Goal: Task Accomplishment & Management: Manage account settings

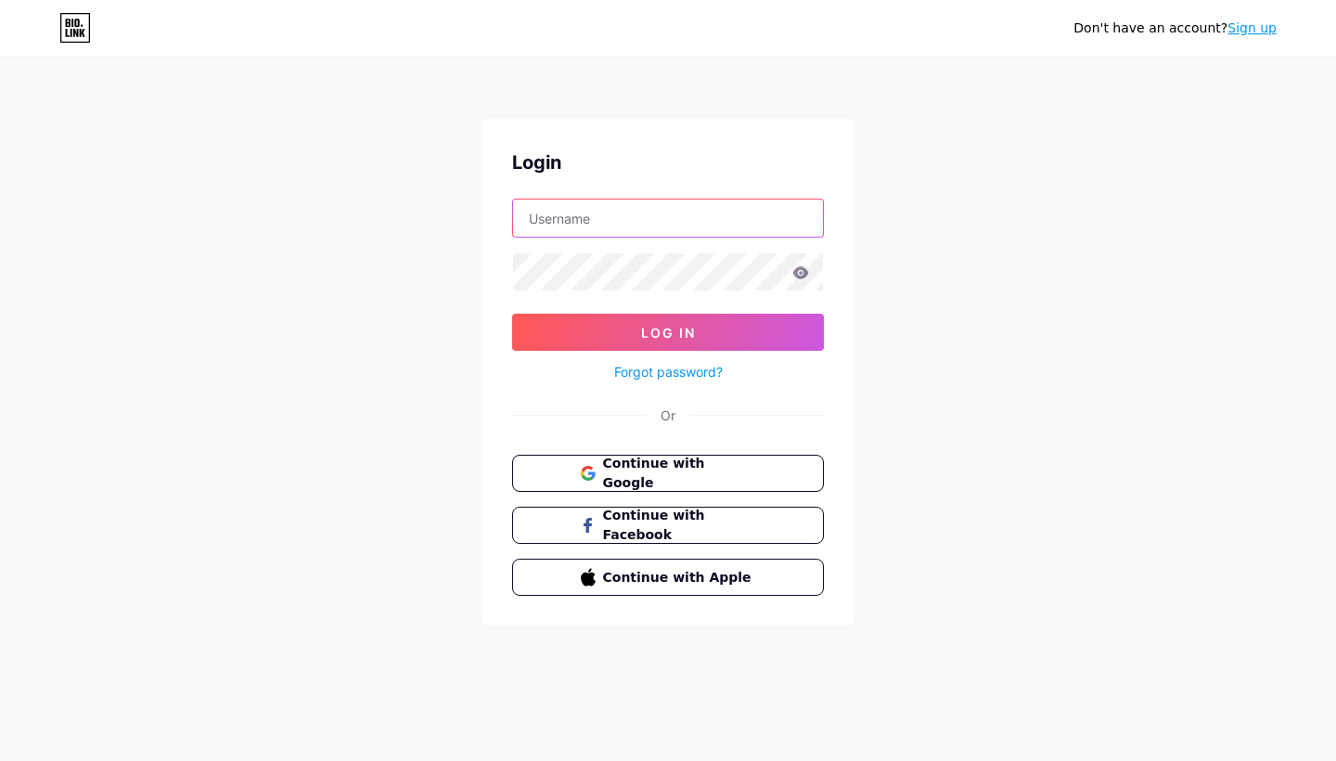
type input "saeedsphoto"
click at [668, 332] on button "Log In" at bounding box center [668, 332] width 312 height 37
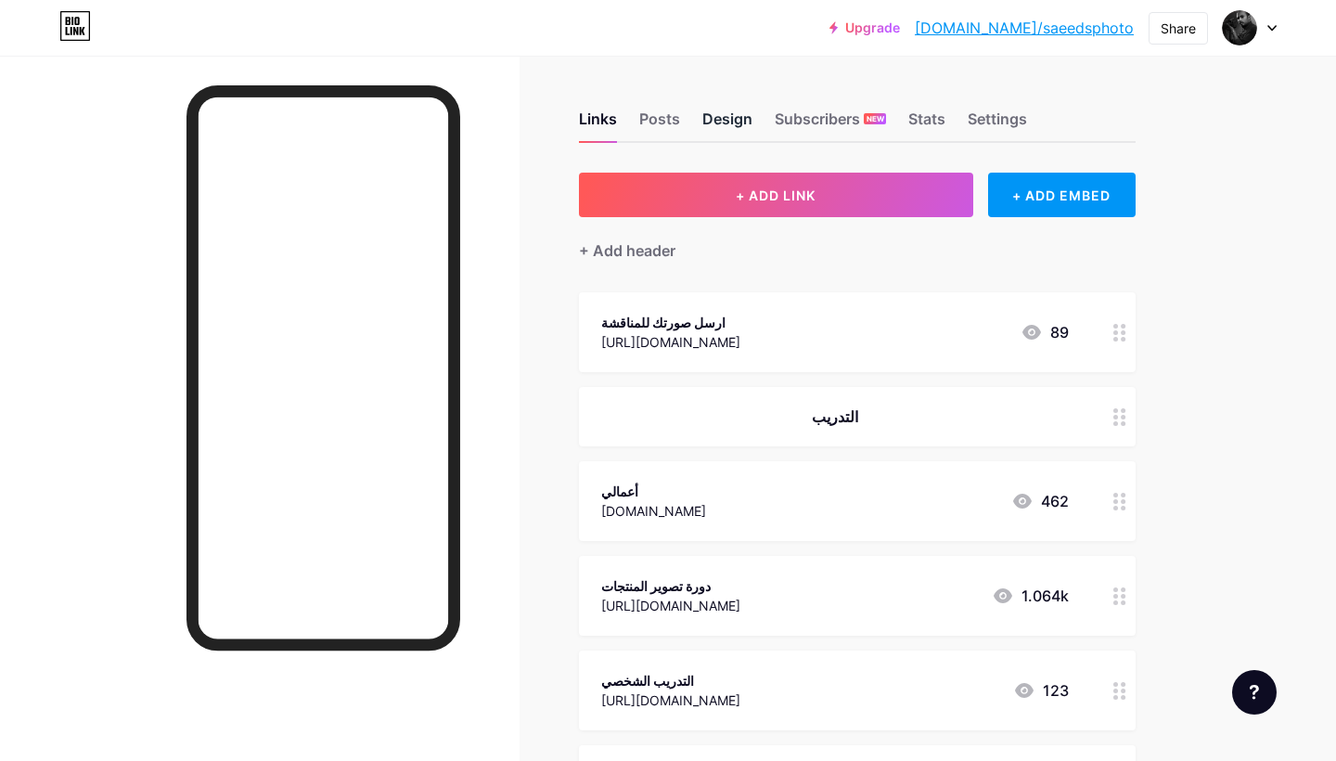
click at [722, 115] on div "Design" at bounding box center [727, 124] width 50 height 33
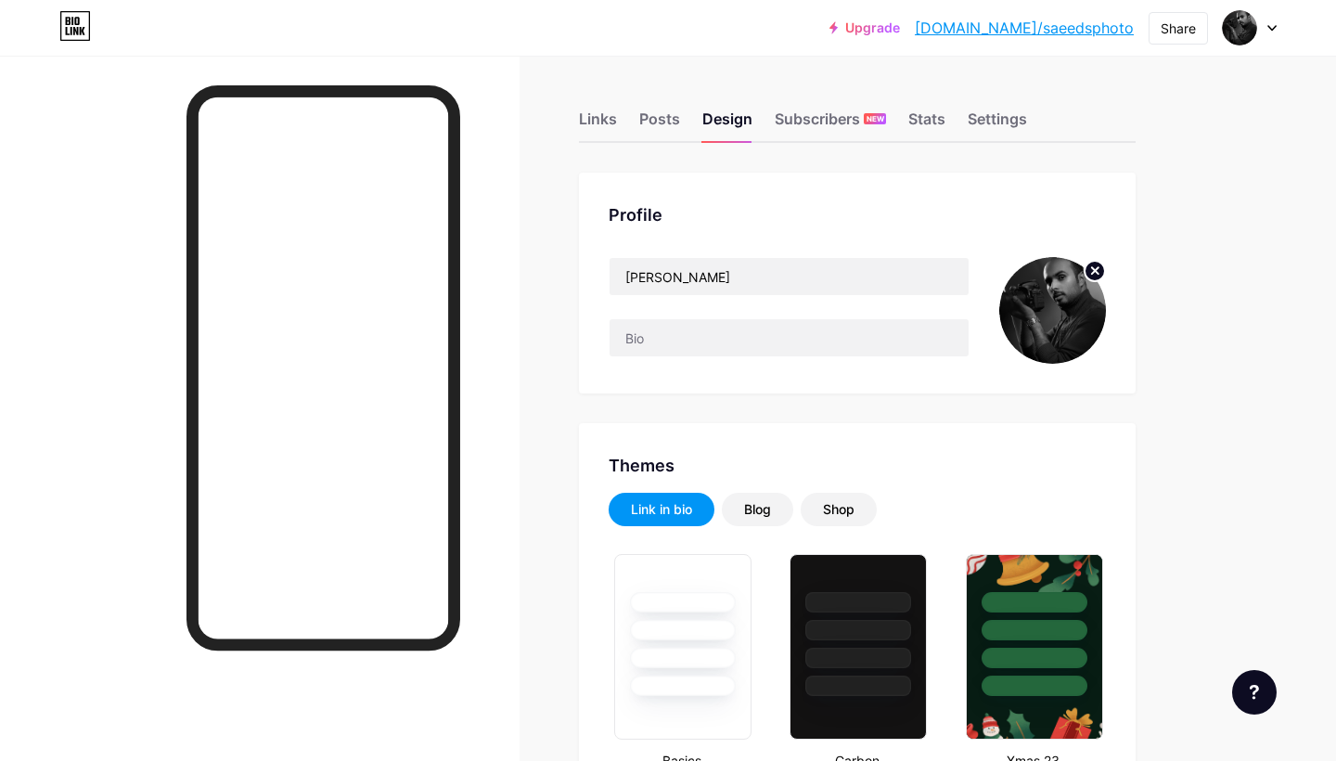
type input "#d6d6d6"
type input "#ffffff"
type input "#000000"
click at [1098, 270] on circle at bounding box center [1095, 271] width 20 height 20
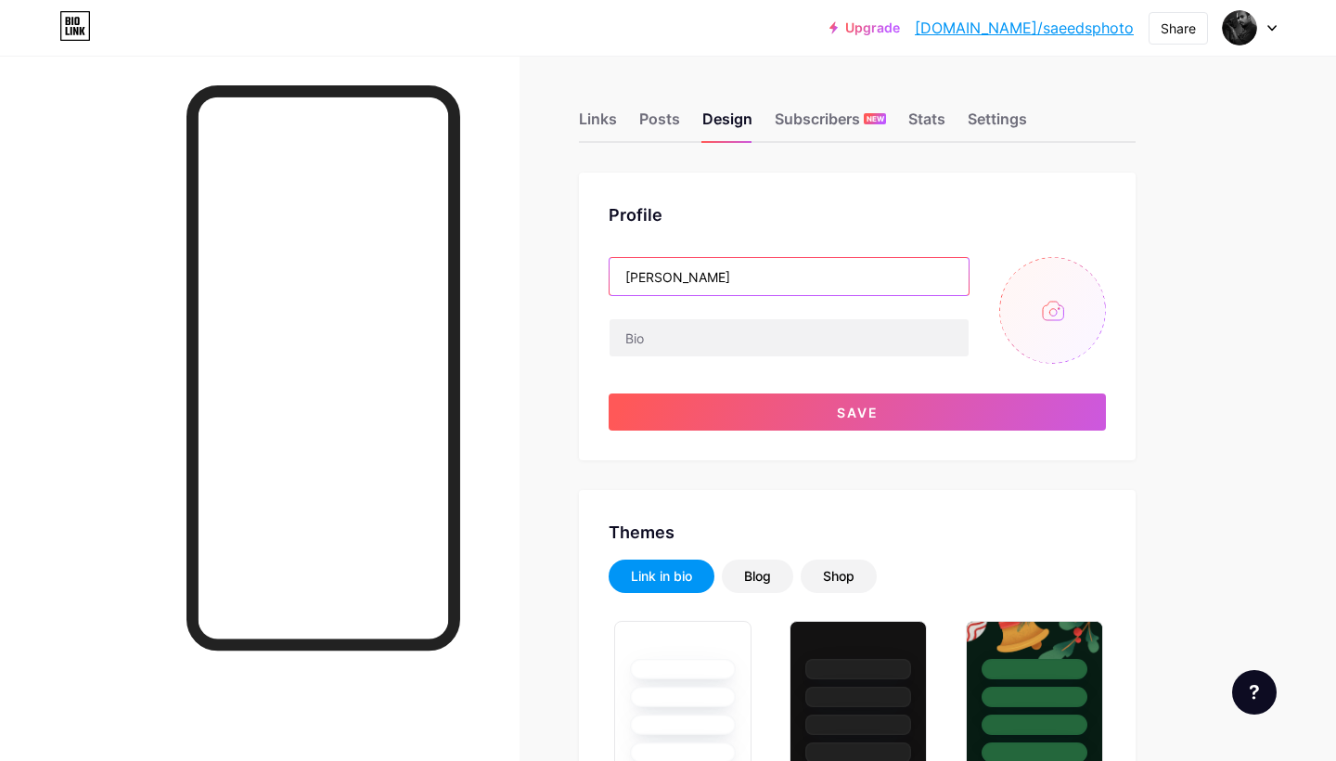
click at [783, 286] on input "[PERSON_NAME]" at bounding box center [789, 276] width 359 height 37
click at [849, 211] on div "Profile" at bounding box center [857, 214] width 497 height 25
click at [611, 120] on div "Links" at bounding box center [598, 124] width 38 height 33
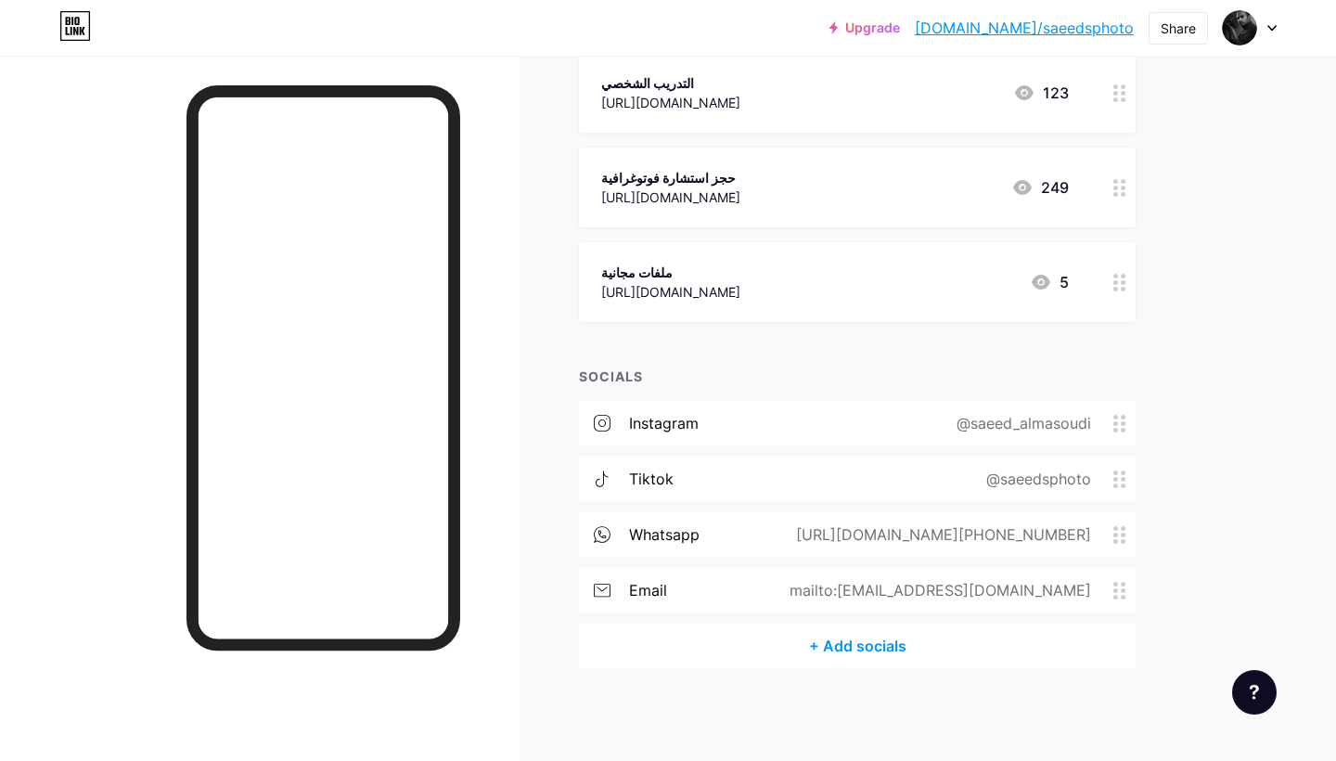
scroll to position [597, 0]
click at [1117, 416] on circle at bounding box center [1116, 418] width 5 height 5
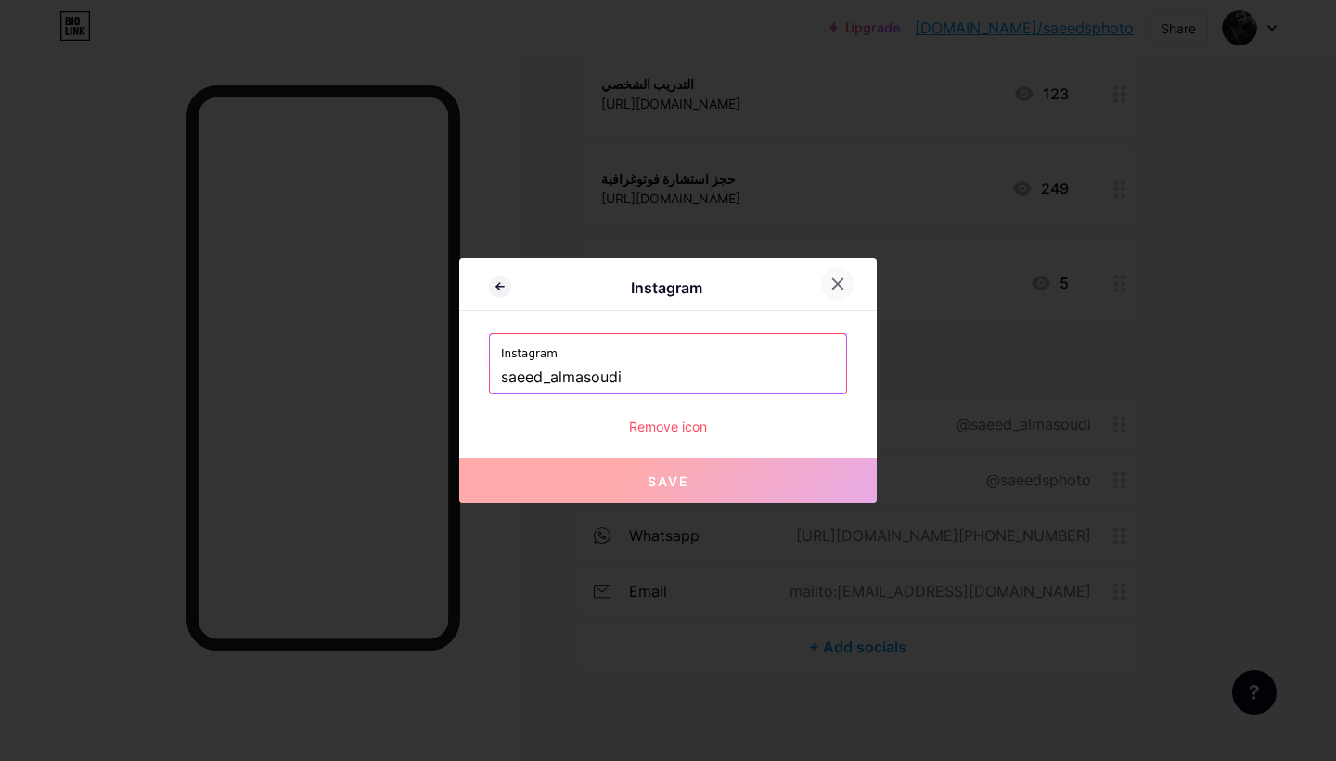
click at [843, 279] on icon at bounding box center [838, 284] width 10 height 10
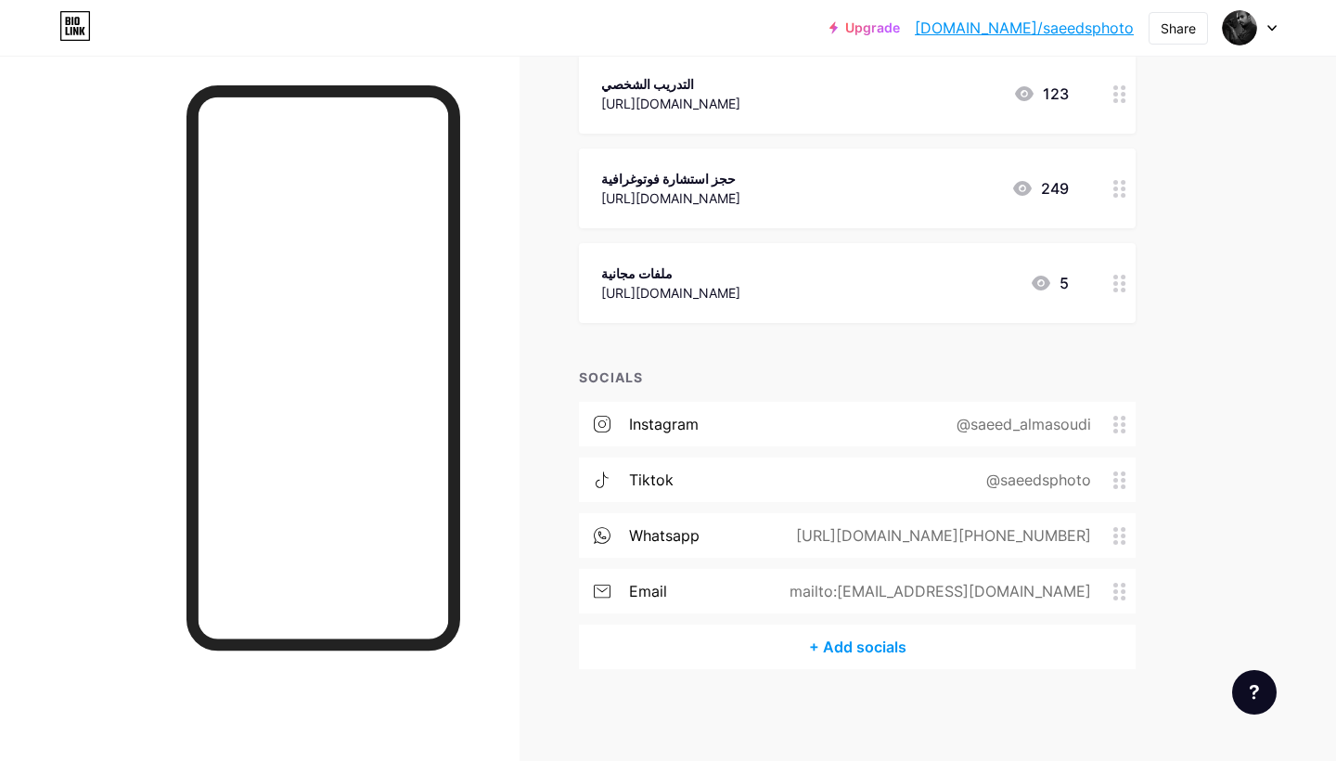
click at [1112, 591] on div "mailto:[EMAIL_ADDRESS][DOMAIN_NAME]" at bounding box center [937, 591] width 354 height 22
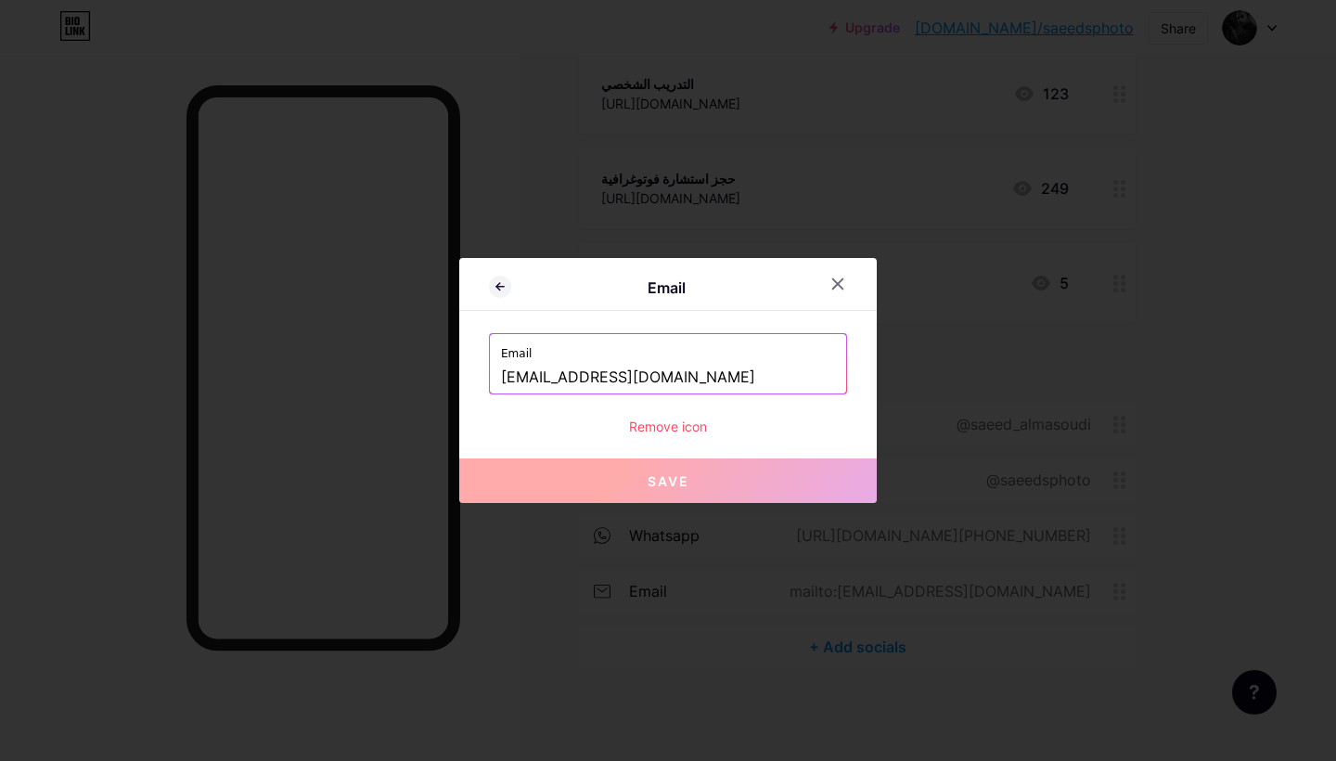
click at [698, 423] on div "Remove icon" at bounding box center [668, 426] width 358 height 19
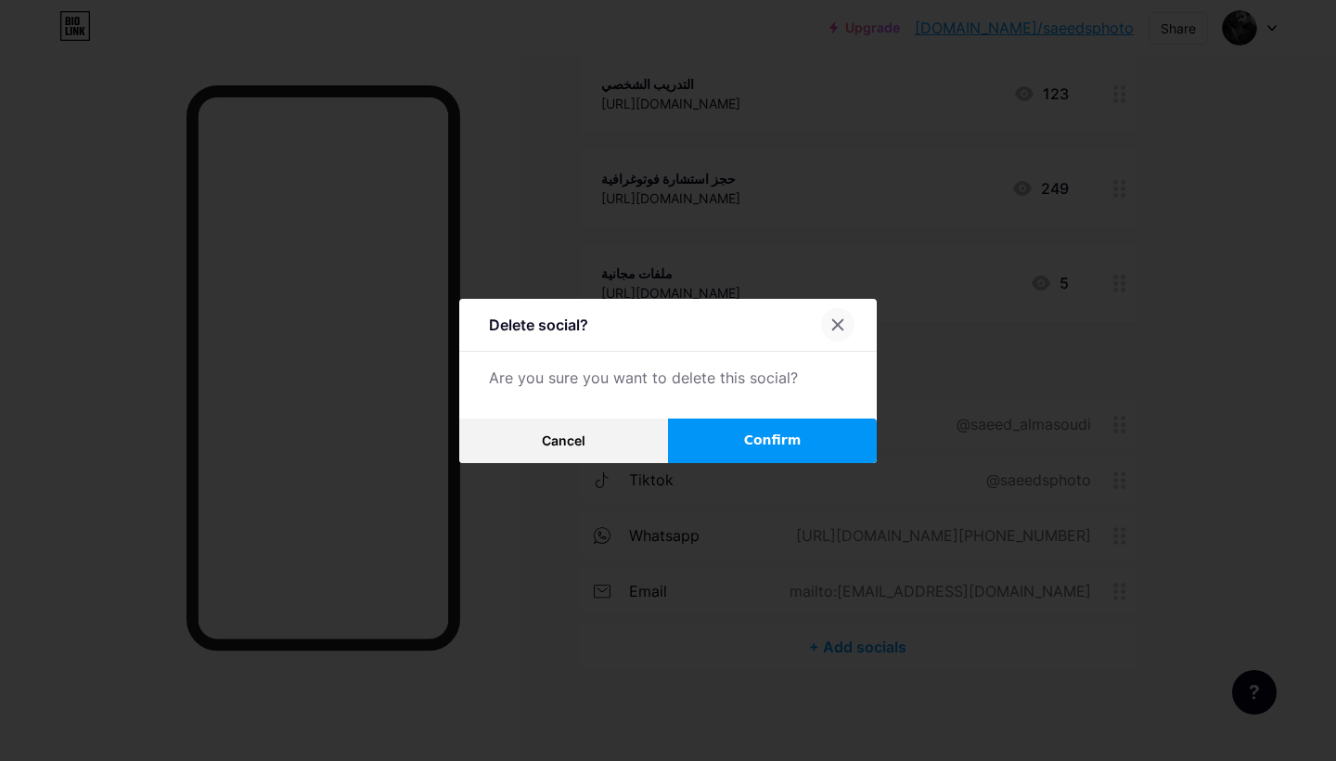
click at [825, 334] on div at bounding box center [837, 324] width 33 height 33
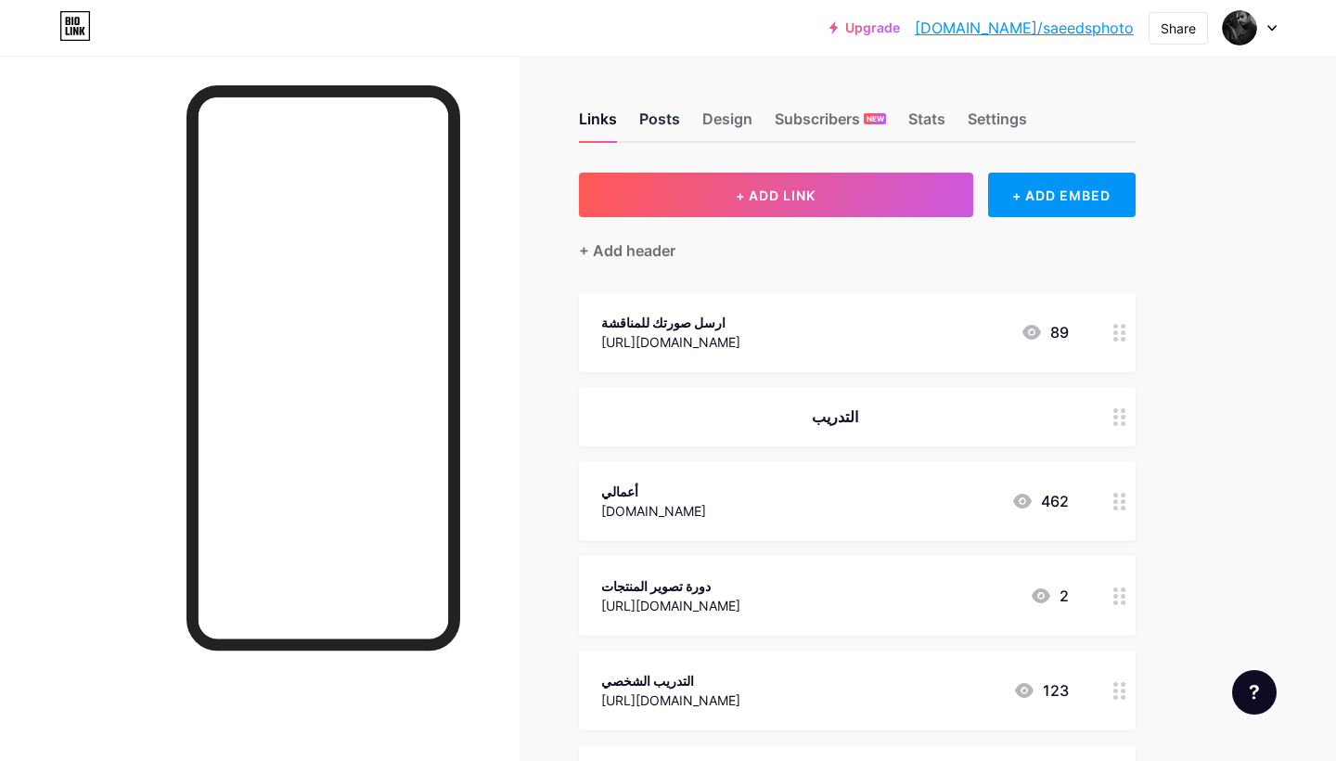
scroll to position [0, 0]
click at [657, 117] on div "Posts" at bounding box center [659, 124] width 41 height 33
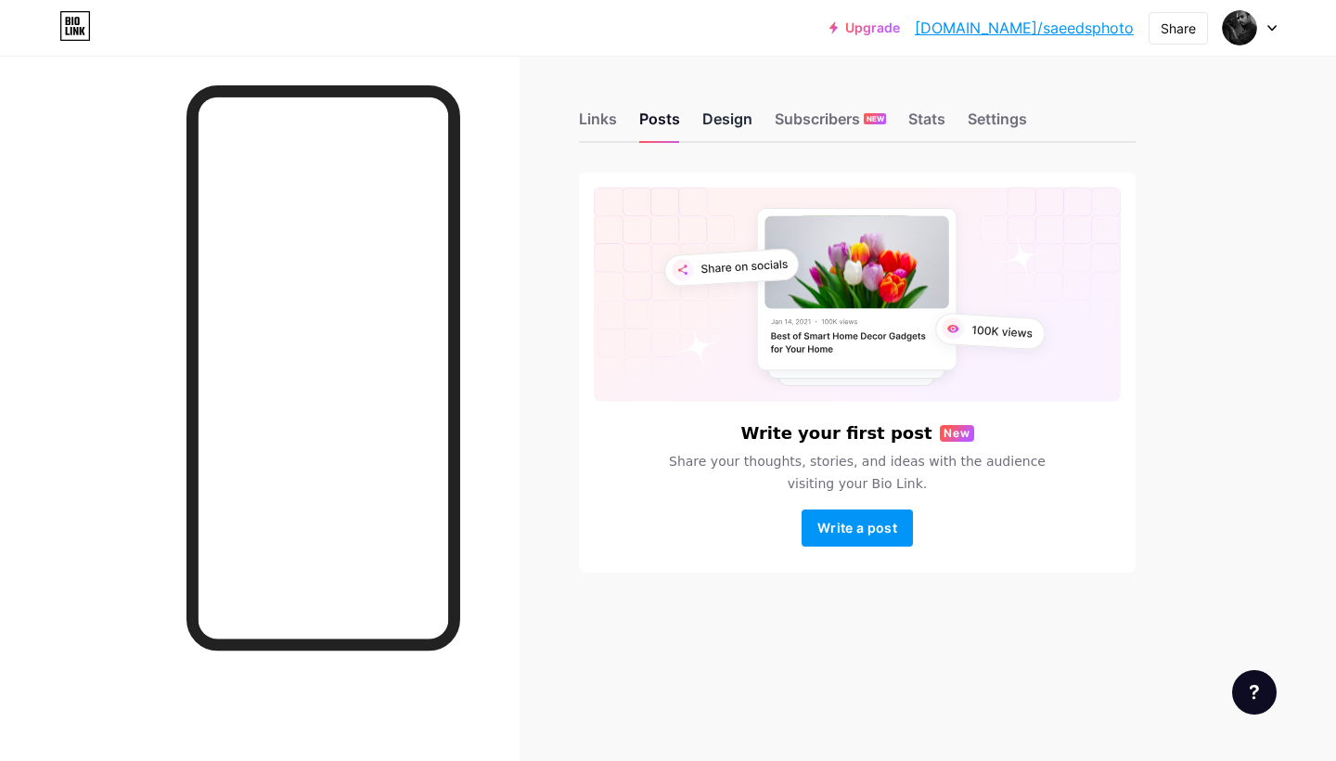
click at [710, 134] on div "Design" at bounding box center [727, 124] width 50 height 33
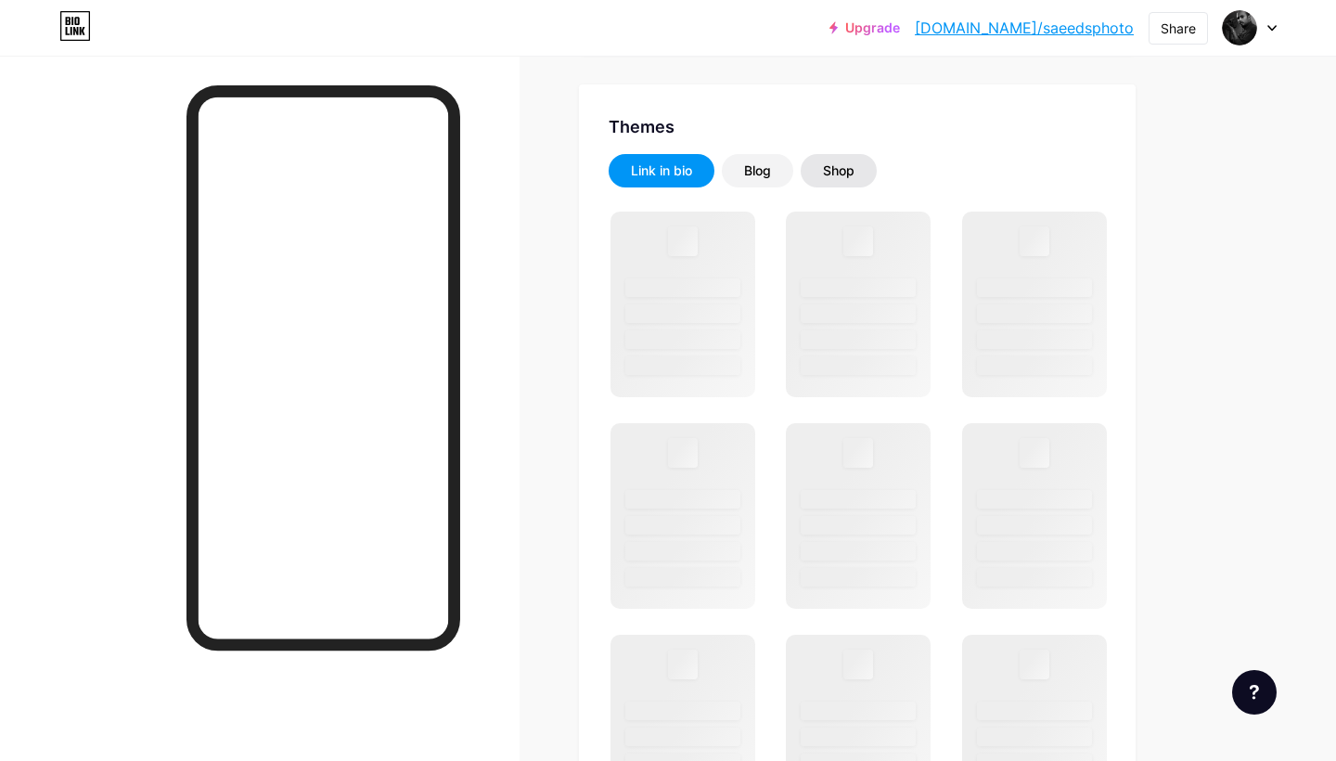
scroll to position [340, 0]
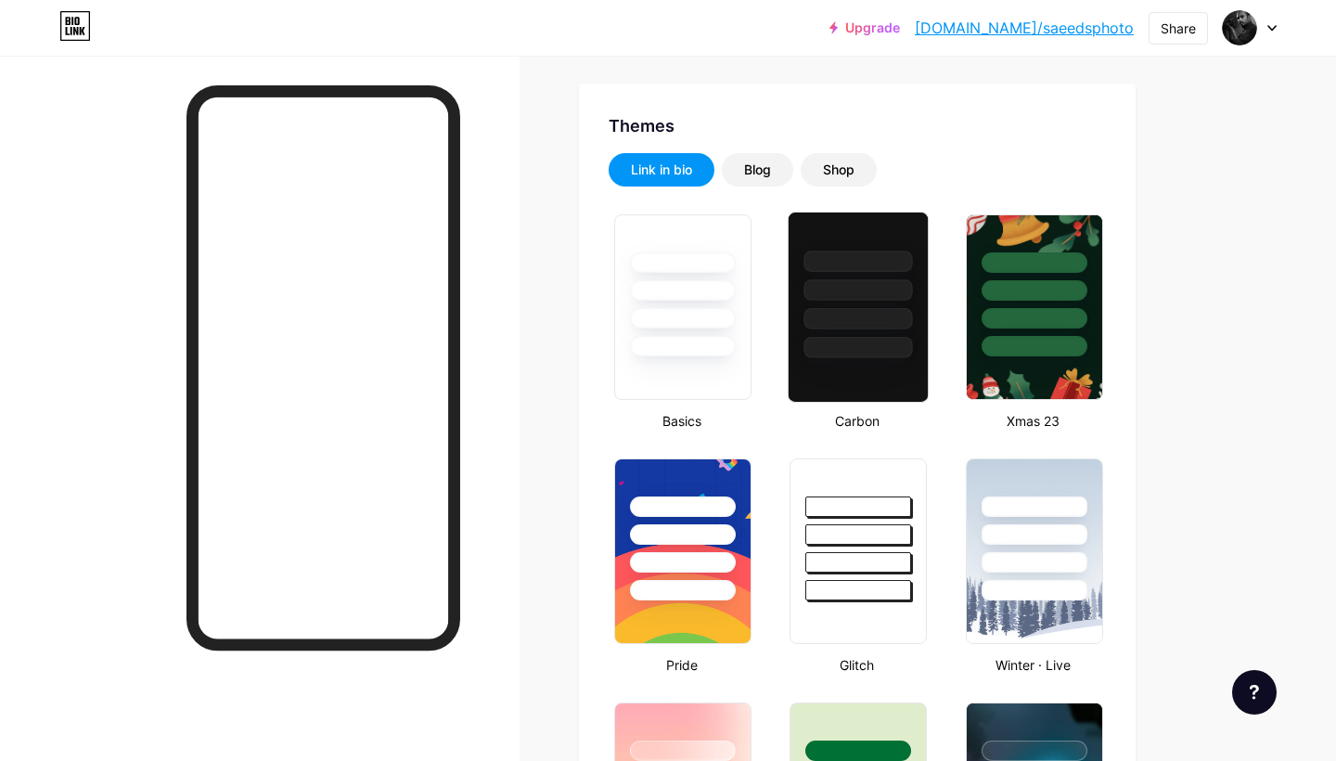
type input "#d6d6d6"
type input "#ffffff"
type input "#000000"
click at [844, 353] on div at bounding box center [859, 347] width 109 height 21
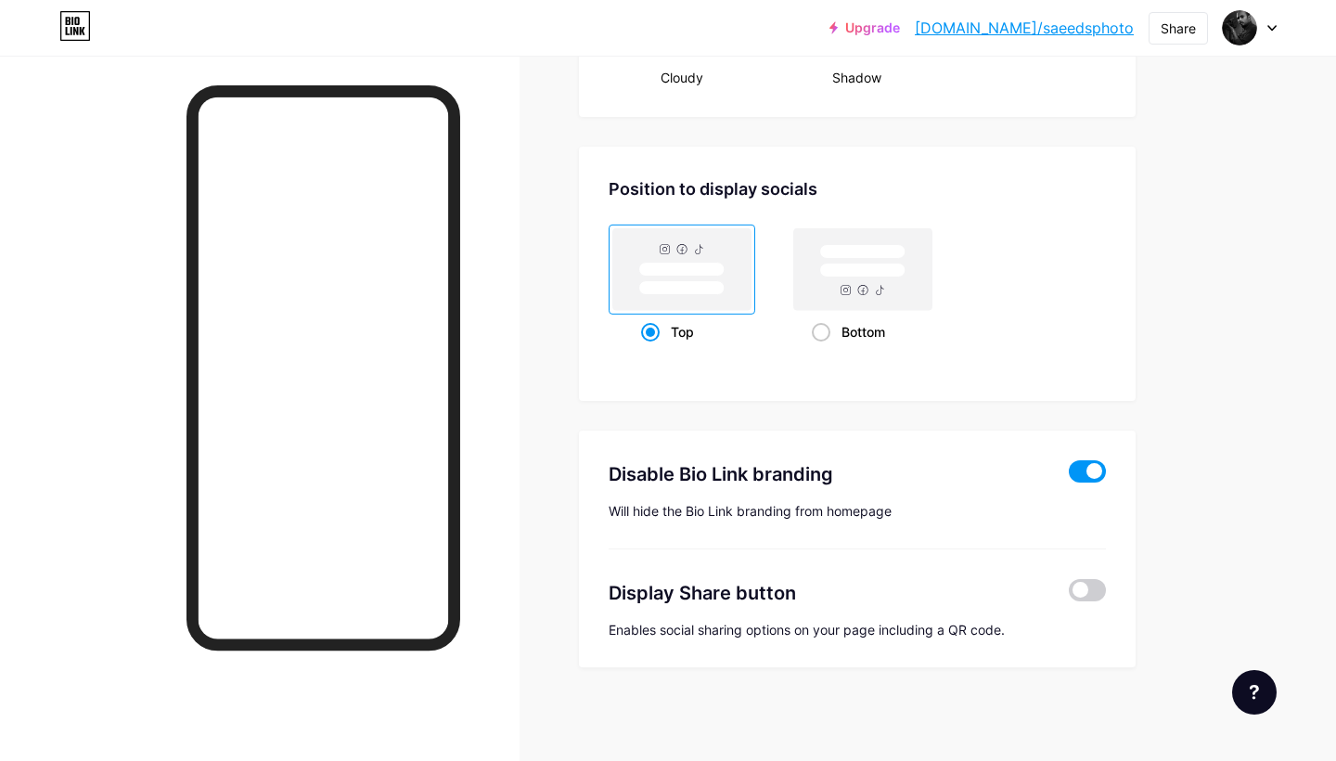
scroll to position [2391, 0]
click at [823, 334] on span at bounding box center [821, 332] width 19 height 19
click at [823, 349] on input "Bottom" at bounding box center [818, 355] width 12 height 12
radio input "true"
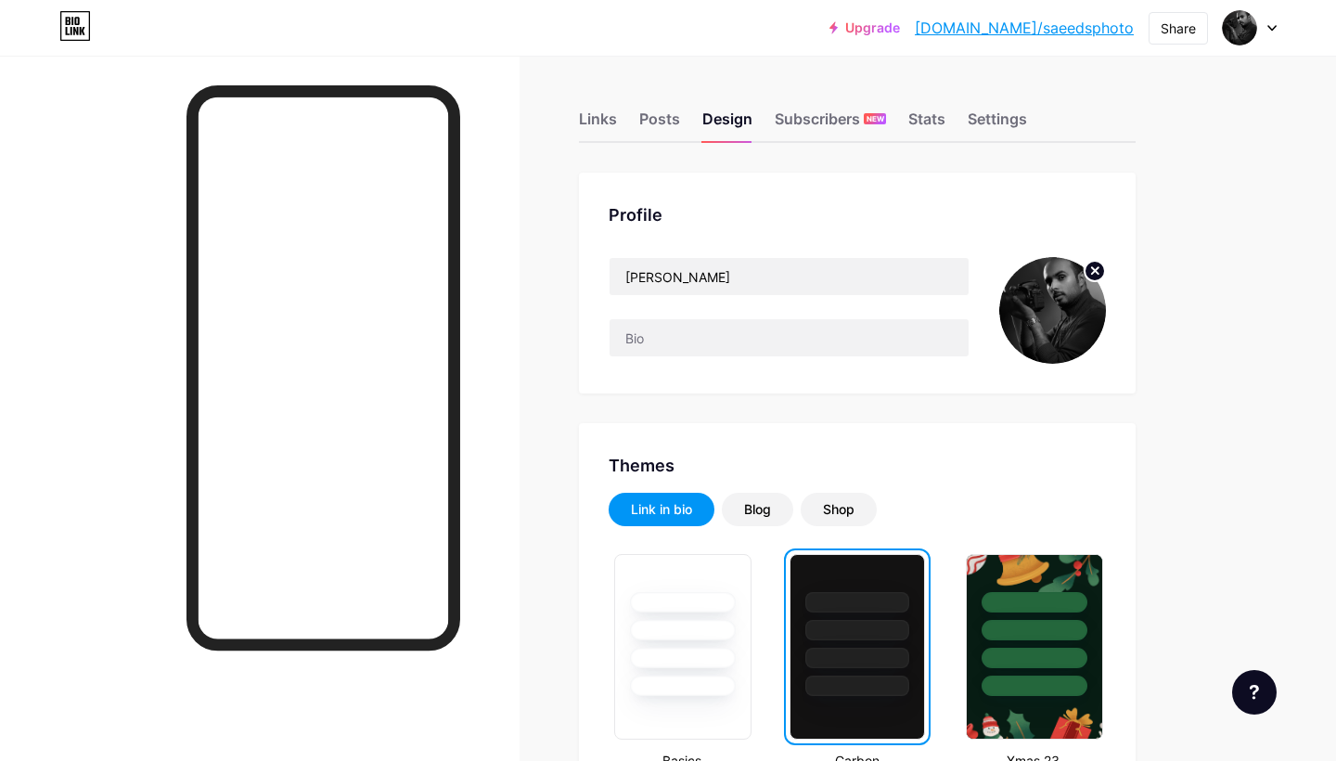
scroll to position [0, 0]
click at [744, 271] on input "[PERSON_NAME]" at bounding box center [789, 276] width 359 height 37
type input "«"
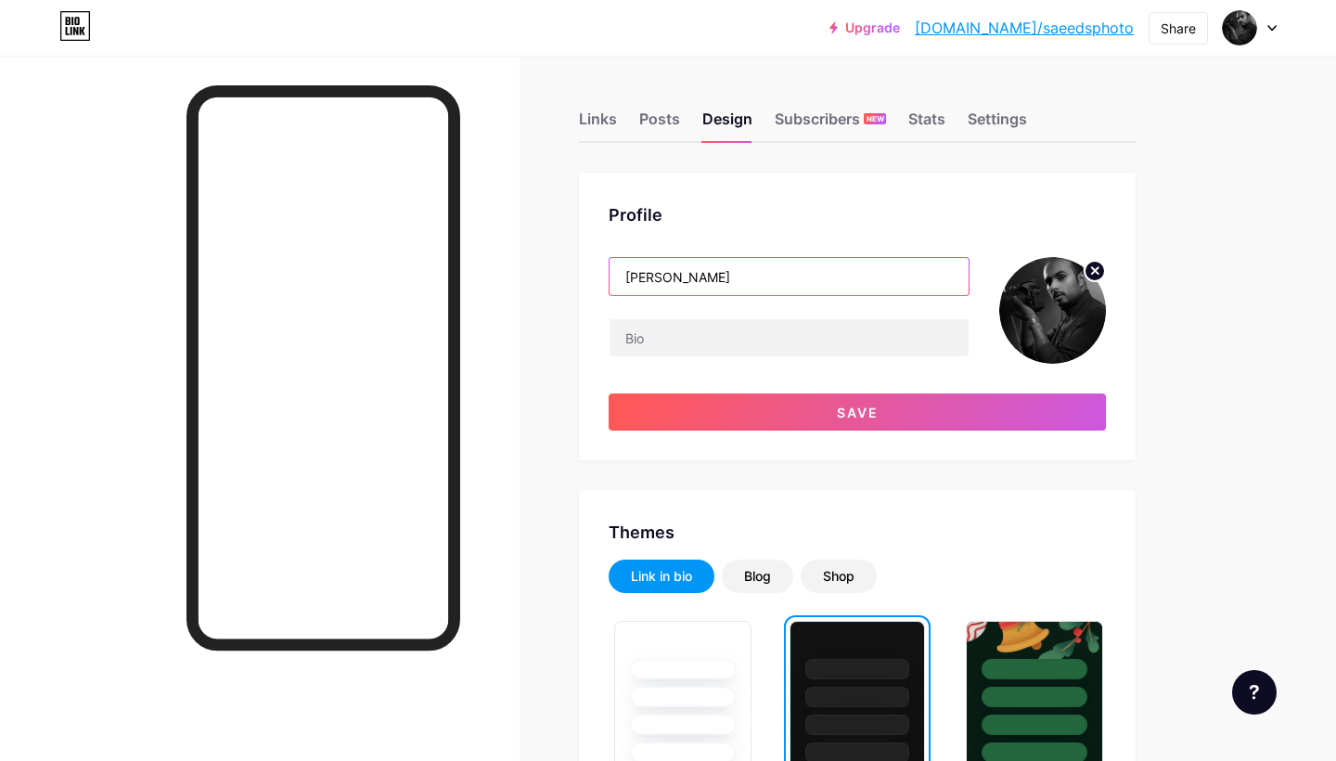
type input "[PERSON_NAME]"
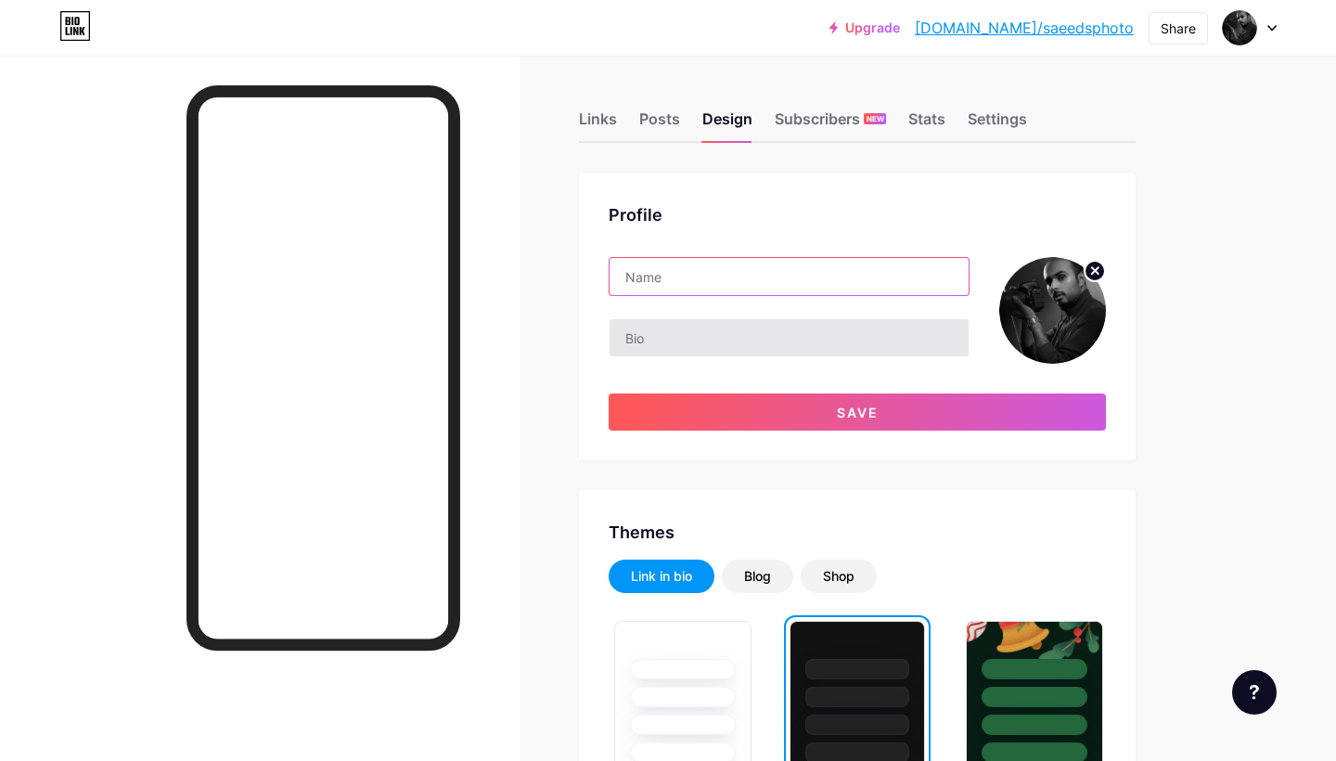
type input "[PERSON_NAME]"
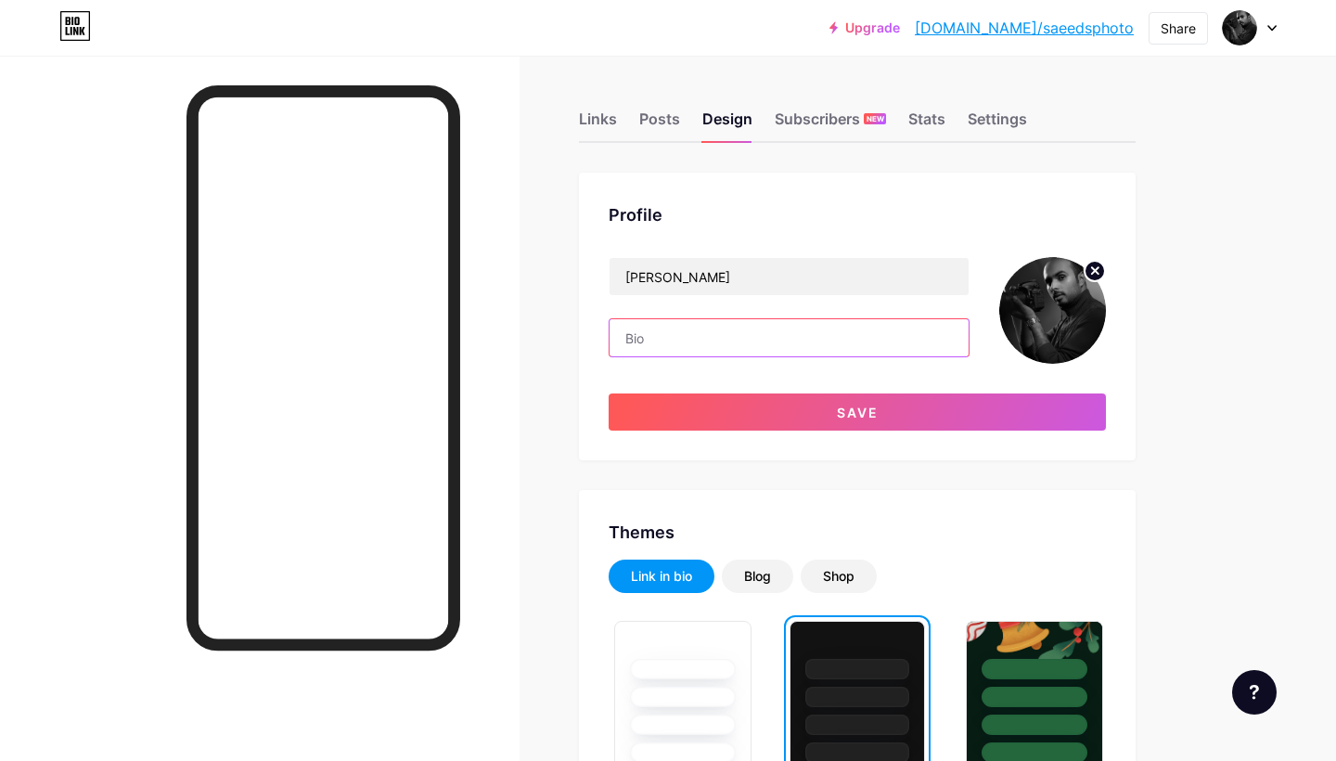
click at [638, 340] on input "text" at bounding box center [789, 337] width 359 height 37
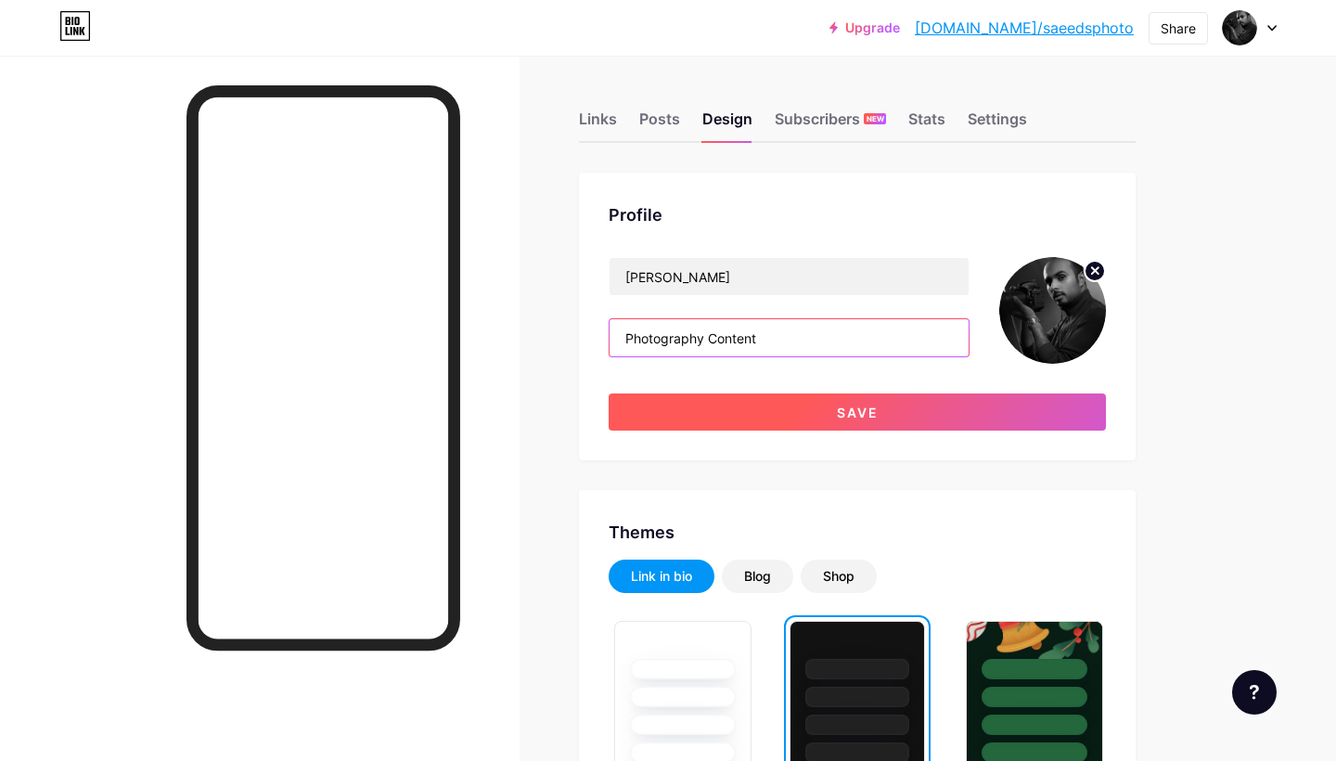
type input "Photography Content"
click at [724, 412] on button "Save" at bounding box center [857, 411] width 497 height 37
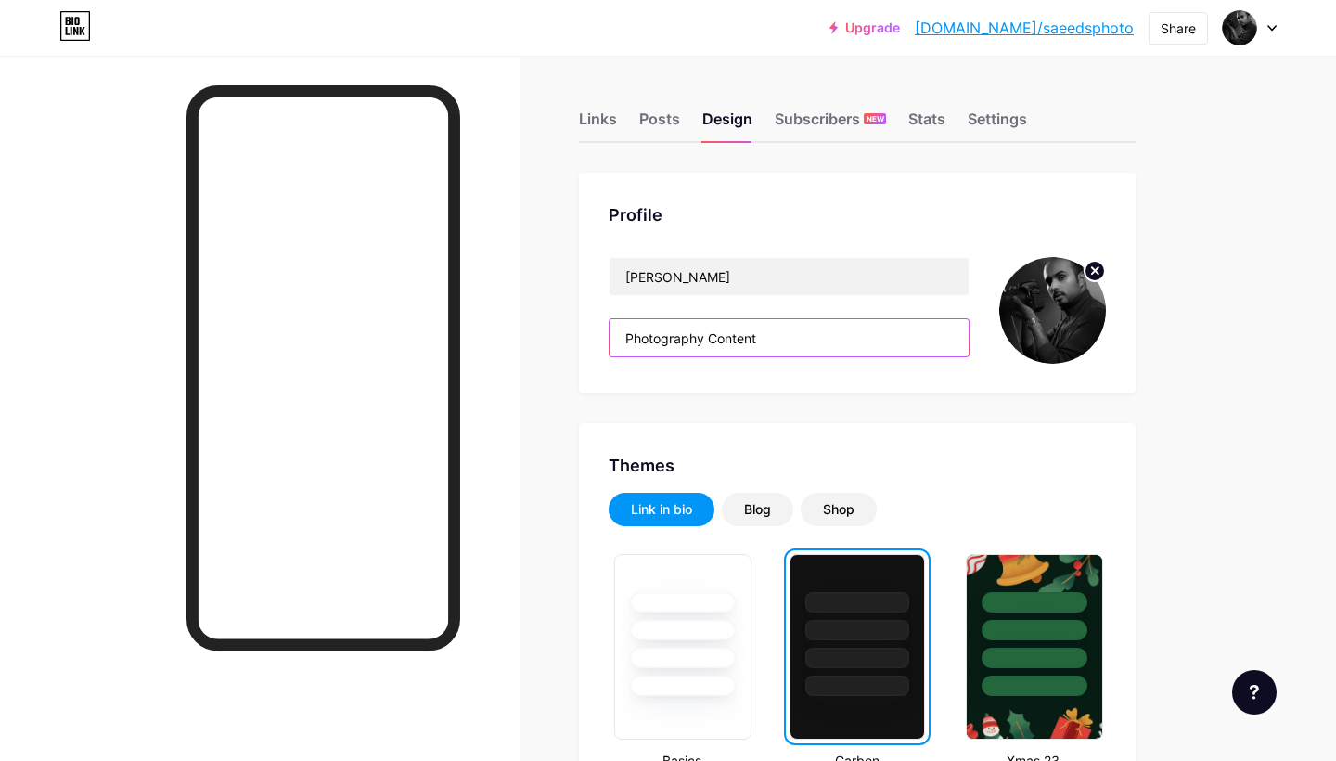
click at [715, 339] on input "Photography Content" at bounding box center [789, 337] width 359 height 37
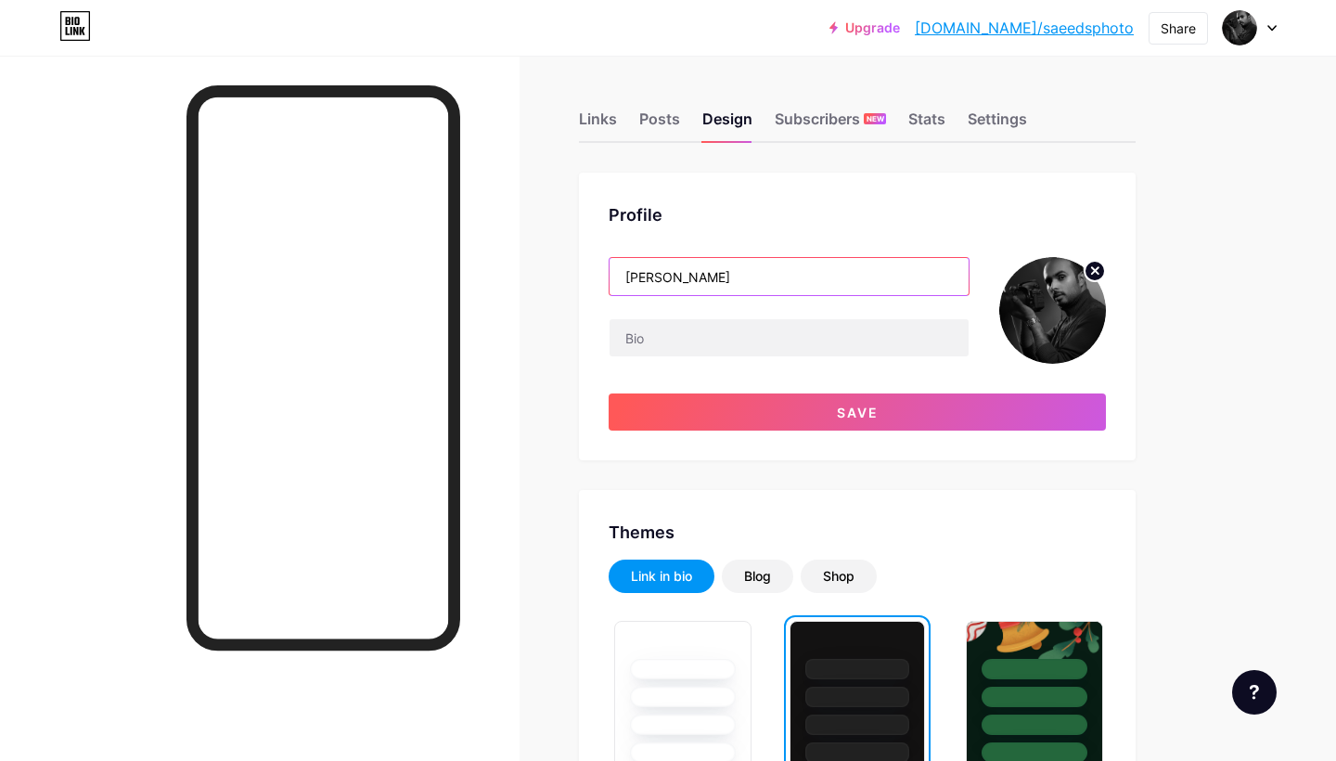
click at [797, 286] on input "Saeed Almuwalad" at bounding box center [789, 276] width 359 height 37
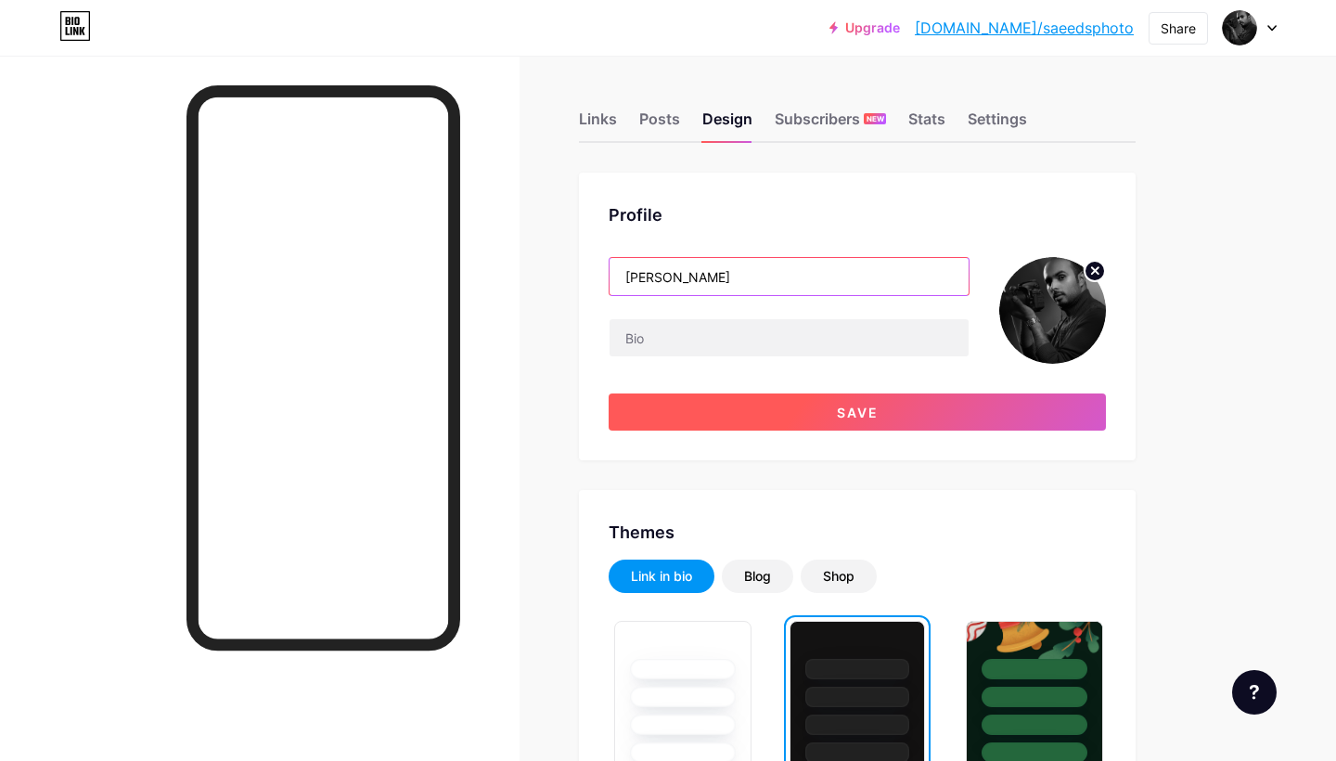
type input "Saeed Almasoudi"
click at [965, 410] on button "Save" at bounding box center [857, 411] width 497 height 37
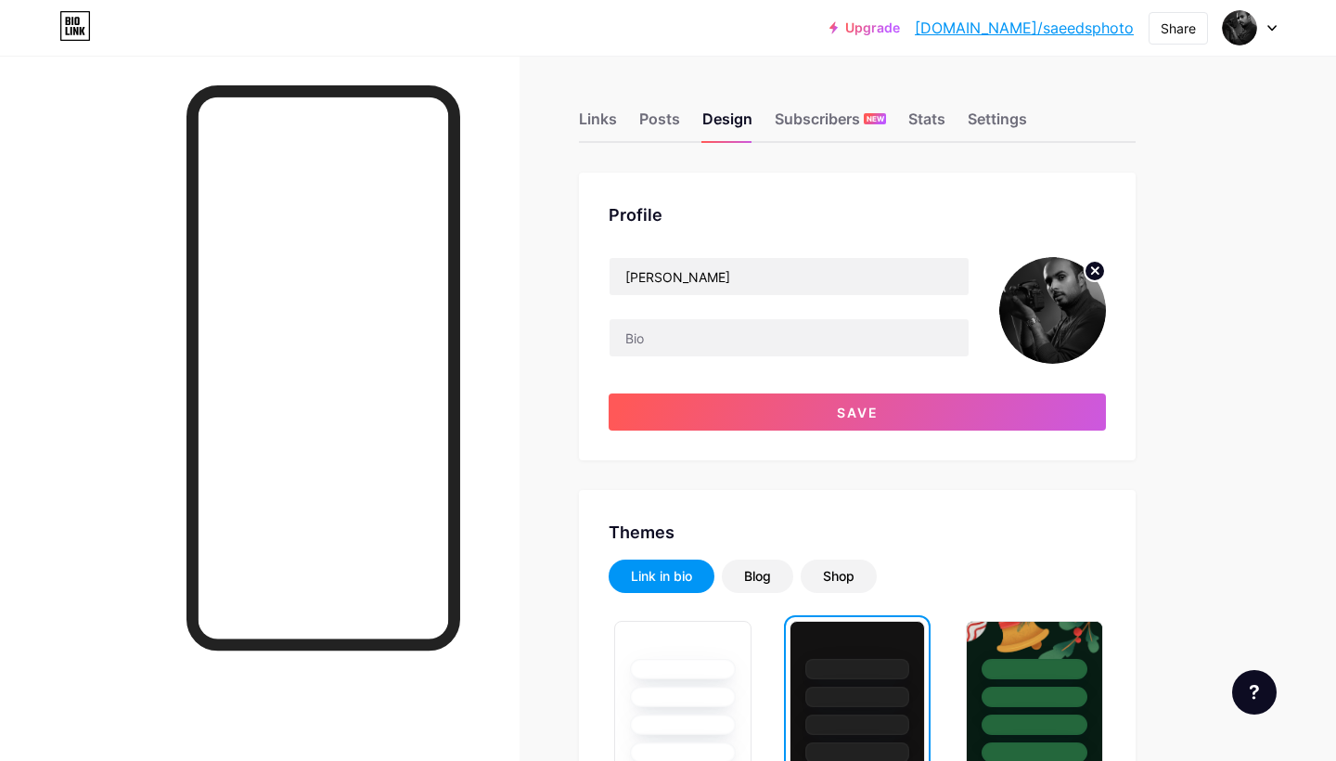
click at [1092, 291] on img at bounding box center [1052, 310] width 107 height 107
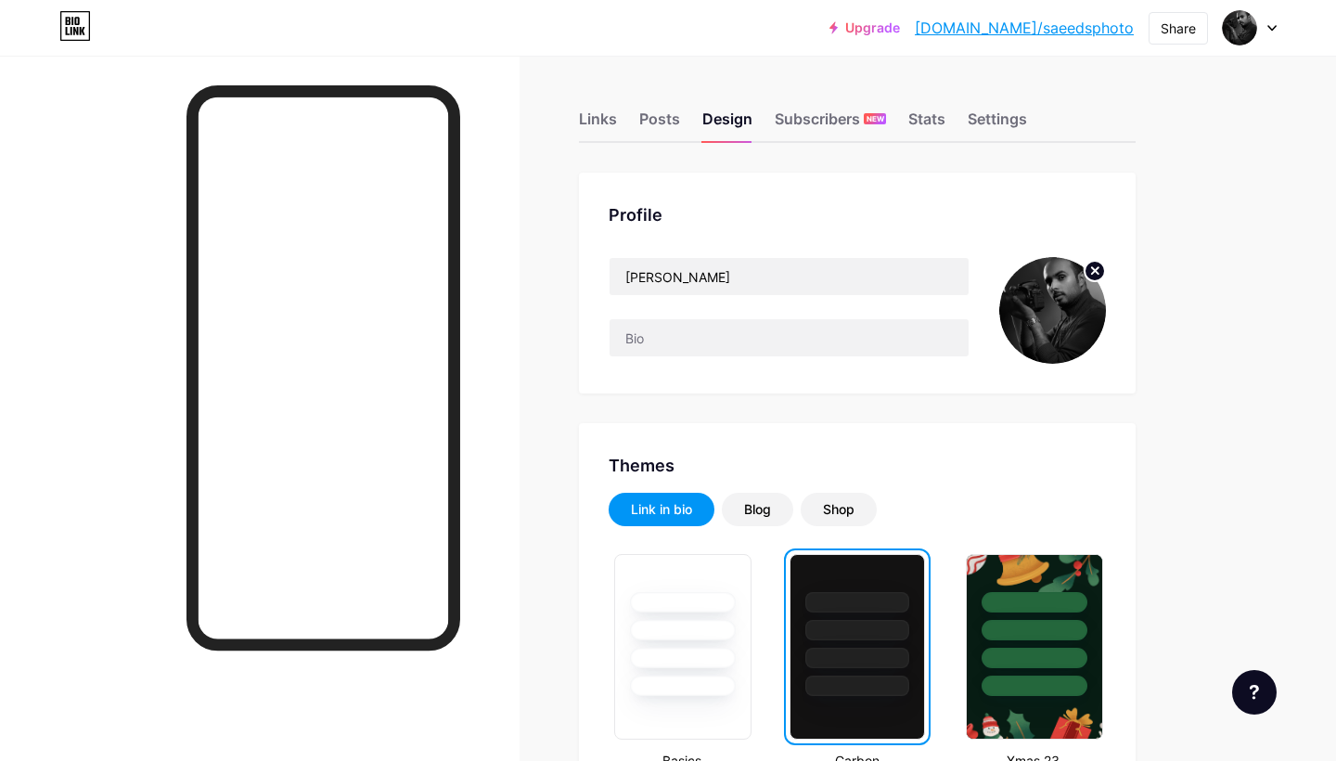
click at [1056, 318] on img at bounding box center [1052, 310] width 107 height 107
click at [1094, 269] on icon at bounding box center [1095, 270] width 6 height 6
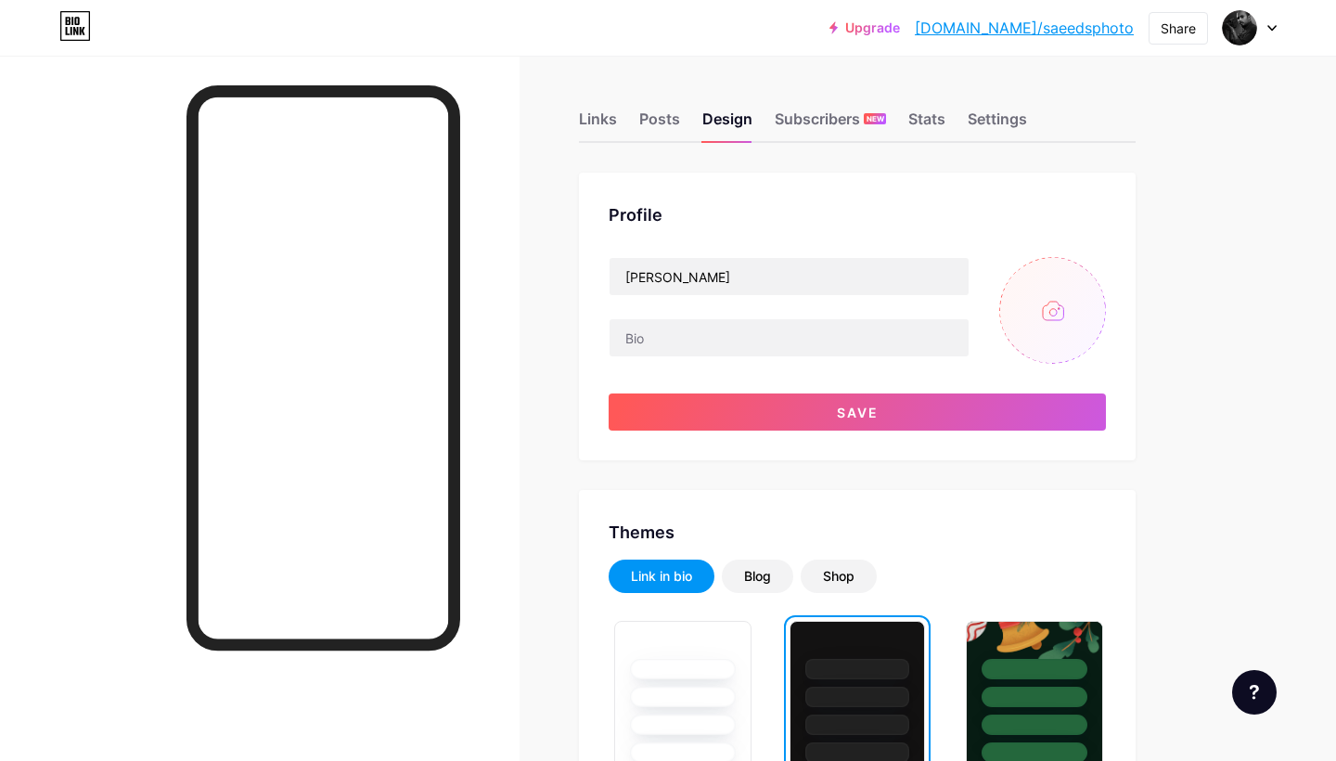
click at [1061, 296] on input "file" at bounding box center [1052, 310] width 107 height 107
click at [1045, 332] on input "file" at bounding box center [1052, 310] width 107 height 107
type input "C:\fakepath\favicon.png"
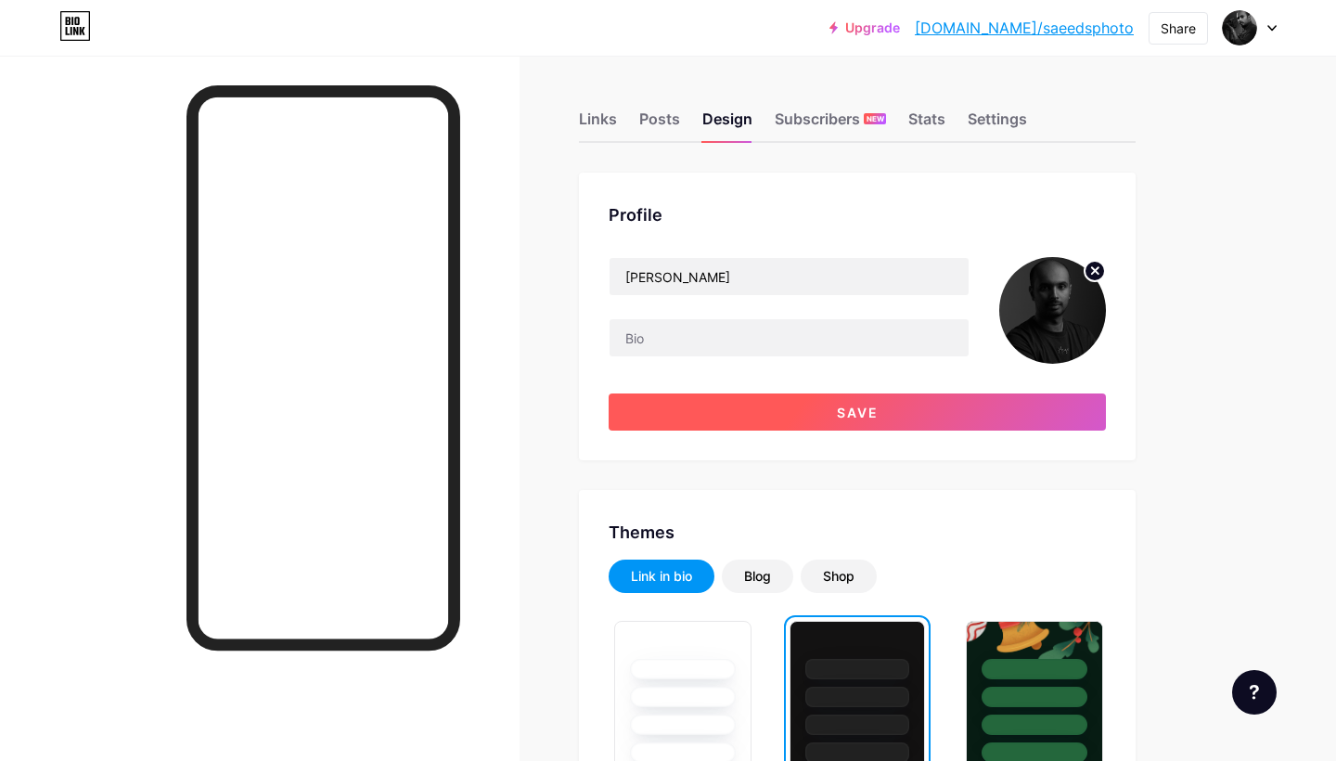
click at [847, 412] on span "Save" at bounding box center [858, 413] width 42 height 16
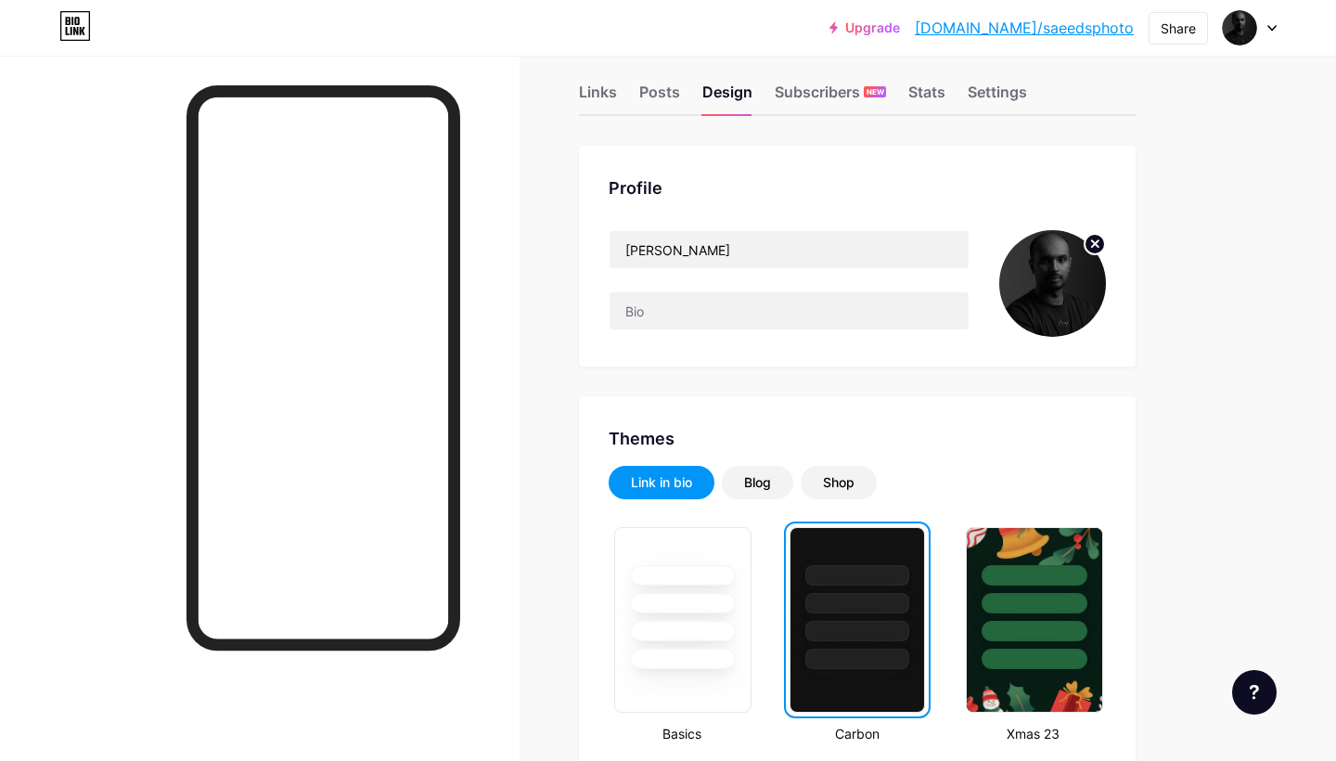
scroll to position [28, 0]
click at [592, 82] on div "Links" at bounding box center [598, 96] width 38 height 33
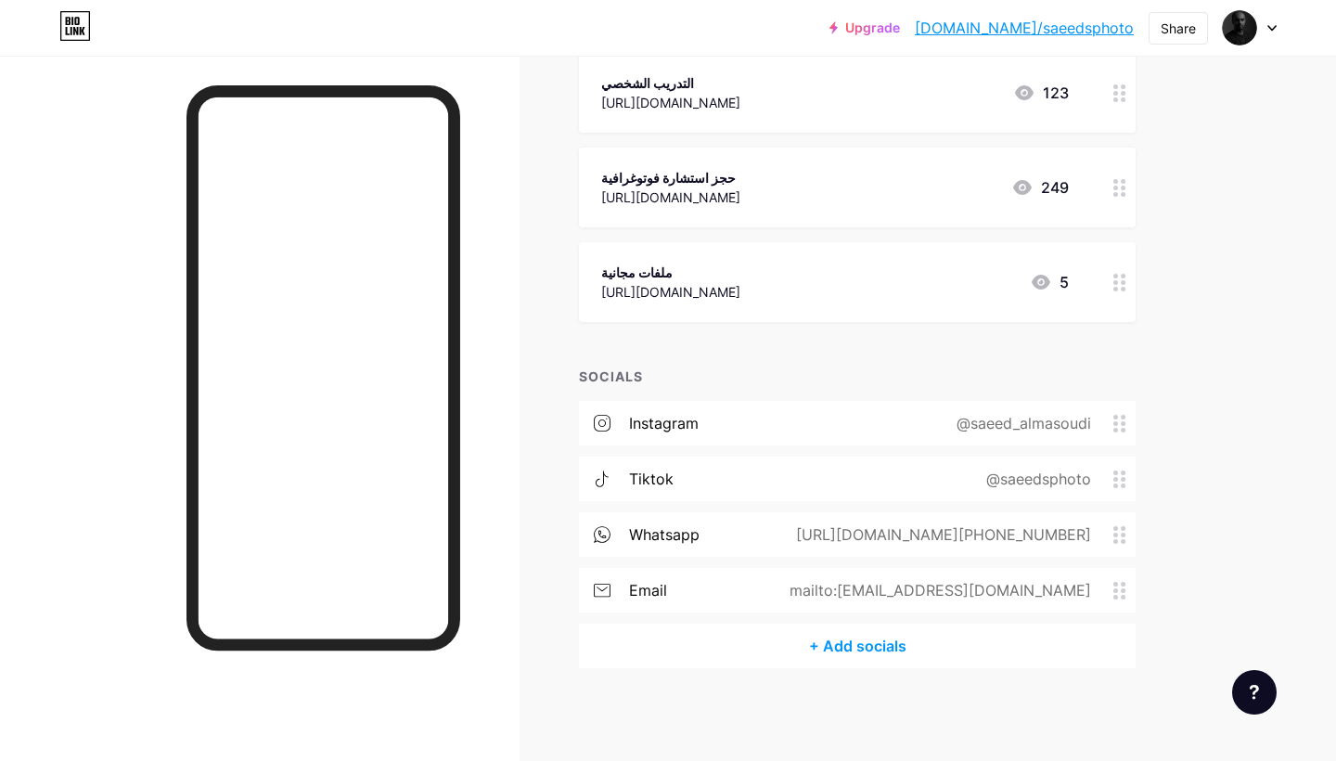
scroll to position [597, 0]
click at [863, 652] on div "+ Add socials" at bounding box center [857, 647] width 557 height 45
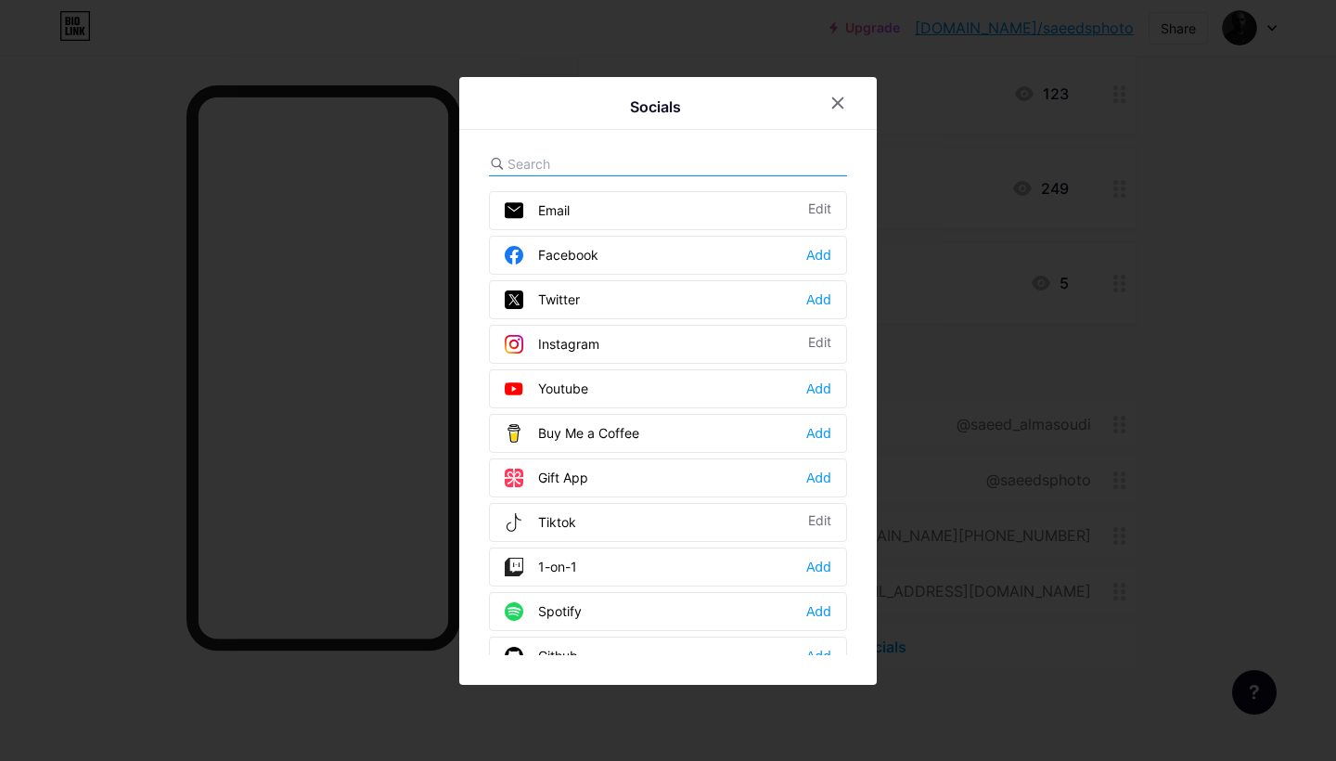
click at [666, 390] on div "Youtube Add" at bounding box center [668, 388] width 358 height 39
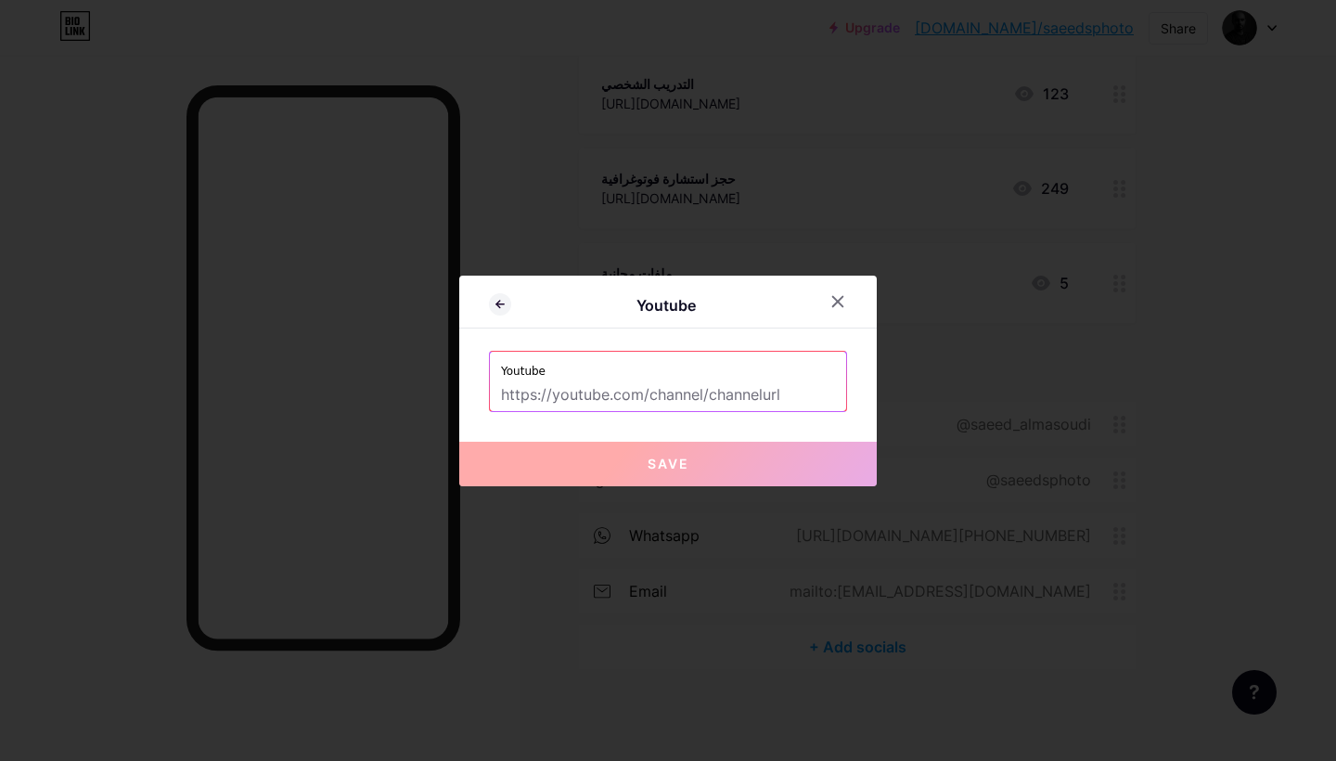
click at [679, 398] on input "text" at bounding box center [668, 396] width 334 height 32
paste input "https://www.youtube.com/@Saeedsphoto"
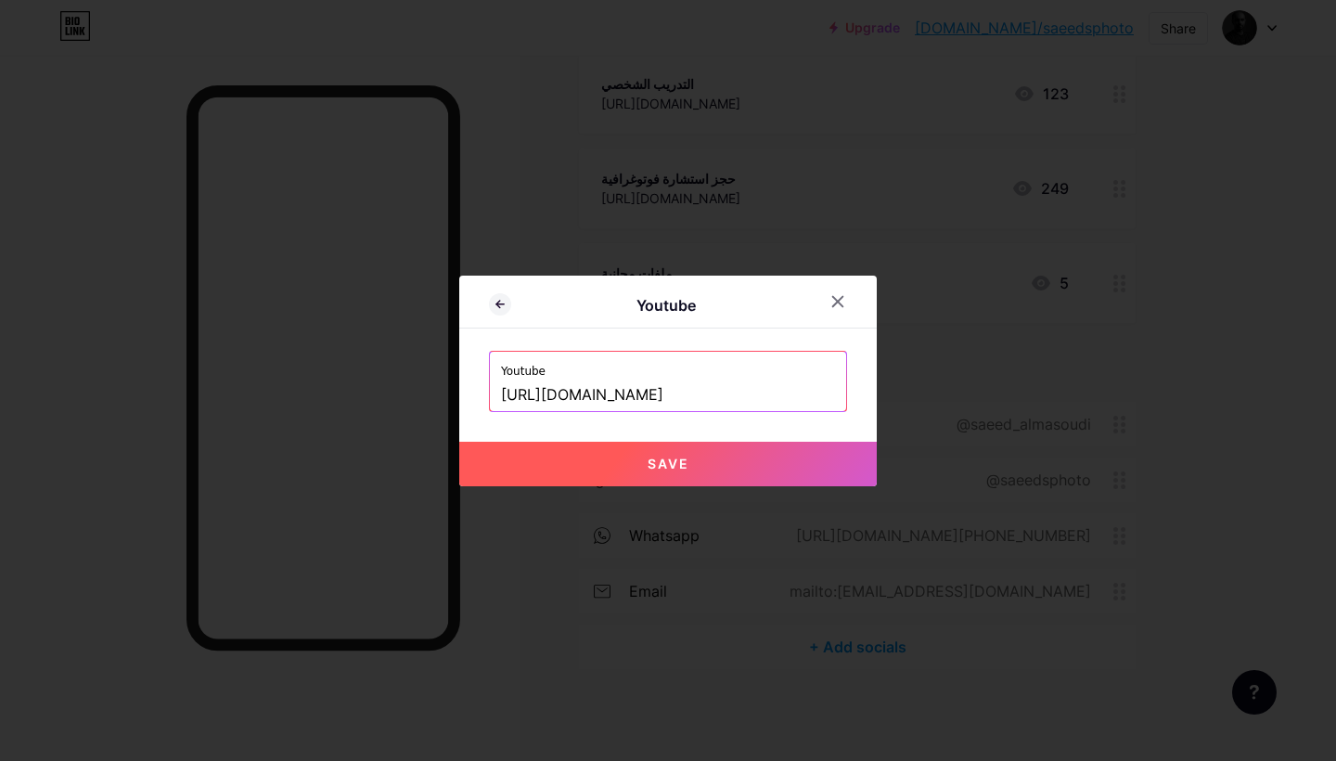
type input "https://www.youtube.com/@Saeedsphoto"
click at [688, 460] on span "Save" at bounding box center [669, 464] width 42 height 16
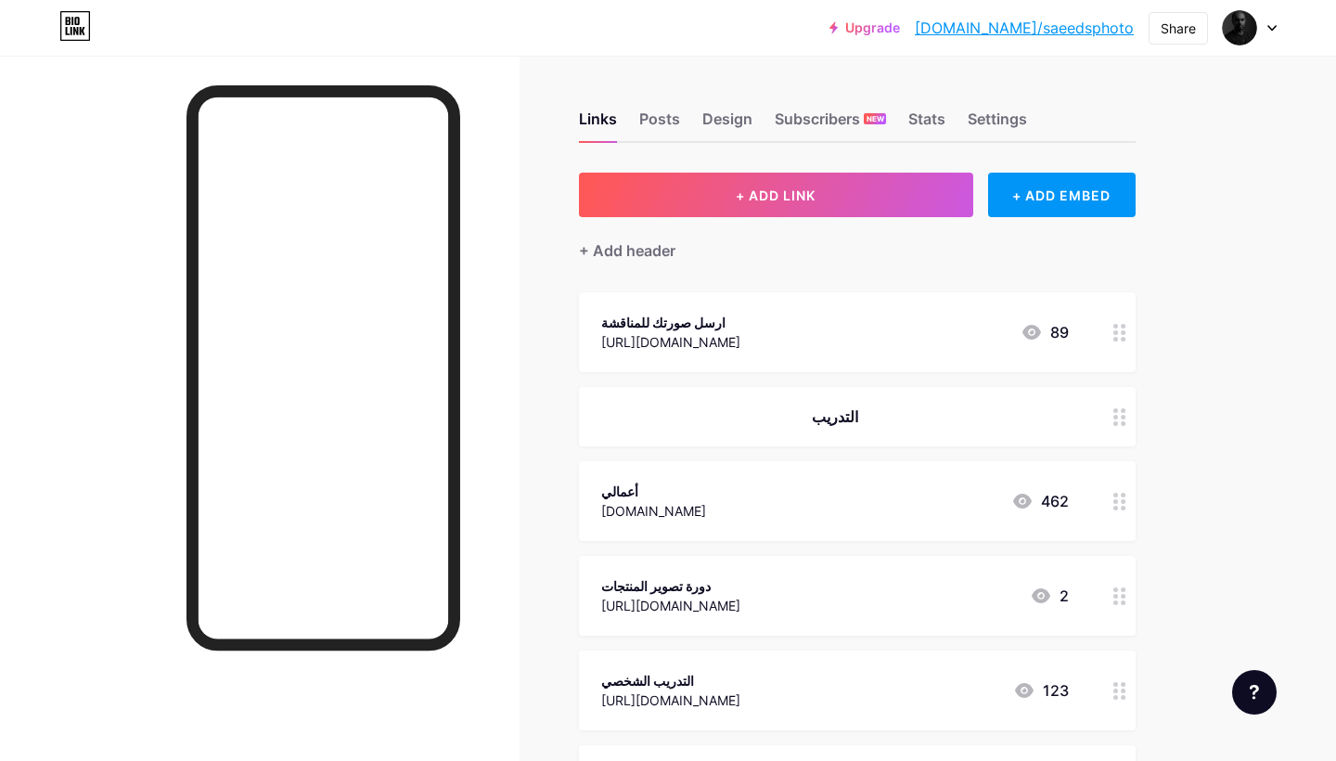
scroll to position [0, 0]
click at [716, 113] on div "Design" at bounding box center [727, 124] width 50 height 33
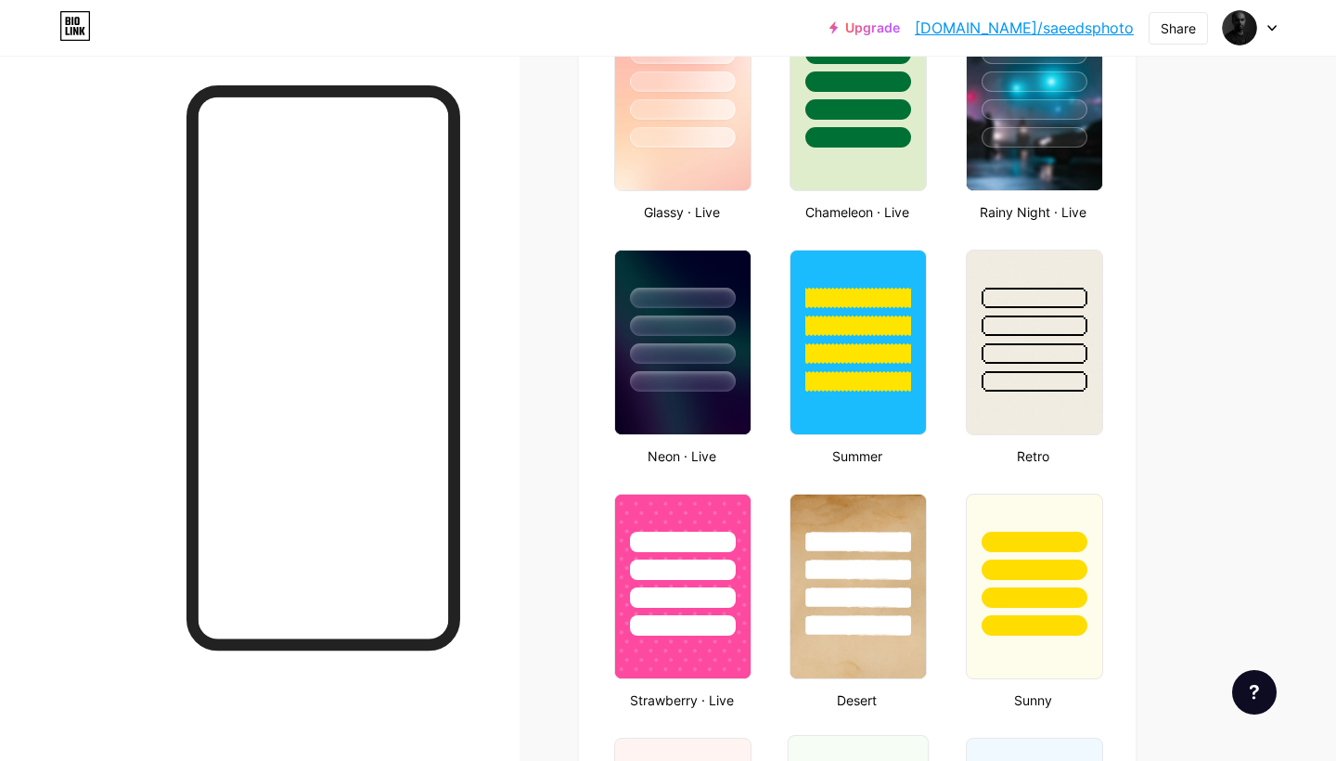
scroll to position [988, 0]
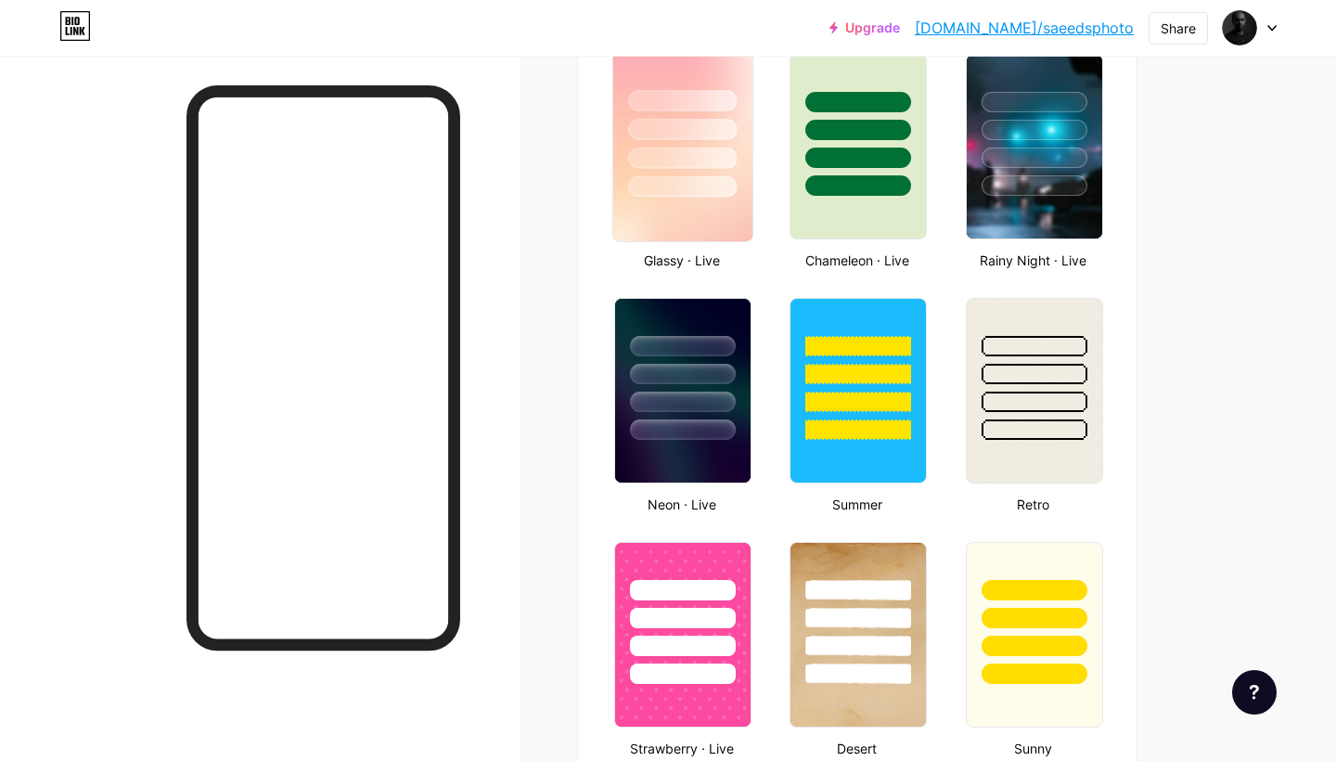
click at [664, 184] on div at bounding box center [682, 186] width 109 height 21
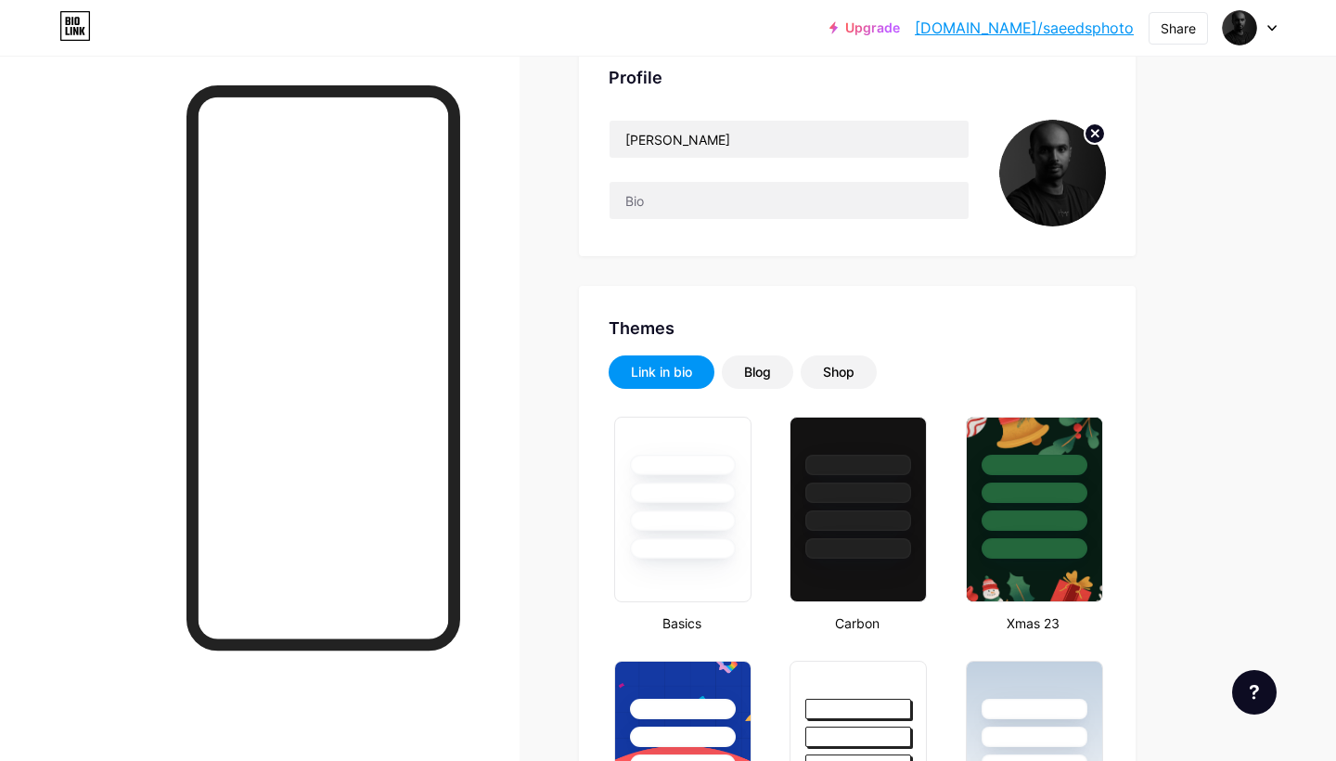
scroll to position [146, 0]
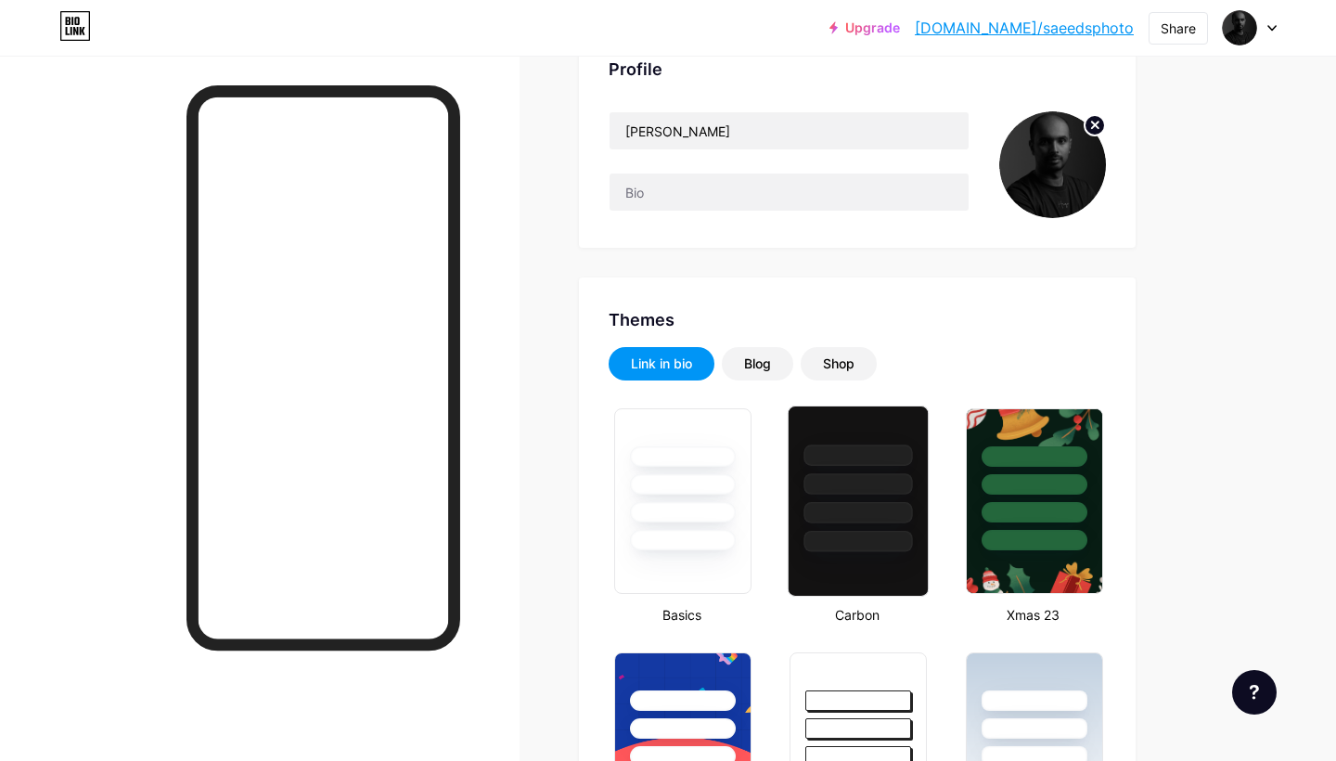
click at [837, 503] on div at bounding box center [859, 512] width 109 height 21
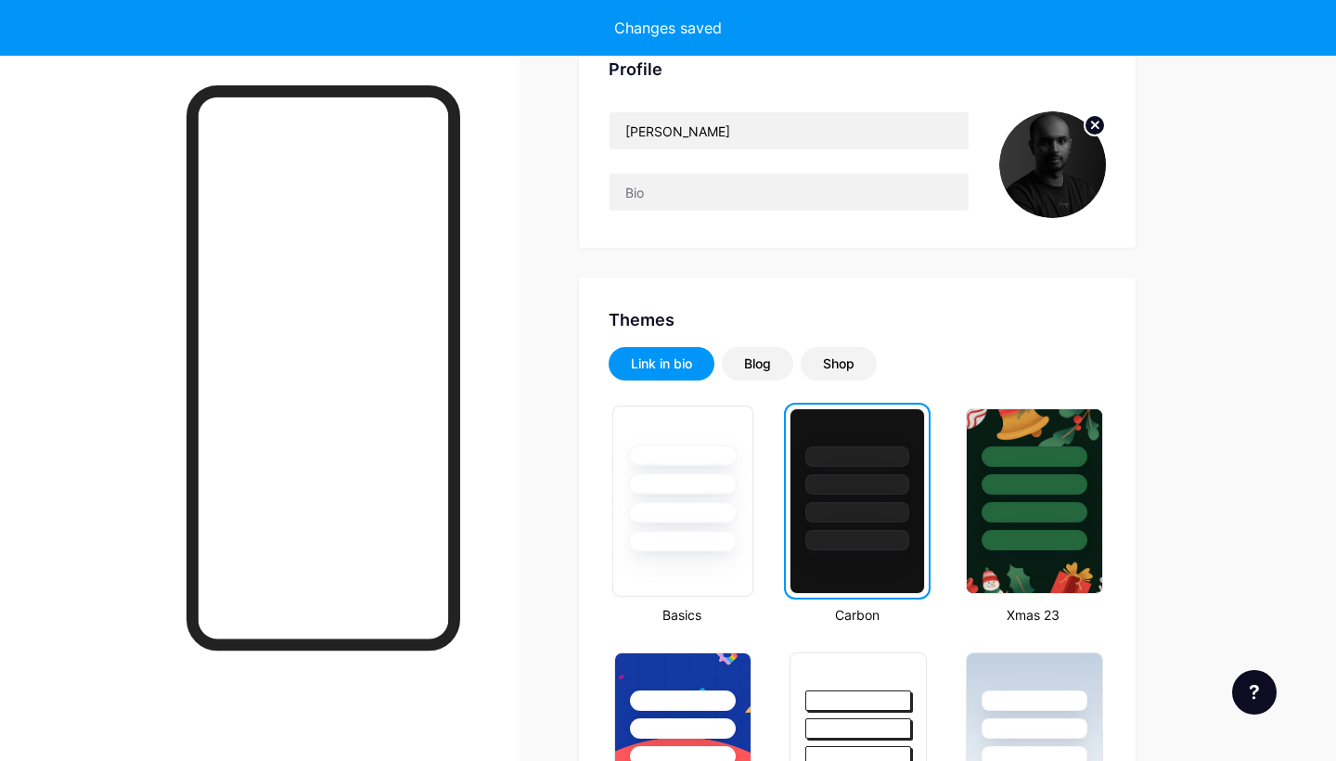
click at [696, 505] on div at bounding box center [682, 512] width 109 height 21
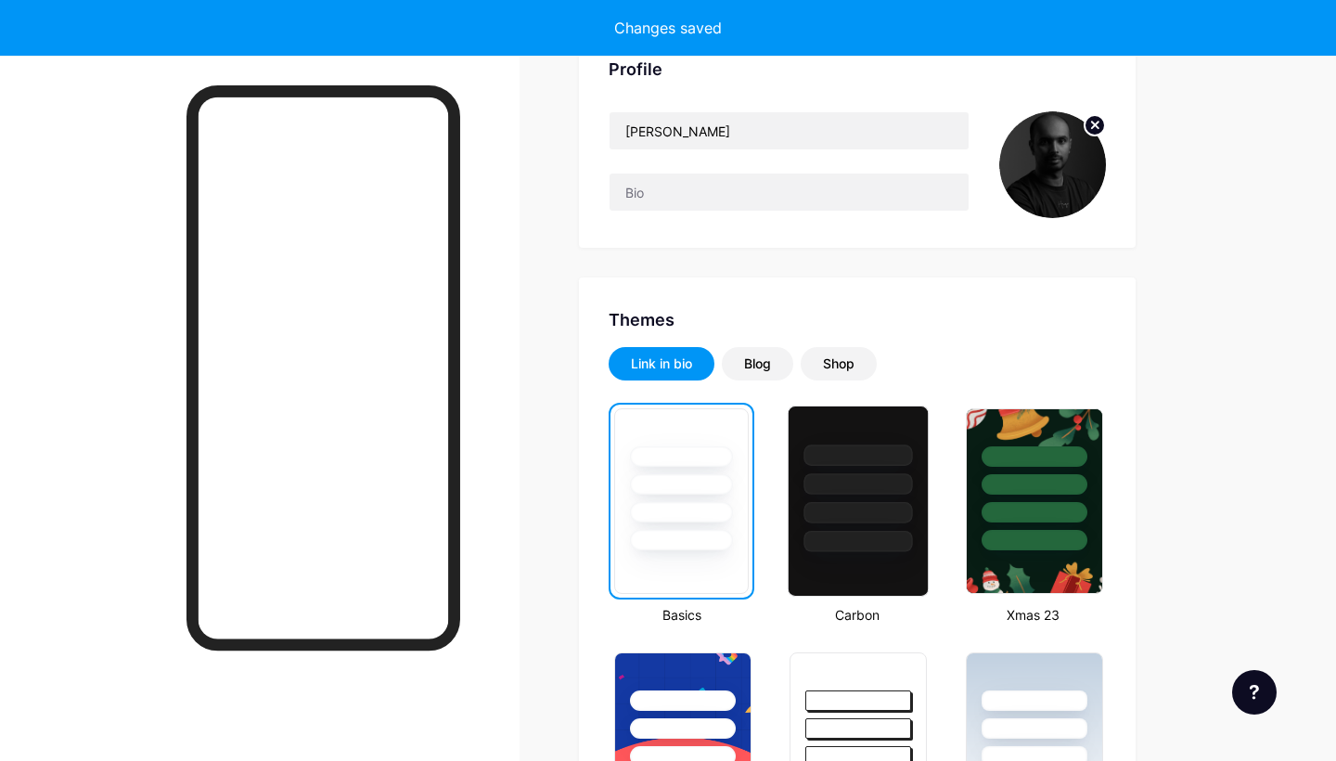
click at [838, 513] on div at bounding box center [859, 512] width 109 height 21
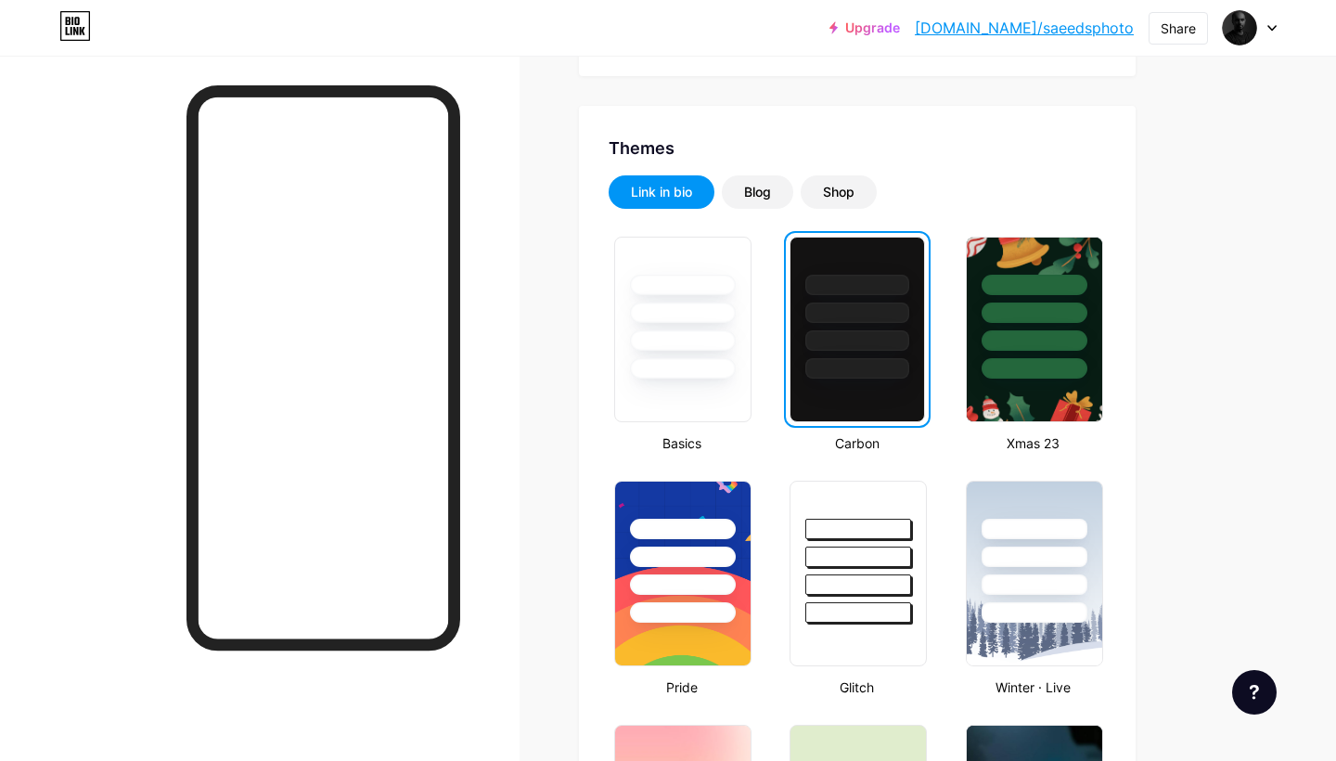
scroll to position [321, 0]
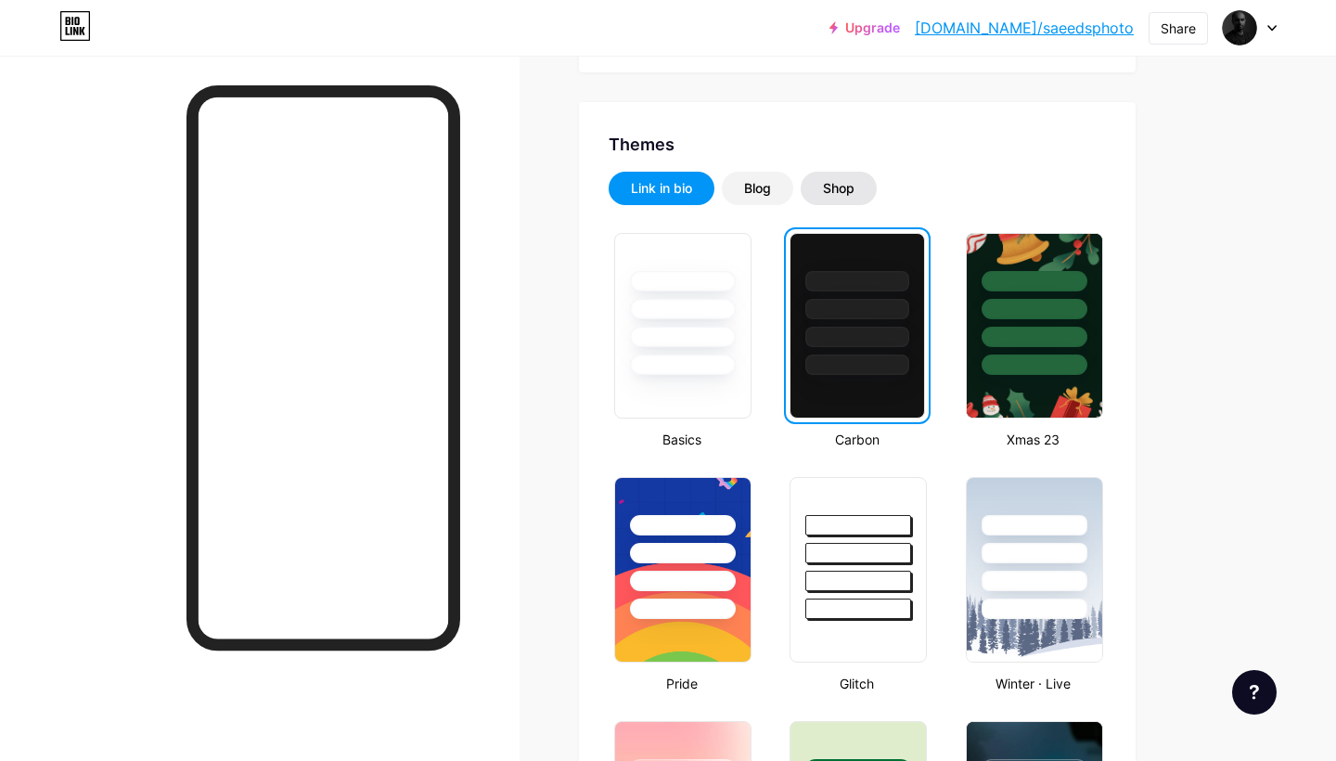
click at [855, 189] on div "Shop" at bounding box center [839, 188] width 32 height 19
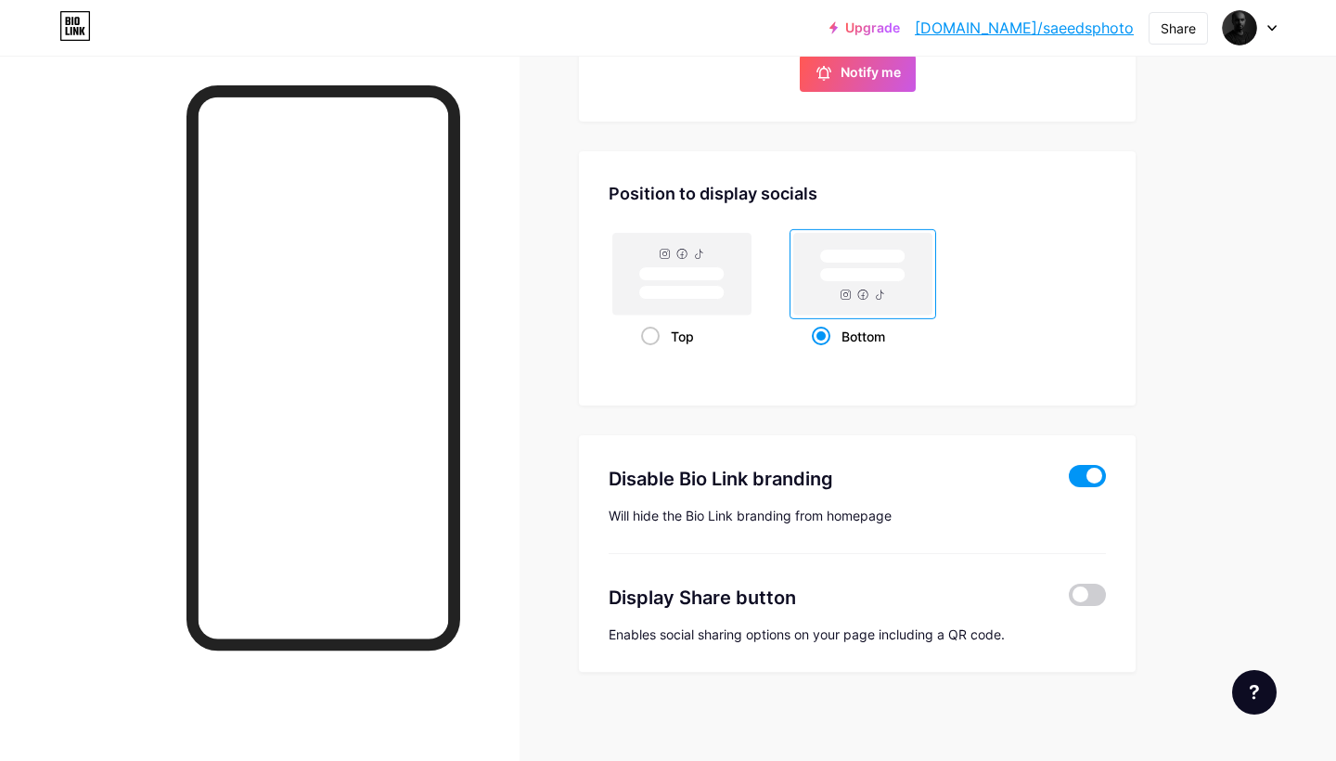
scroll to position [863, 0]
click at [1091, 596] on span at bounding box center [1087, 594] width 37 height 22
click at [1069, 599] on input "checkbox" at bounding box center [1069, 599] width 0 height 0
click at [1091, 470] on span at bounding box center [1087, 475] width 37 height 22
click at [1069, 480] on input "checkbox" at bounding box center [1069, 480] width 0 height 0
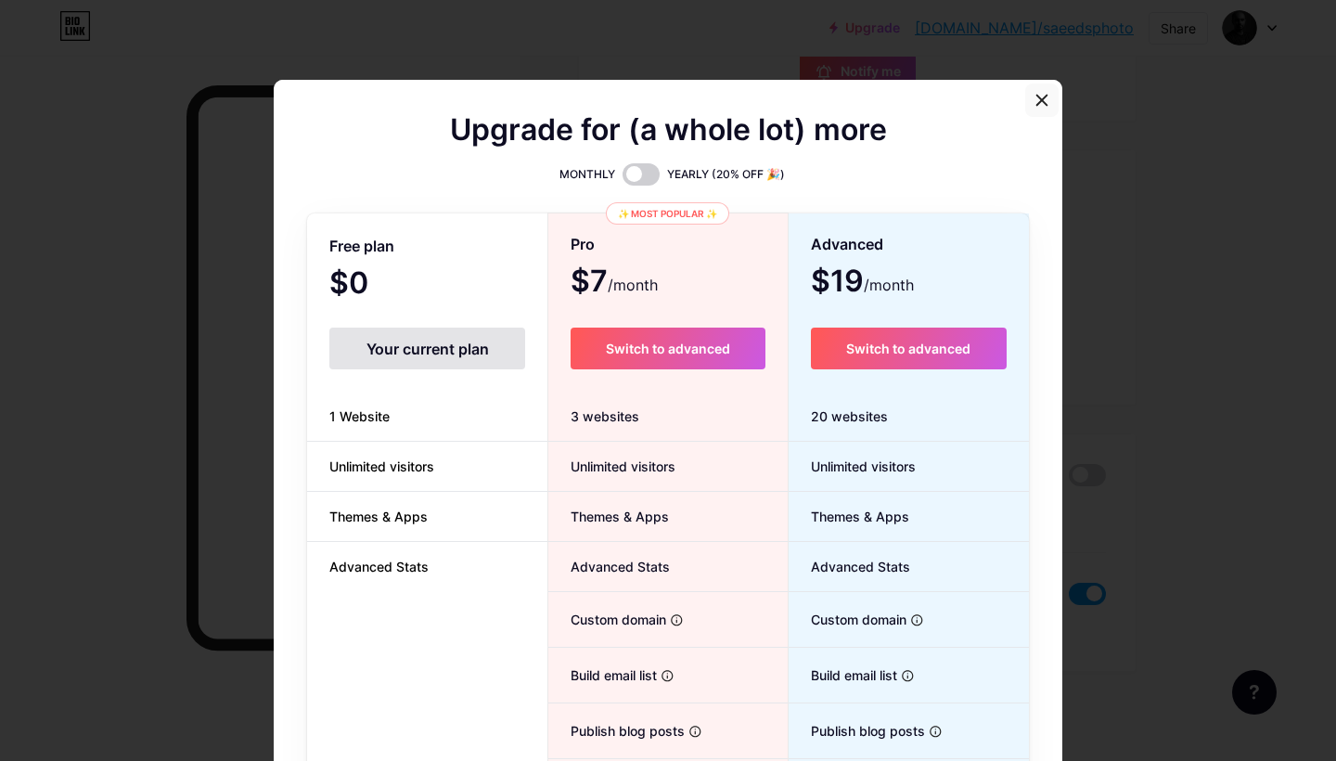
click at [1046, 93] on div at bounding box center [1041, 100] width 33 height 33
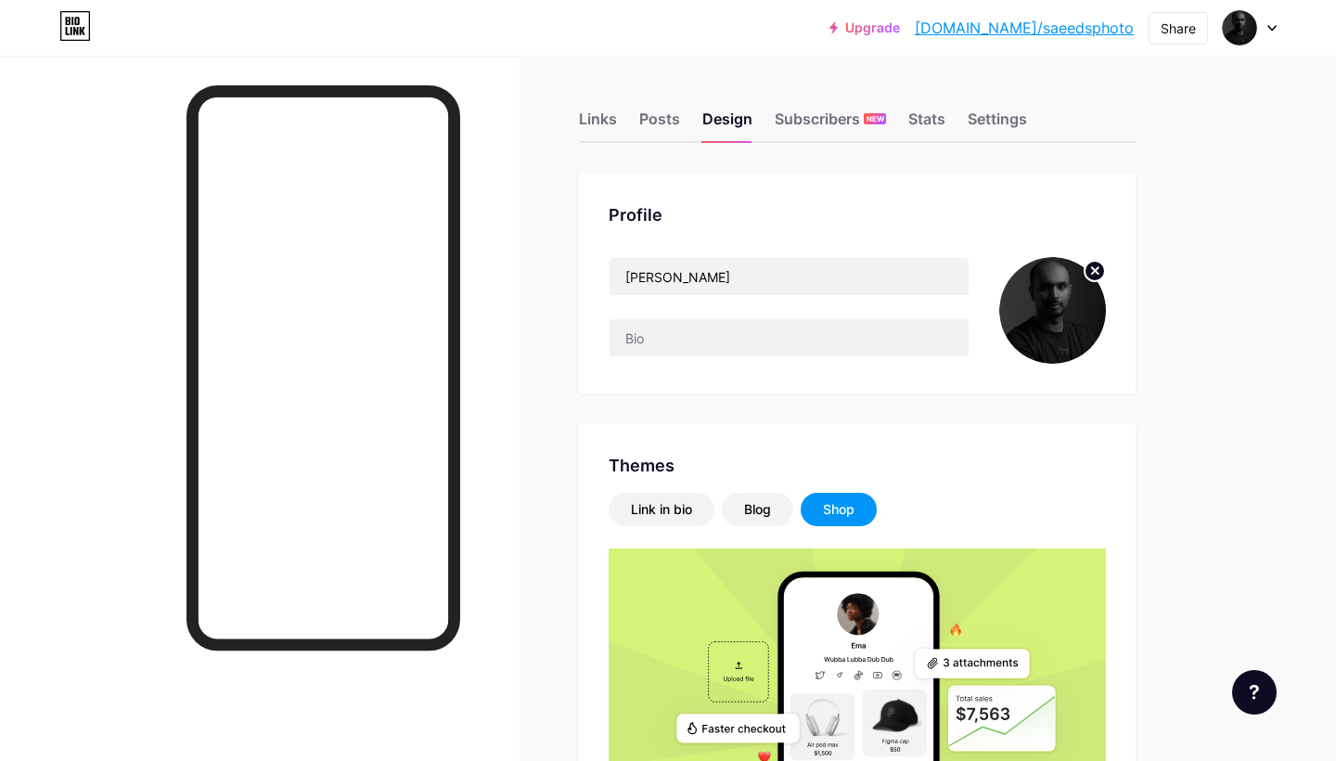
scroll to position [0, 0]
click at [597, 113] on div "Links" at bounding box center [598, 124] width 38 height 33
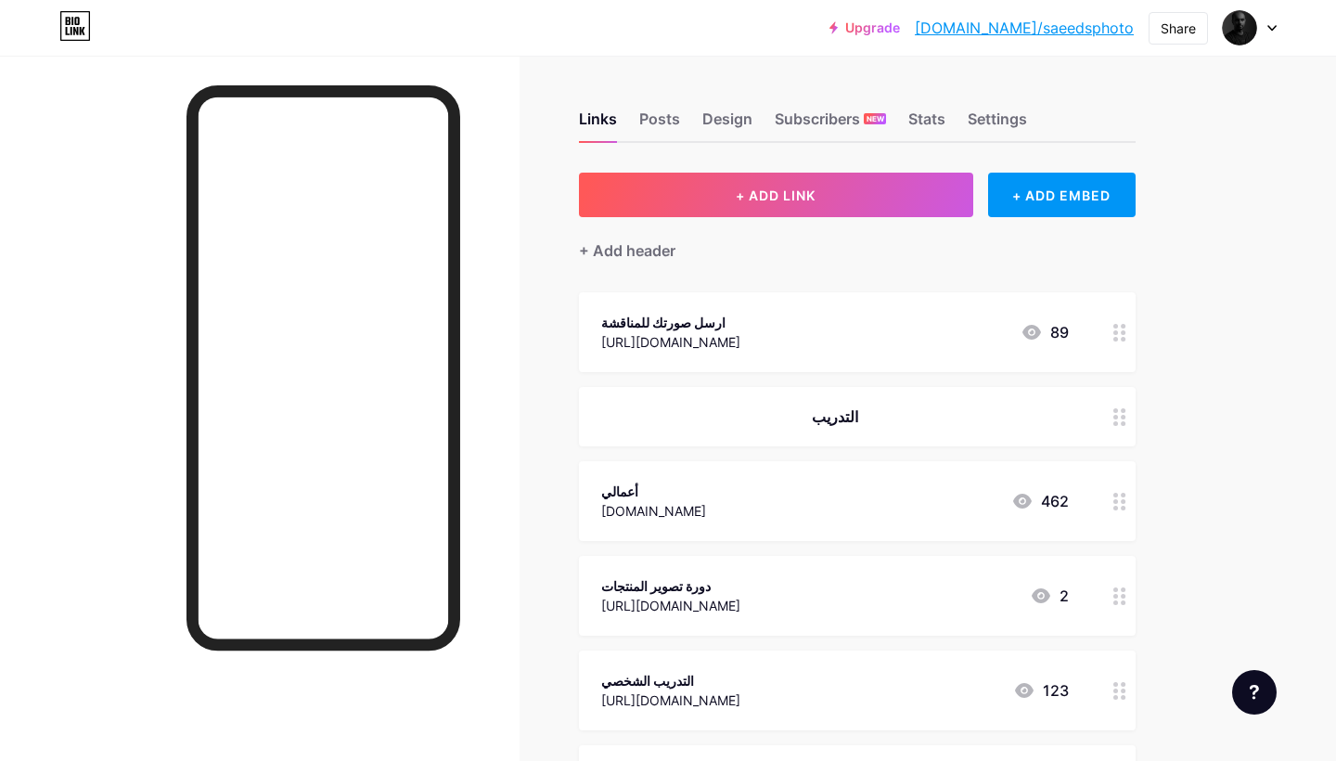
click at [1129, 329] on div at bounding box center [1120, 332] width 32 height 80
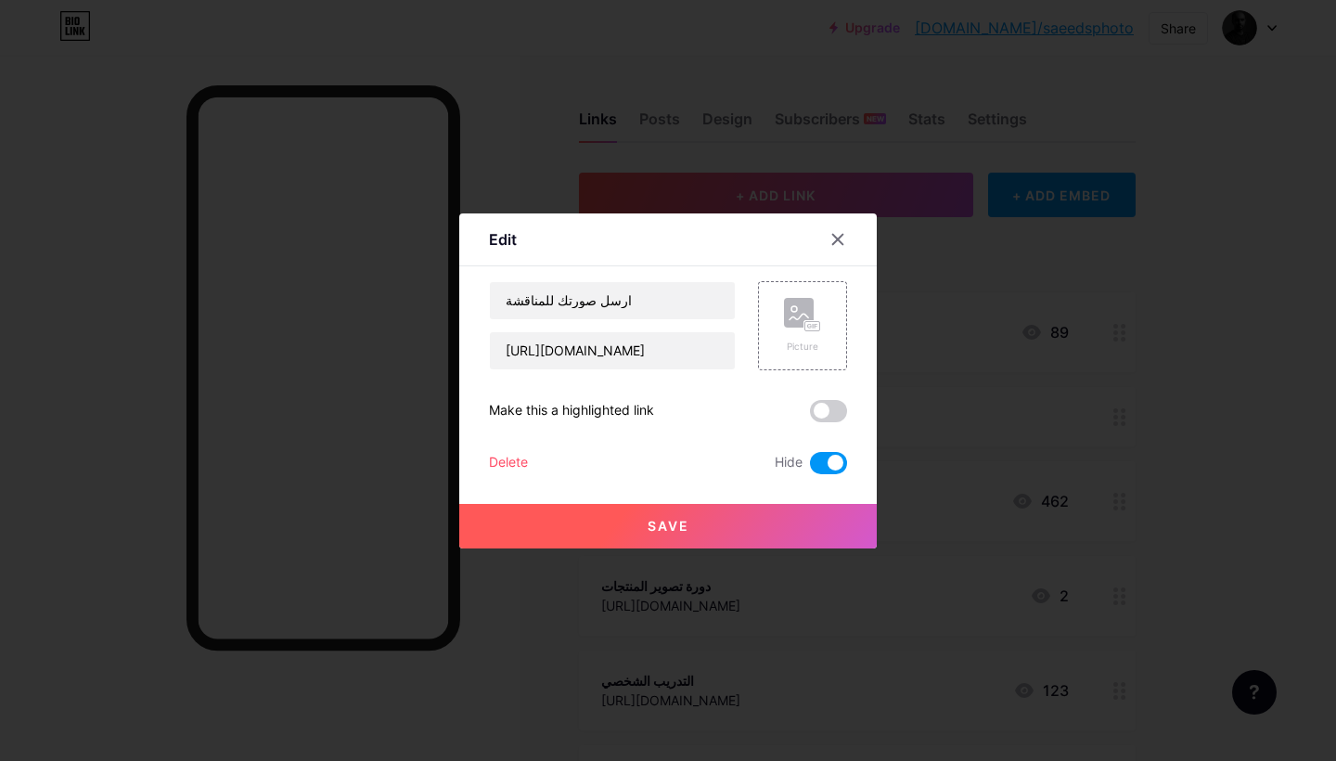
click at [769, 511] on button "Save" at bounding box center [668, 526] width 418 height 45
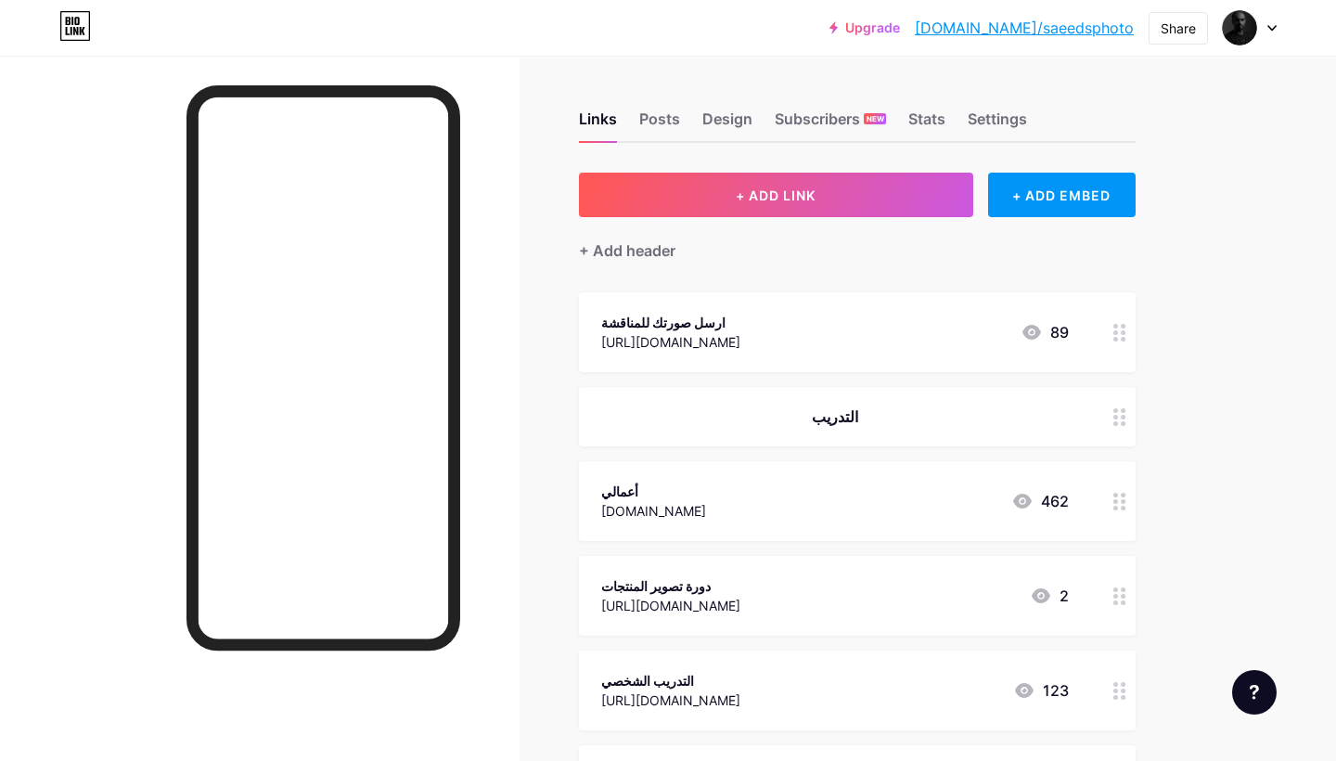
click at [1103, 327] on div "ارسل صورتك للمناقشة https://forms.gle/tdpzRCcSiuzZPwbW7 89" at bounding box center [857, 332] width 557 height 80
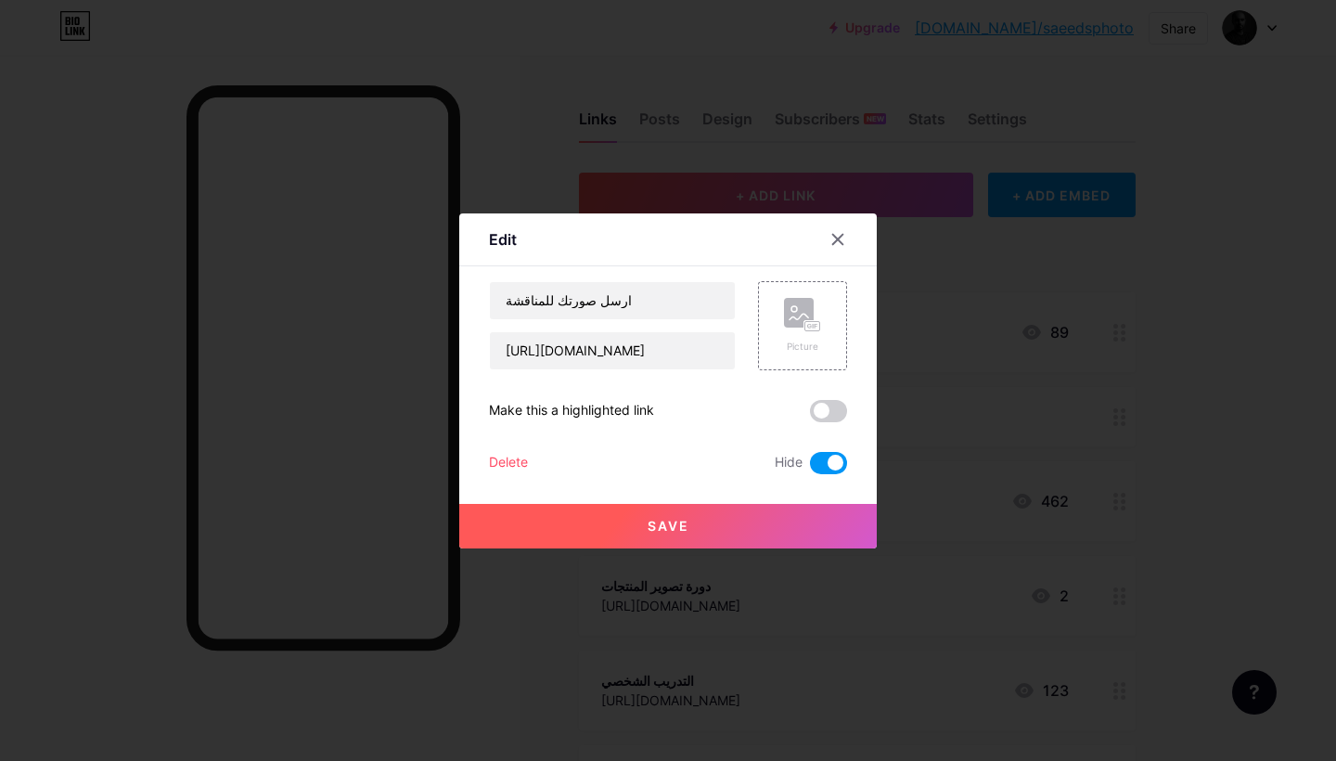
click at [511, 465] on div "Delete" at bounding box center [508, 463] width 39 height 22
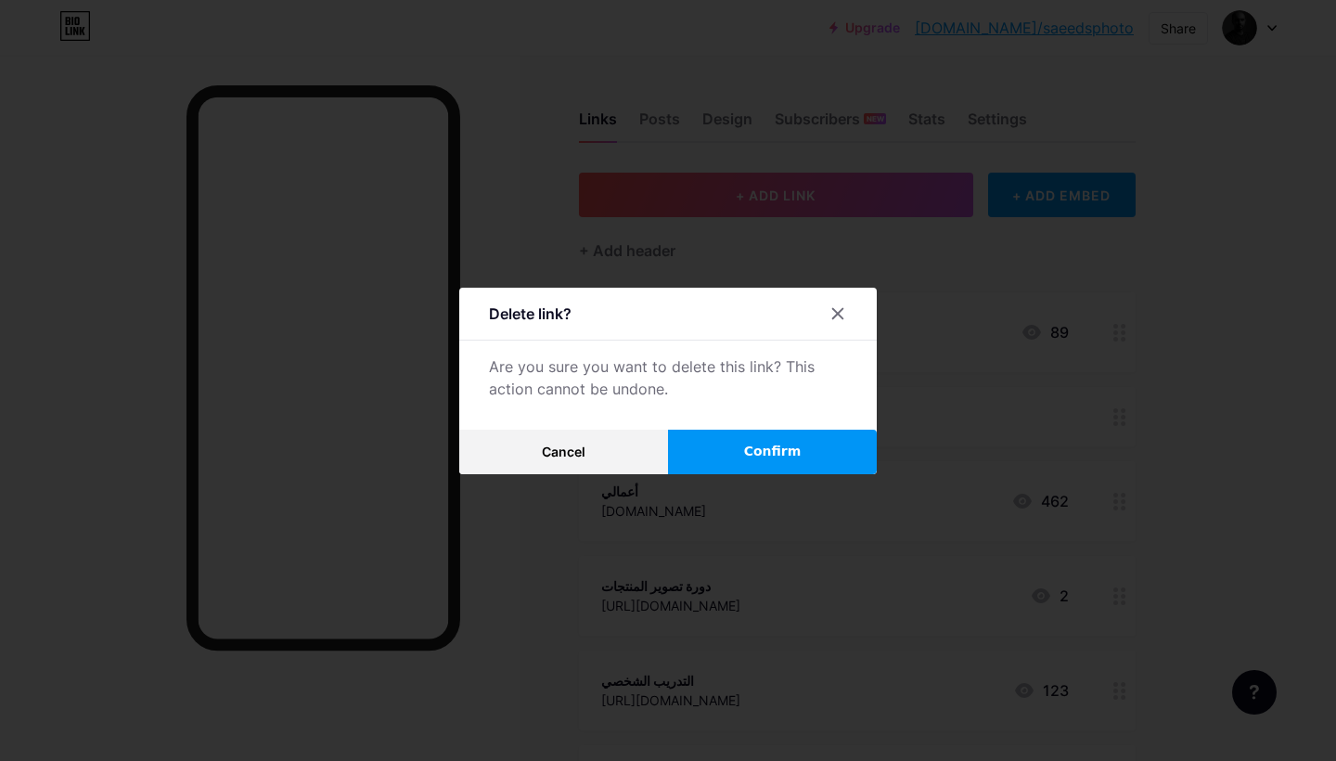
click at [740, 438] on button "Confirm" at bounding box center [772, 452] width 209 height 45
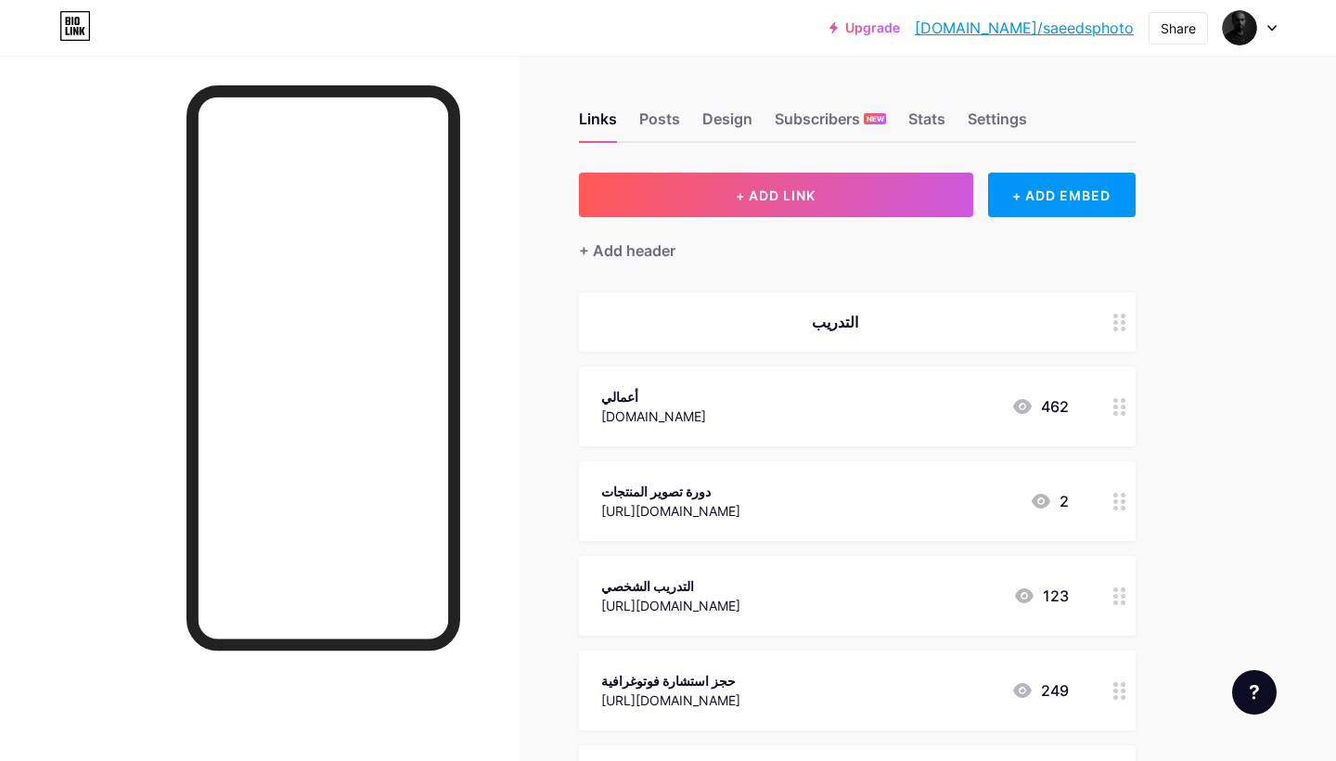
click at [1121, 318] on icon at bounding box center [1120, 323] width 13 height 18
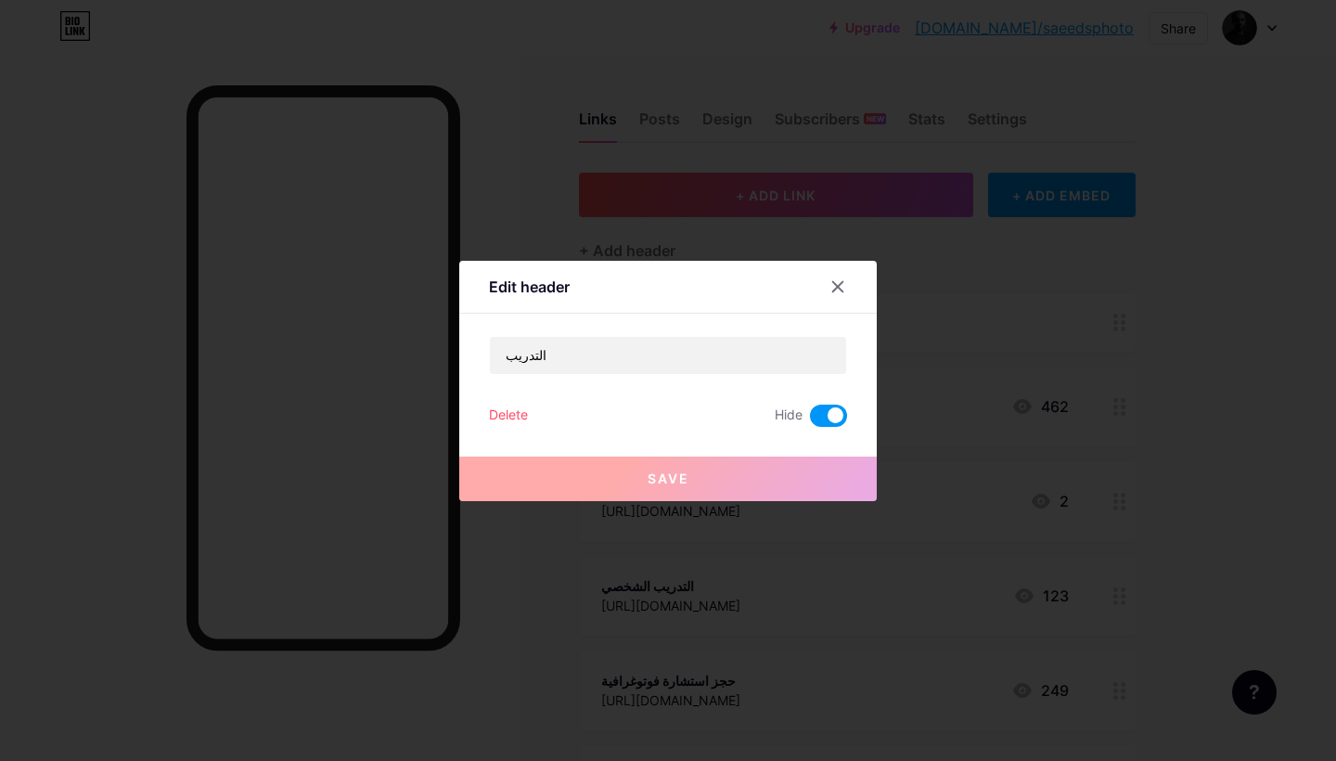
click at [515, 417] on div "Delete" at bounding box center [508, 416] width 39 height 22
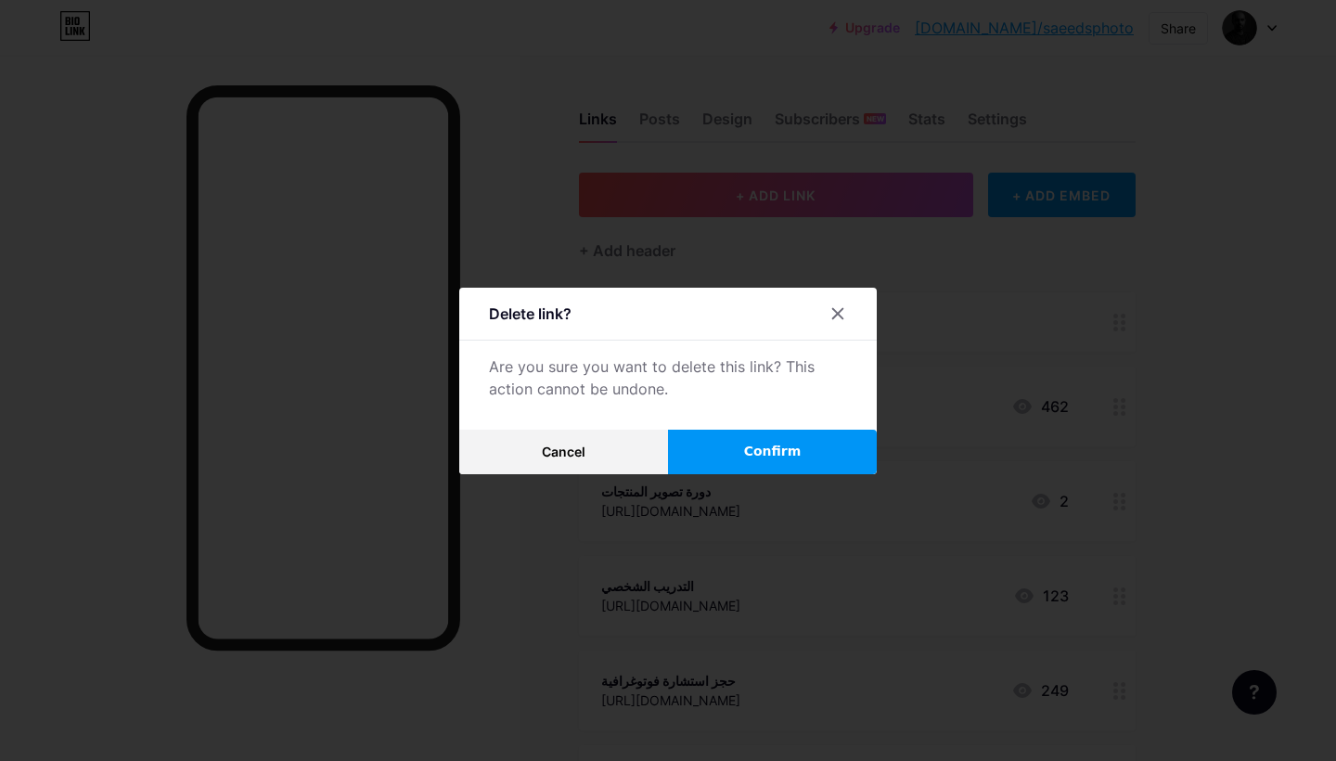
click at [763, 460] on span "Confirm" at bounding box center [773, 451] width 58 height 19
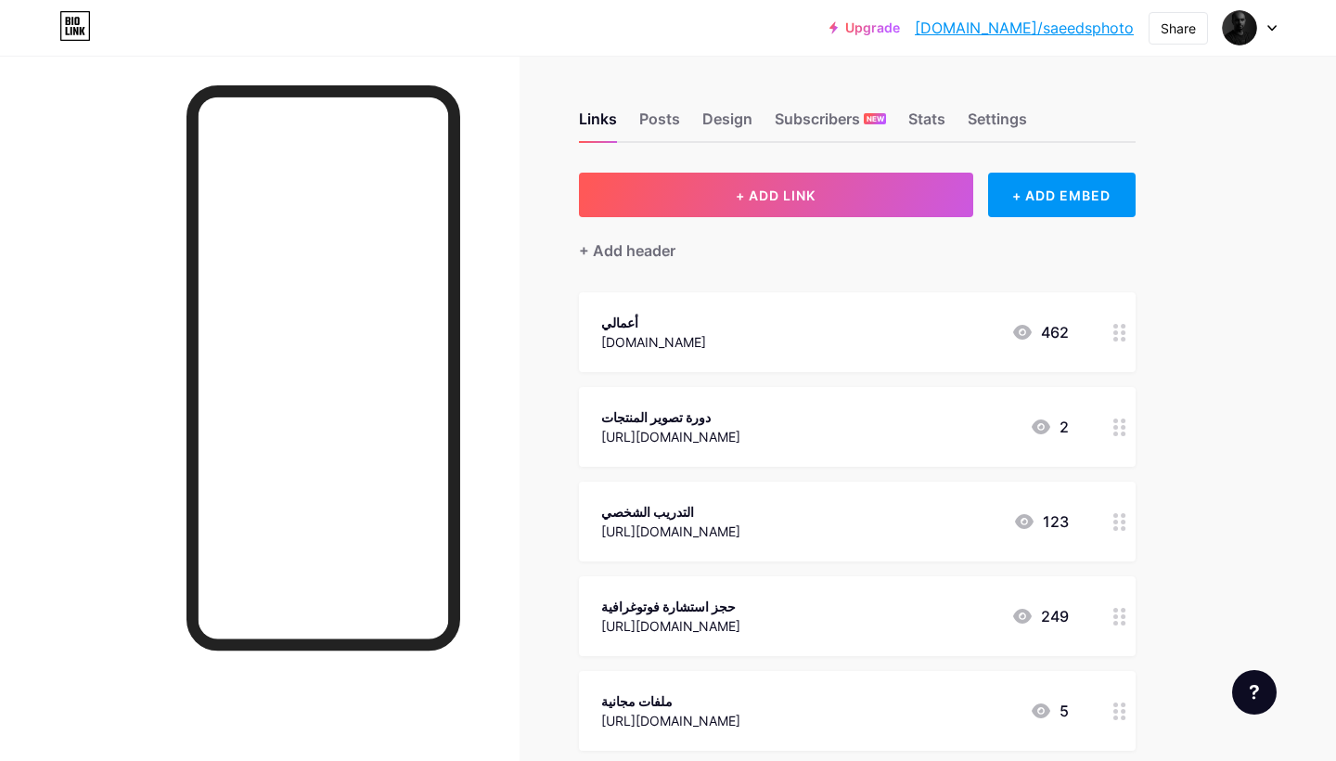
click at [1119, 325] on icon at bounding box center [1120, 333] width 13 height 18
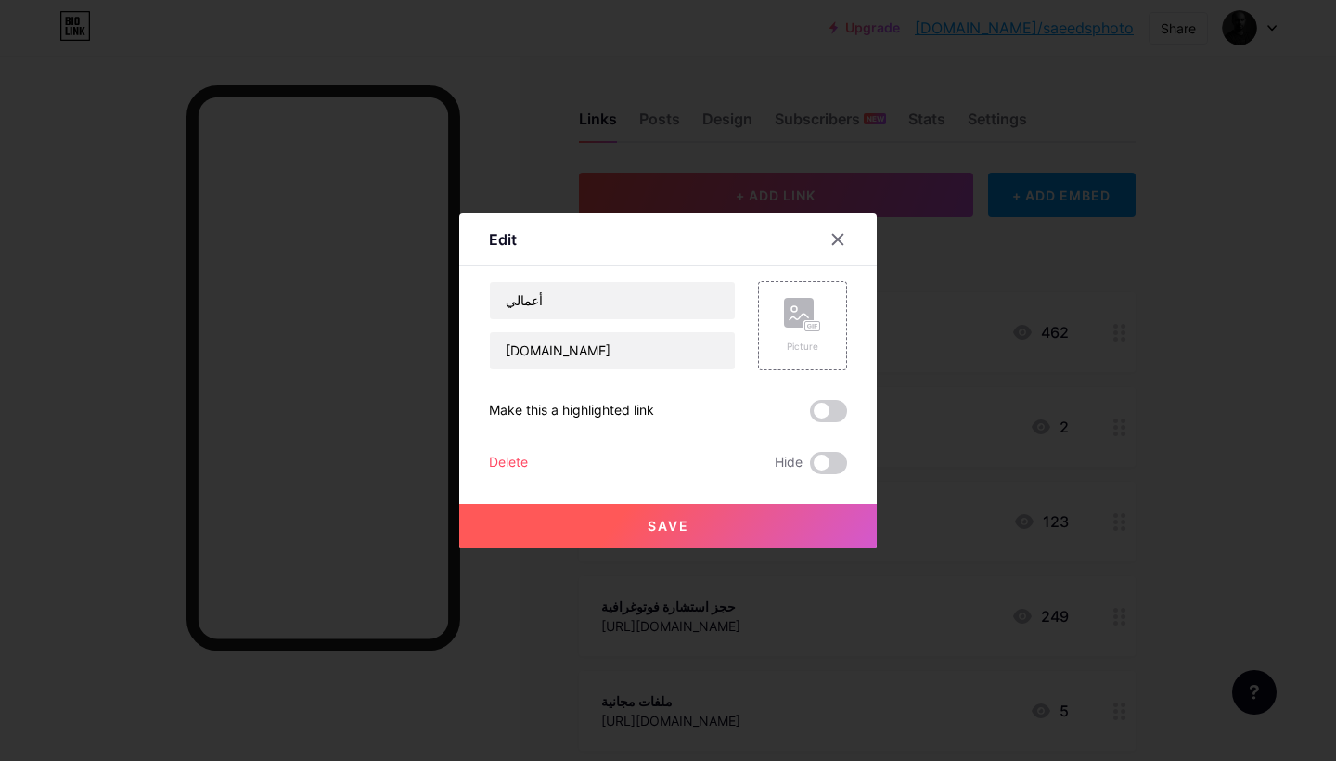
click at [512, 467] on div "Delete" at bounding box center [508, 463] width 39 height 22
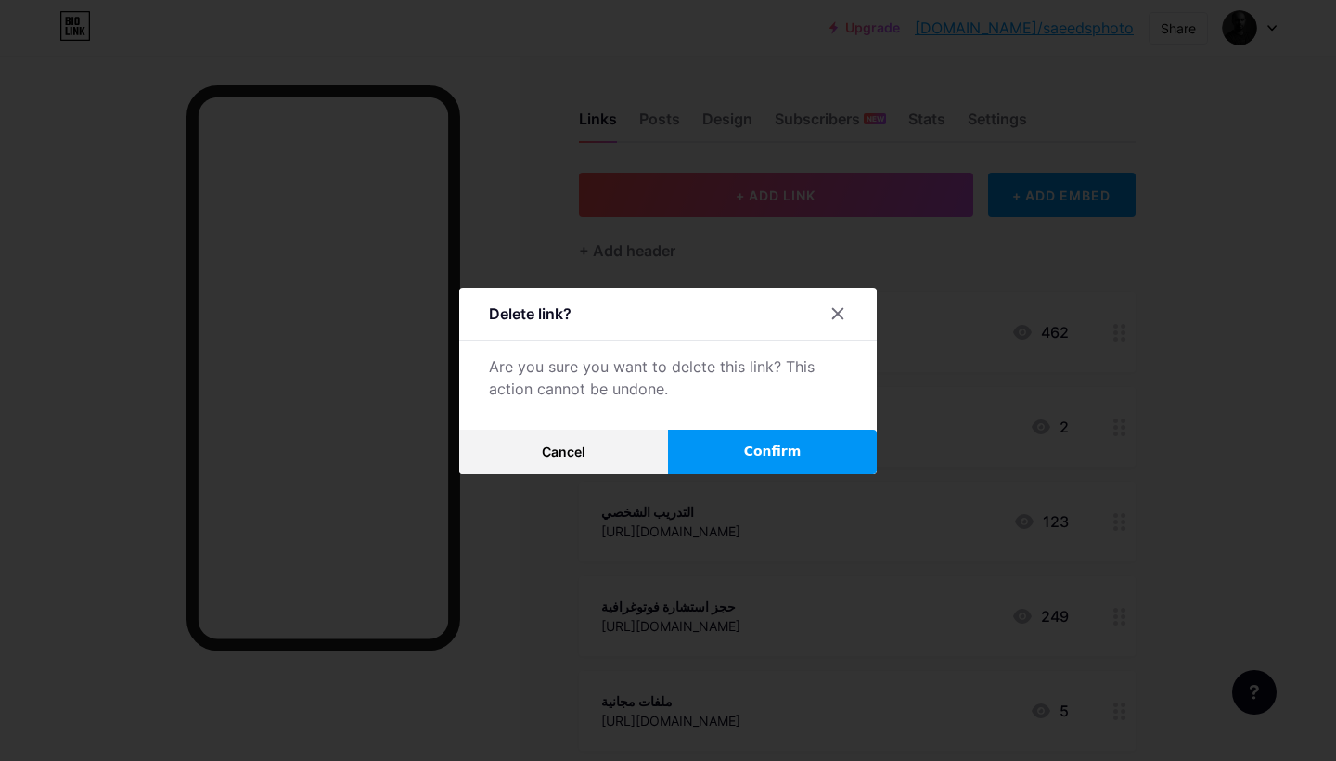
click at [759, 445] on span "Confirm" at bounding box center [773, 451] width 58 height 19
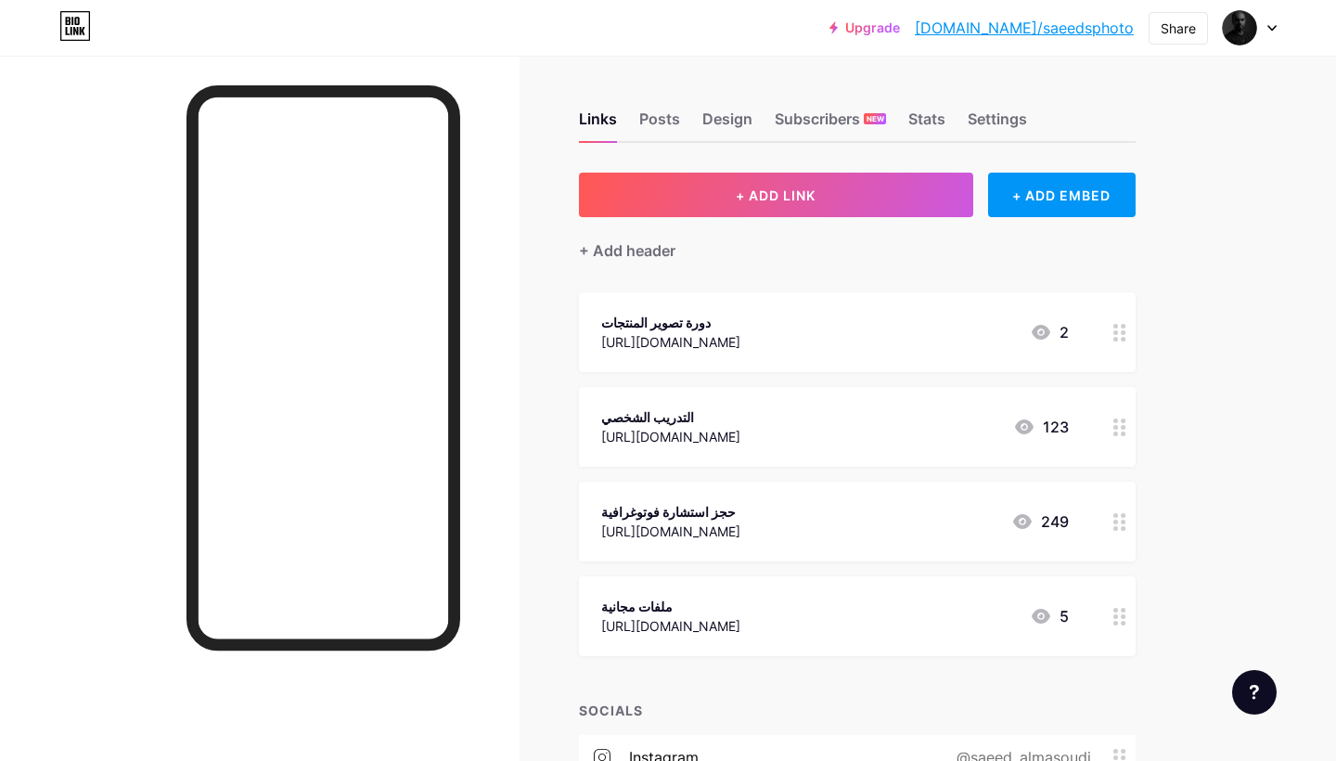
click at [1123, 329] on icon at bounding box center [1120, 333] width 13 height 18
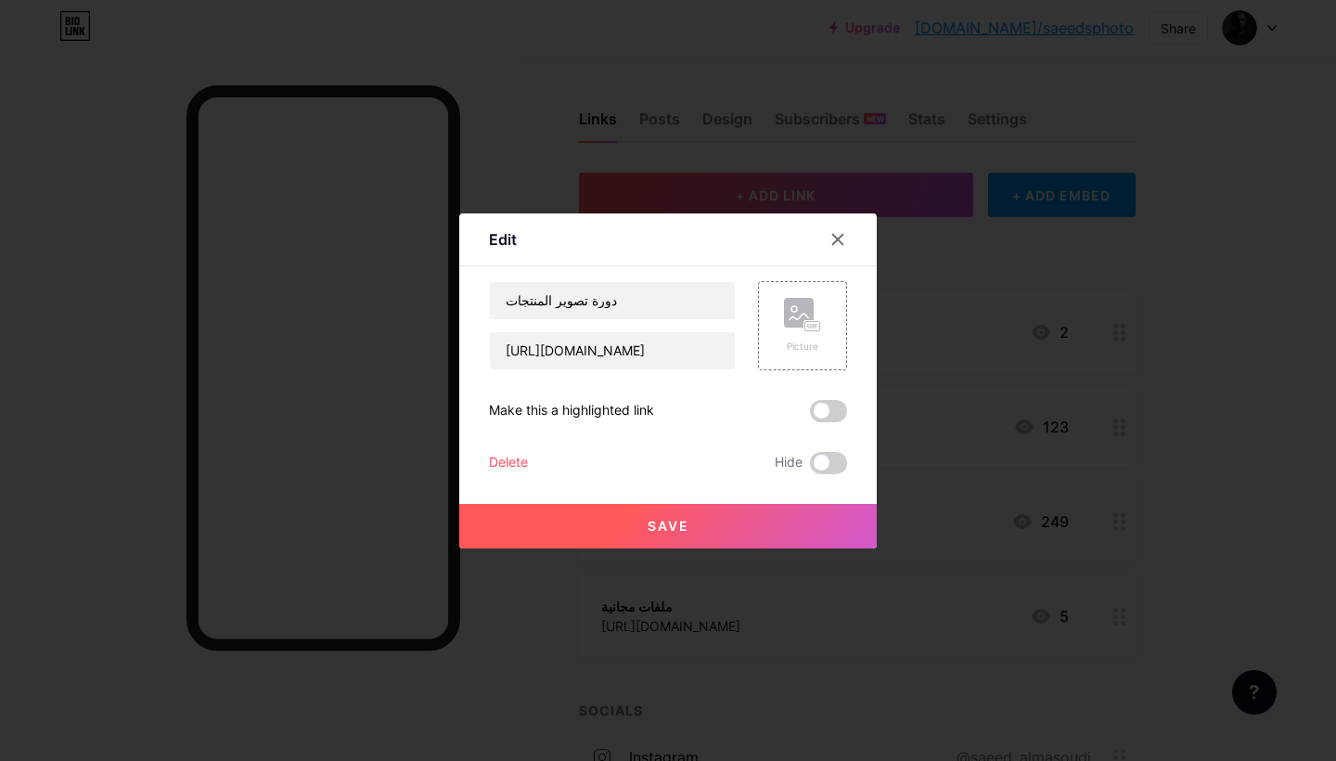
click at [520, 459] on div "Delete" at bounding box center [508, 463] width 39 height 22
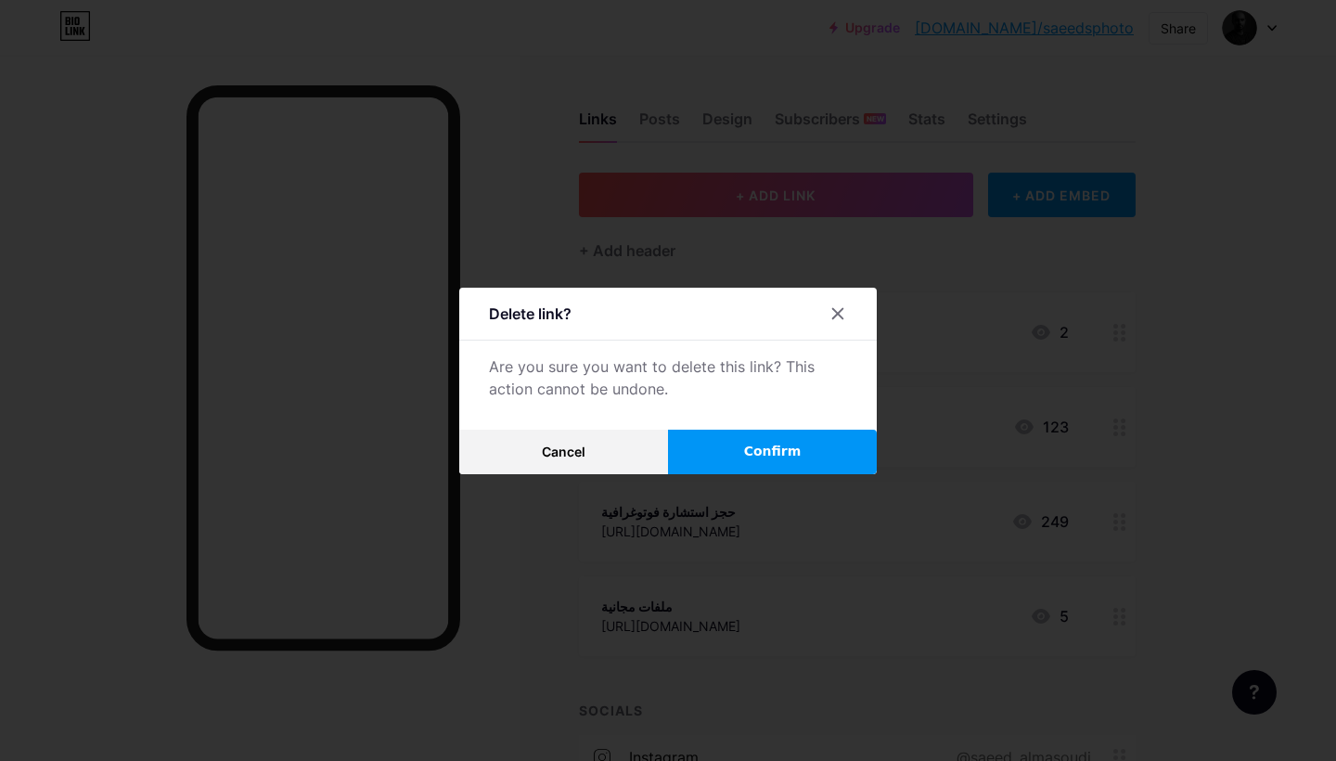
click at [719, 445] on button "Confirm" at bounding box center [772, 452] width 209 height 45
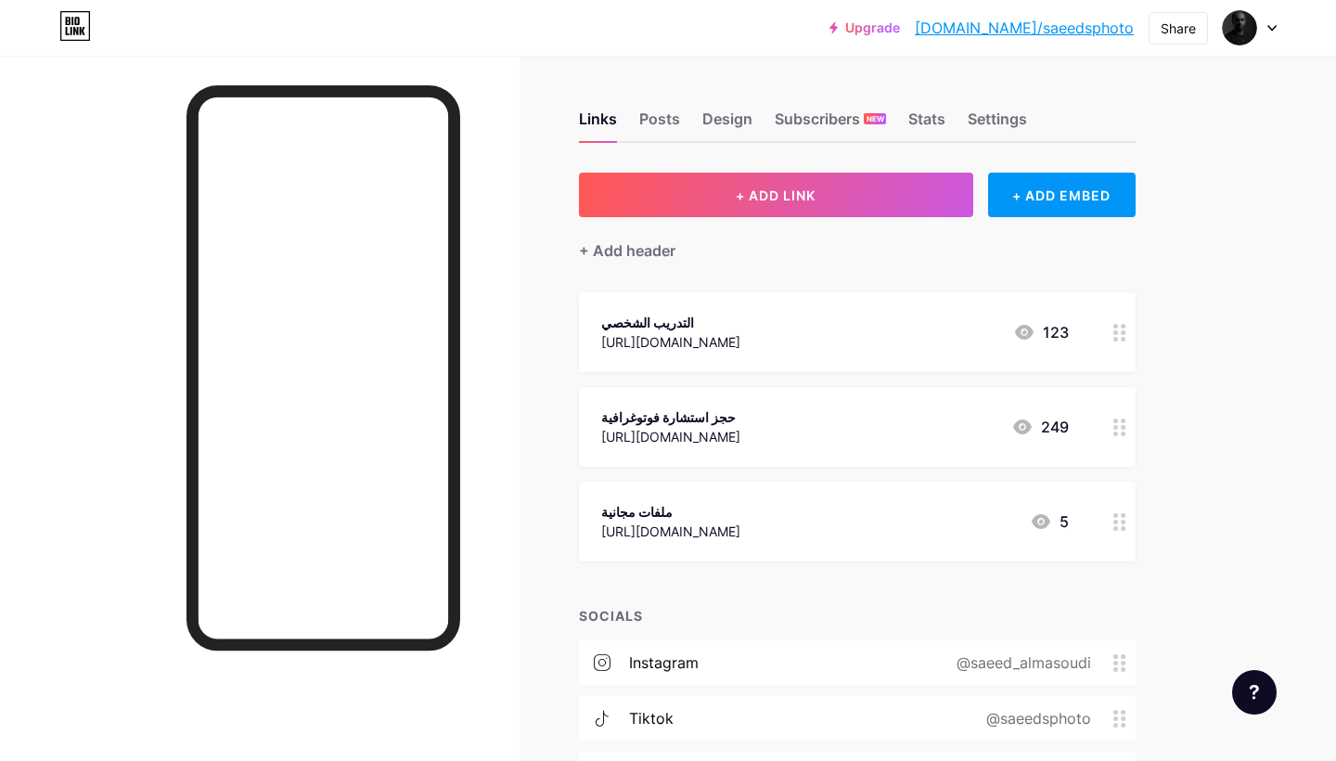
click at [1126, 334] on icon at bounding box center [1120, 333] width 13 height 18
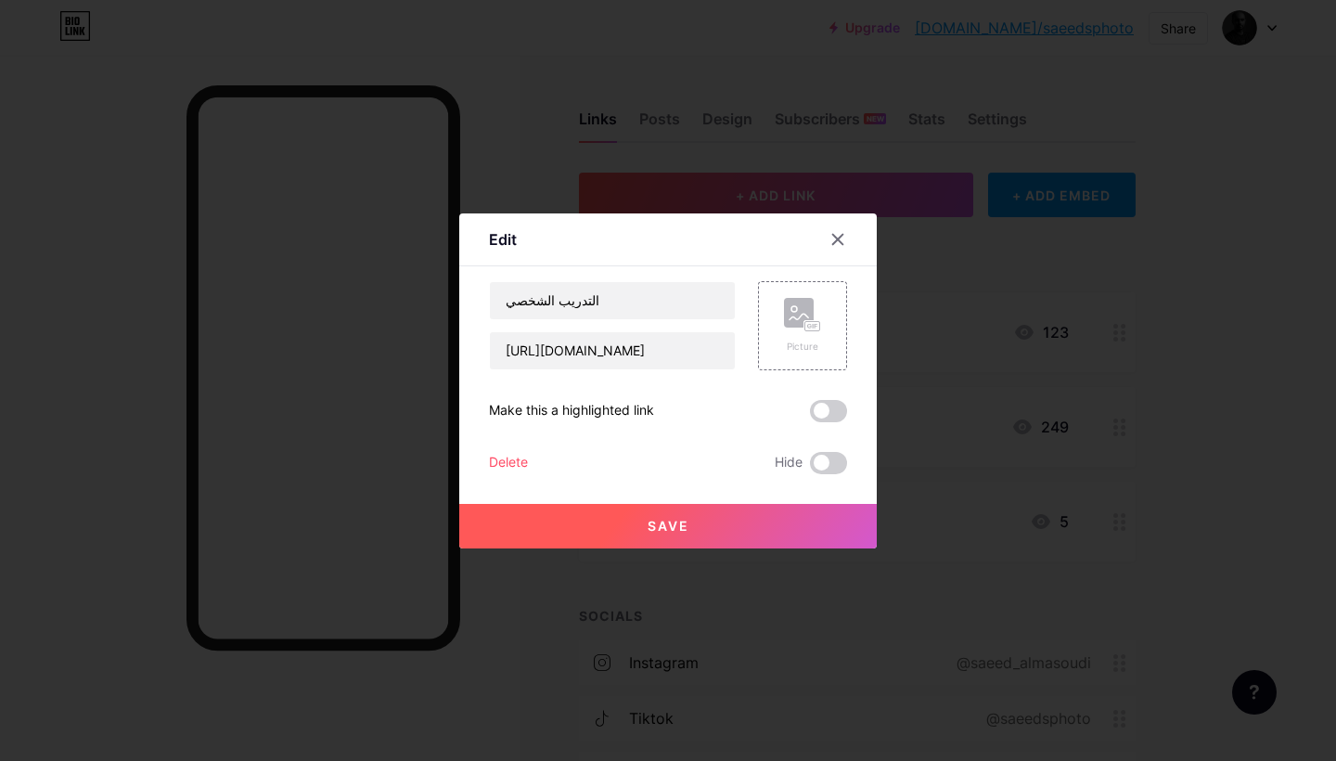
click at [517, 461] on div "Delete" at bounding box center [508, 463] width 39 height 22
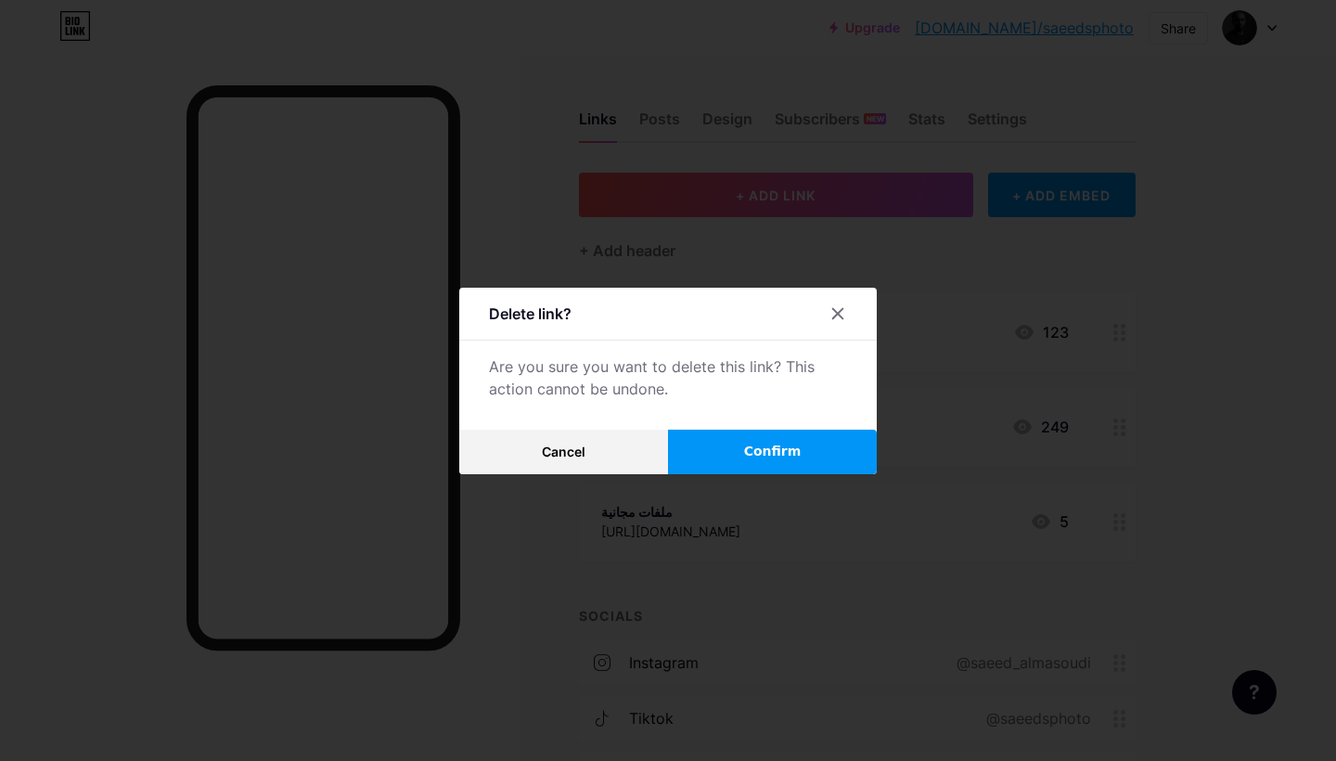
click at [760, 469] on button "Confirm" at bounding box center [772, 452] width 209 height 45
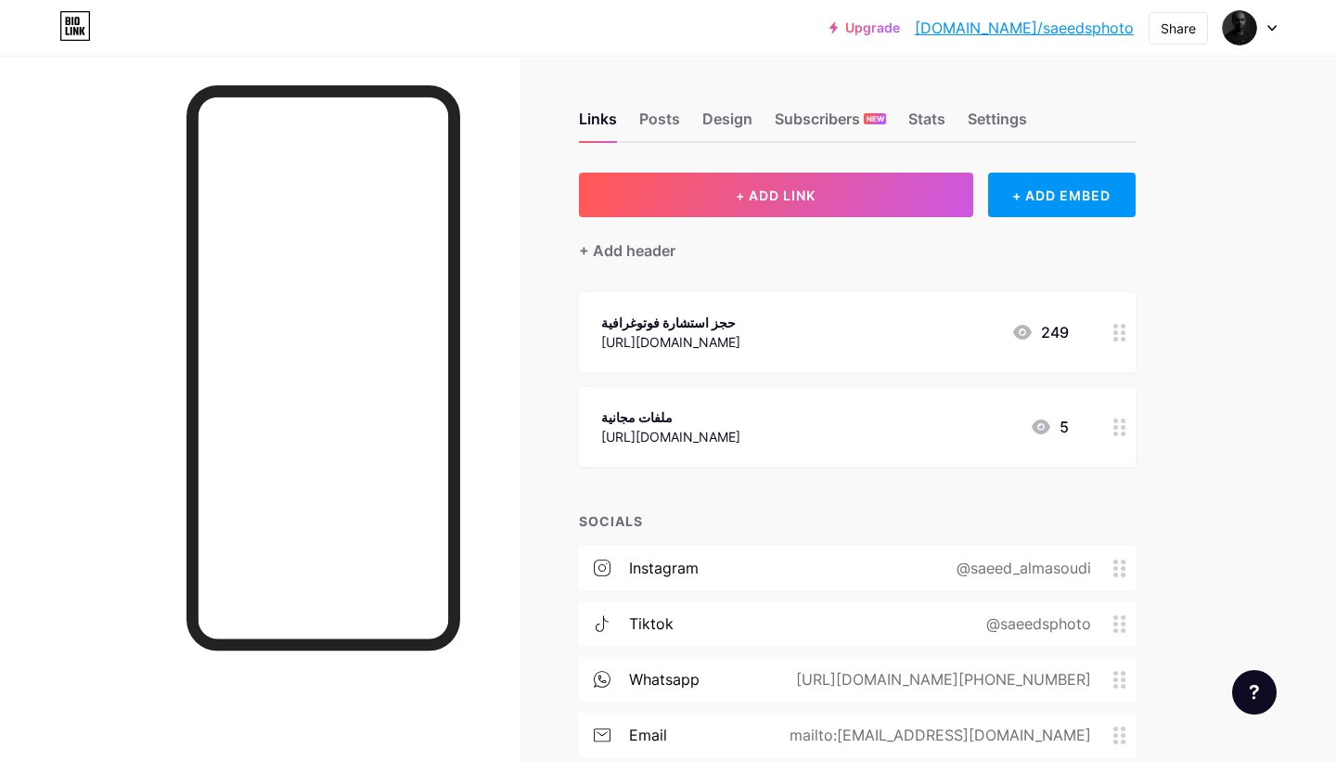
click at [1118, 336] on icon at bounding box center [1120, 333] width 13 height 18
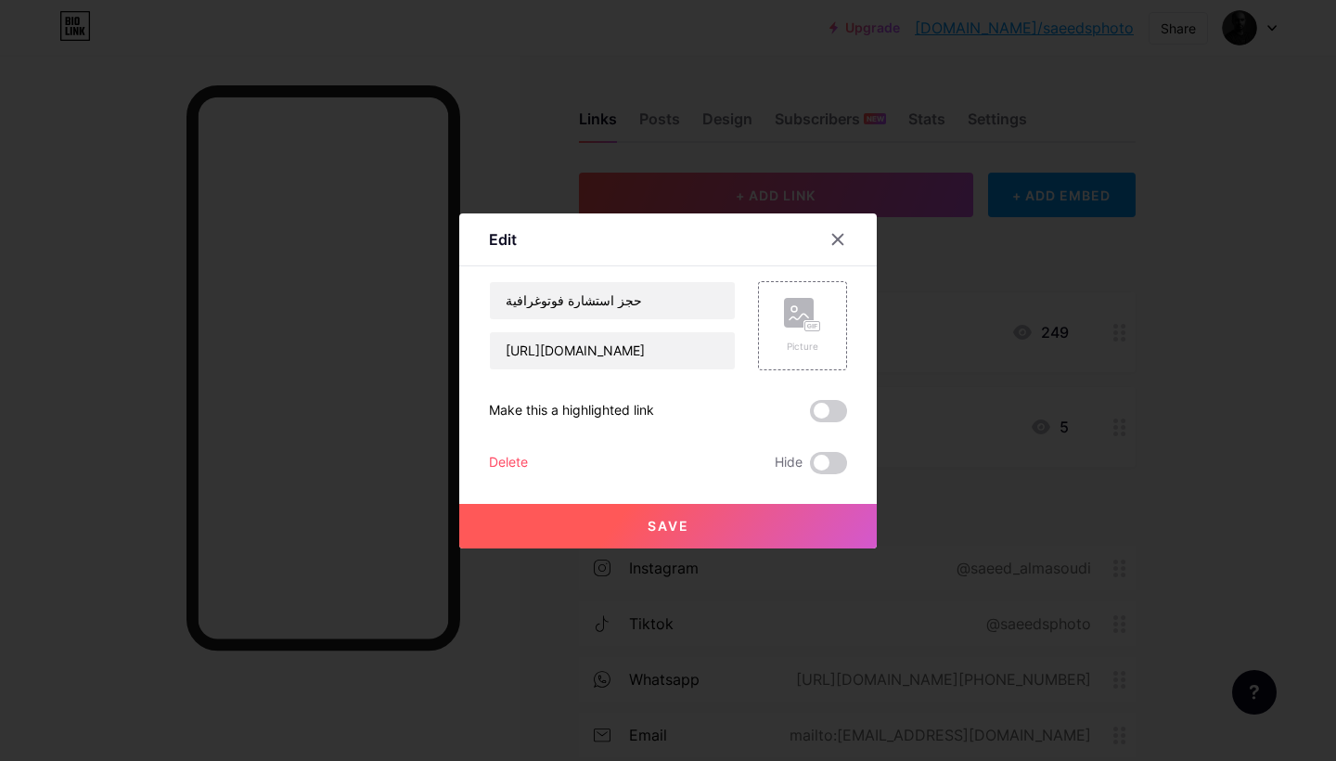
click at [513, 462] on div "Delete" at bounding box center [508, 463] width 39 height 22
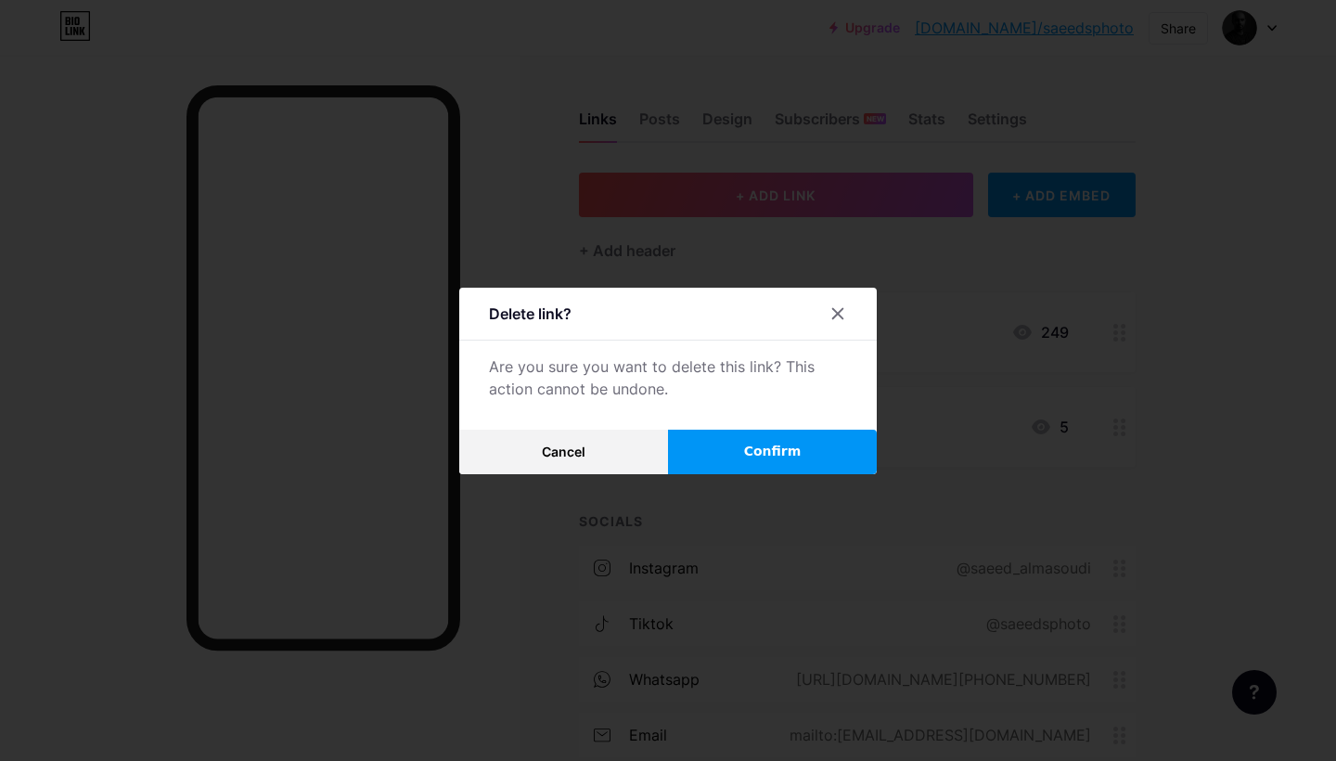
click at [733, 461] on button "Confirm" at bounding box center [772, 452] width 209 height 45
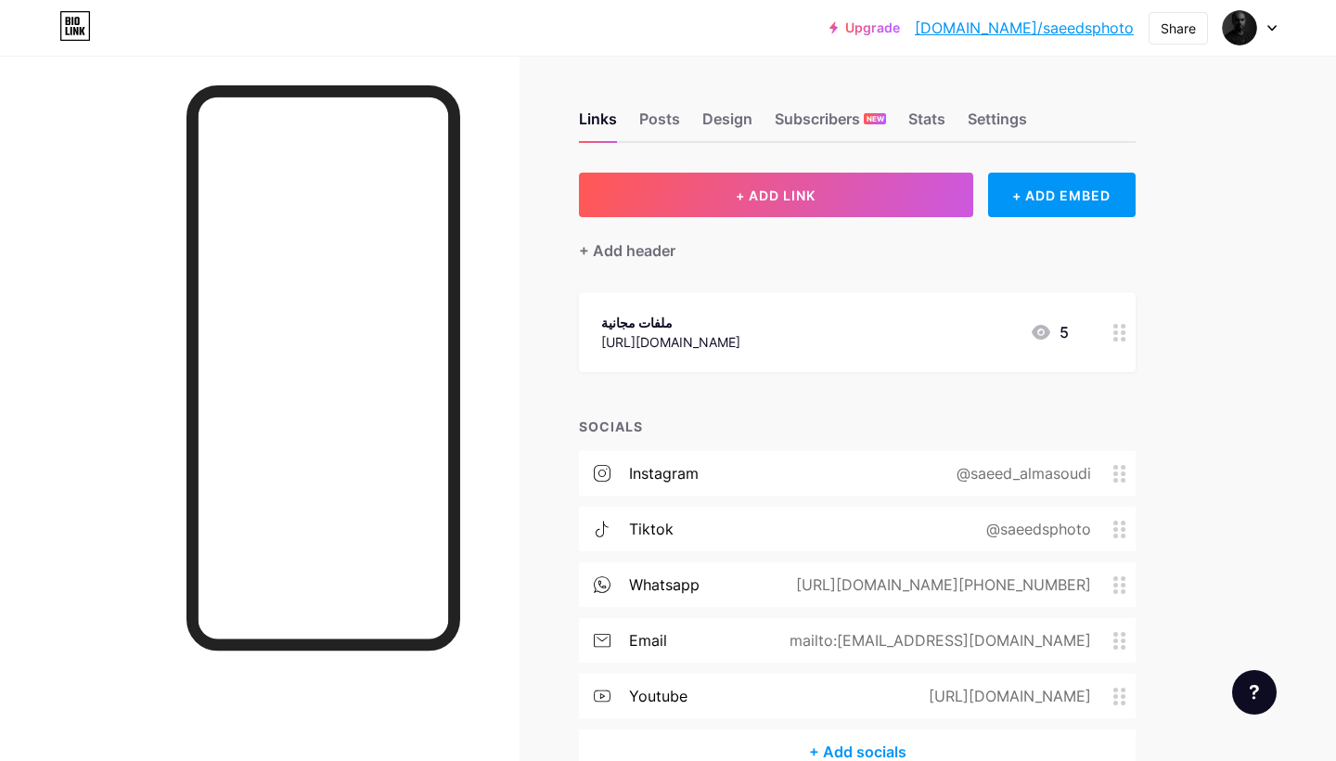
click at [1126, 335] on icon at bounding box center [1120, 333] width 13 height 18
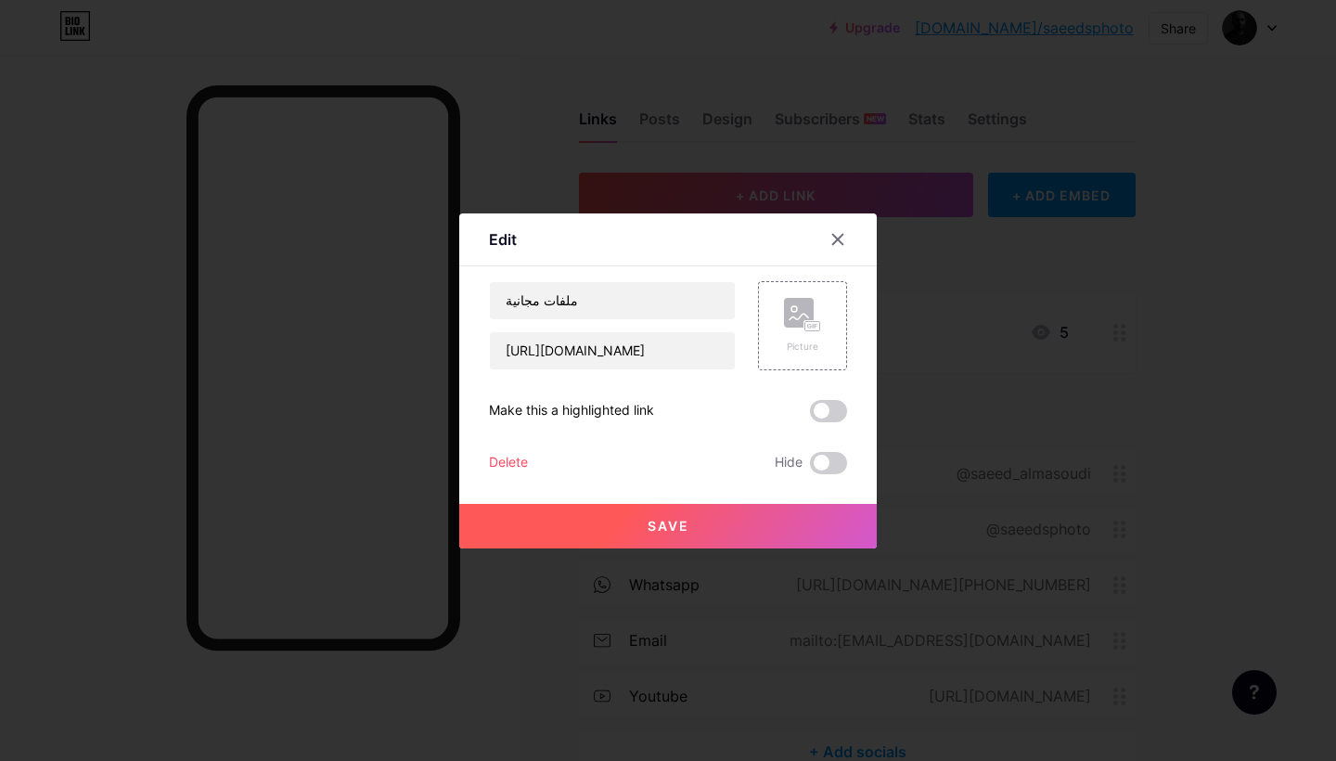
click at [503, 460] on div "Delete" at bounding box center [508, 463] width 39 height 22
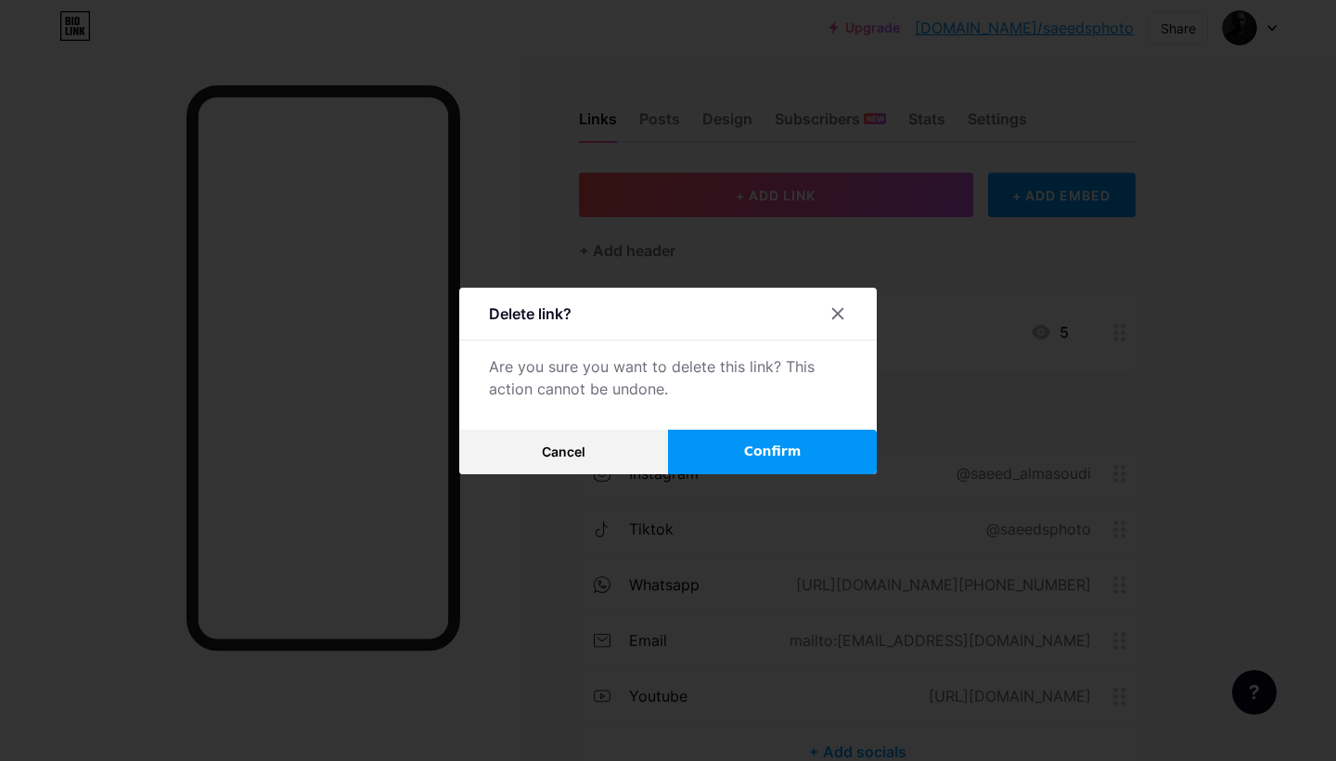
click at [742, 455] on button "Confirm" at bounding box center [772, 452] width 209 height 45
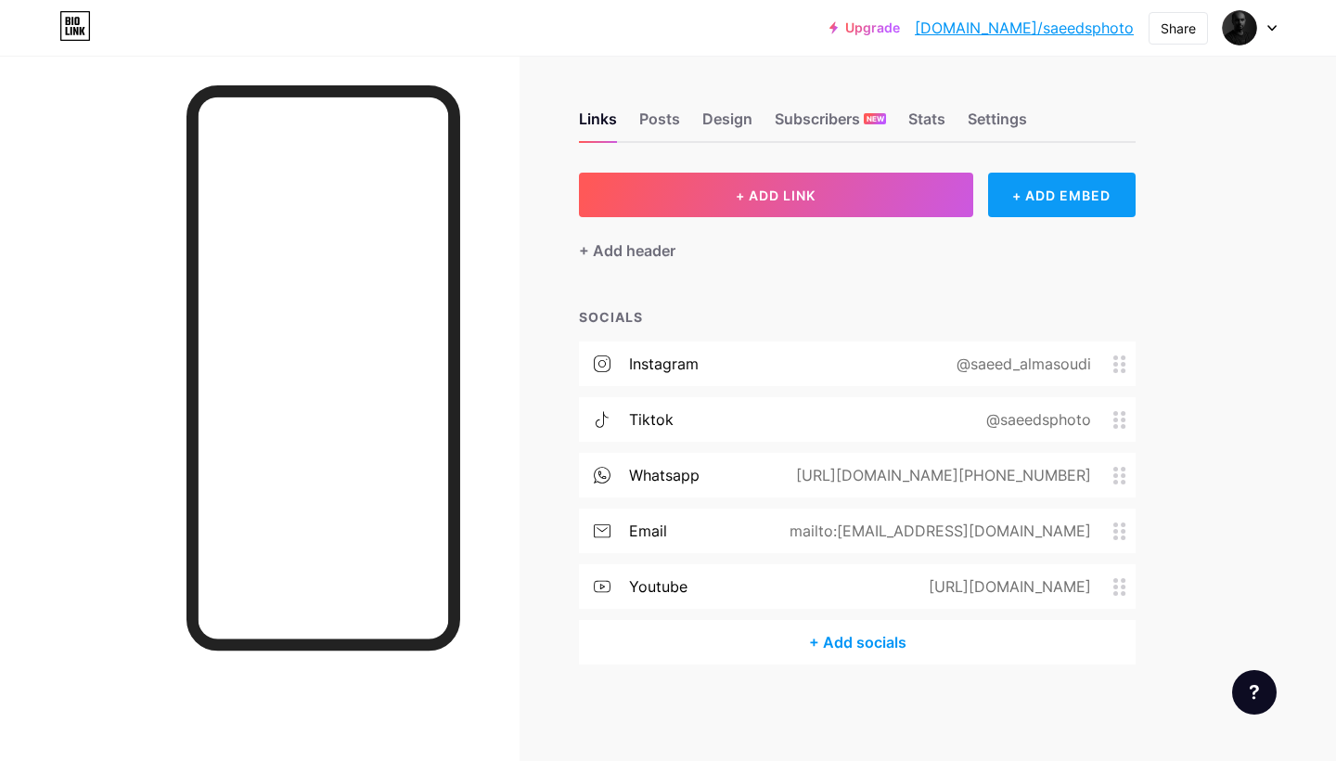
click at [1020, 206] on div "+ ADD EMBED" at bounding box center [1062, 195] width 148 height 45
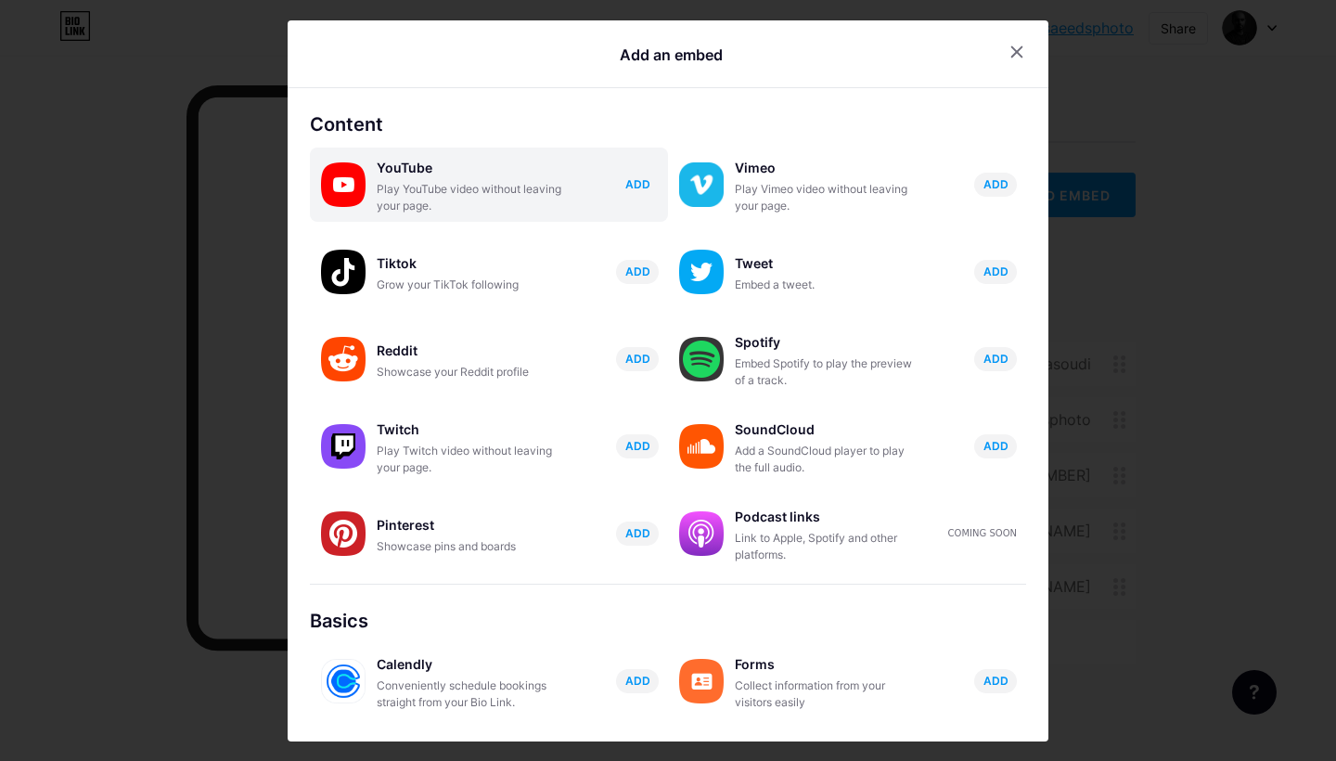
click at [632, 180] on span "ADD" at bounding box center [637, 184] width 25 height 16
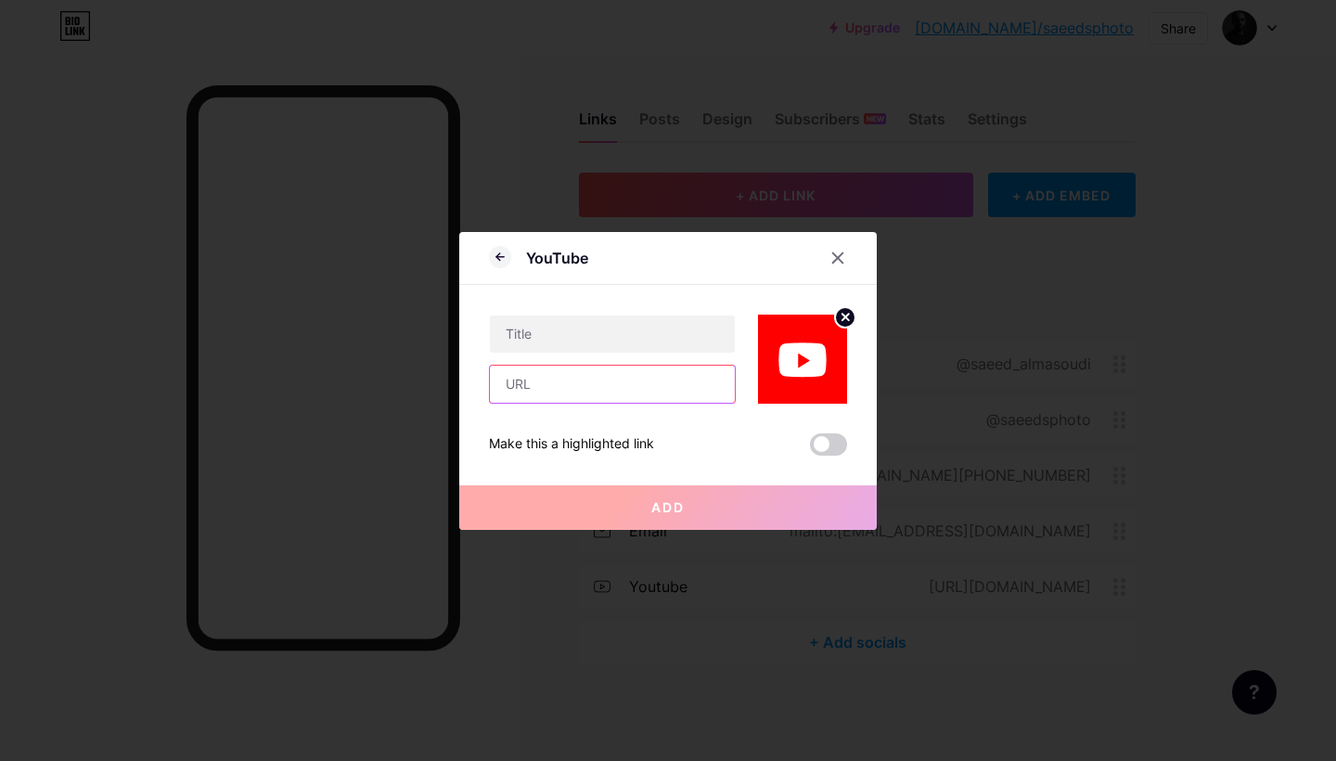
click at [540, 392] on input "text" at bounding box center [612, 384] width 245 height 37
paste input "https://youtu.be/LBcfu7P9Bck?si=VTGHCxDRNHL5F9Ks"
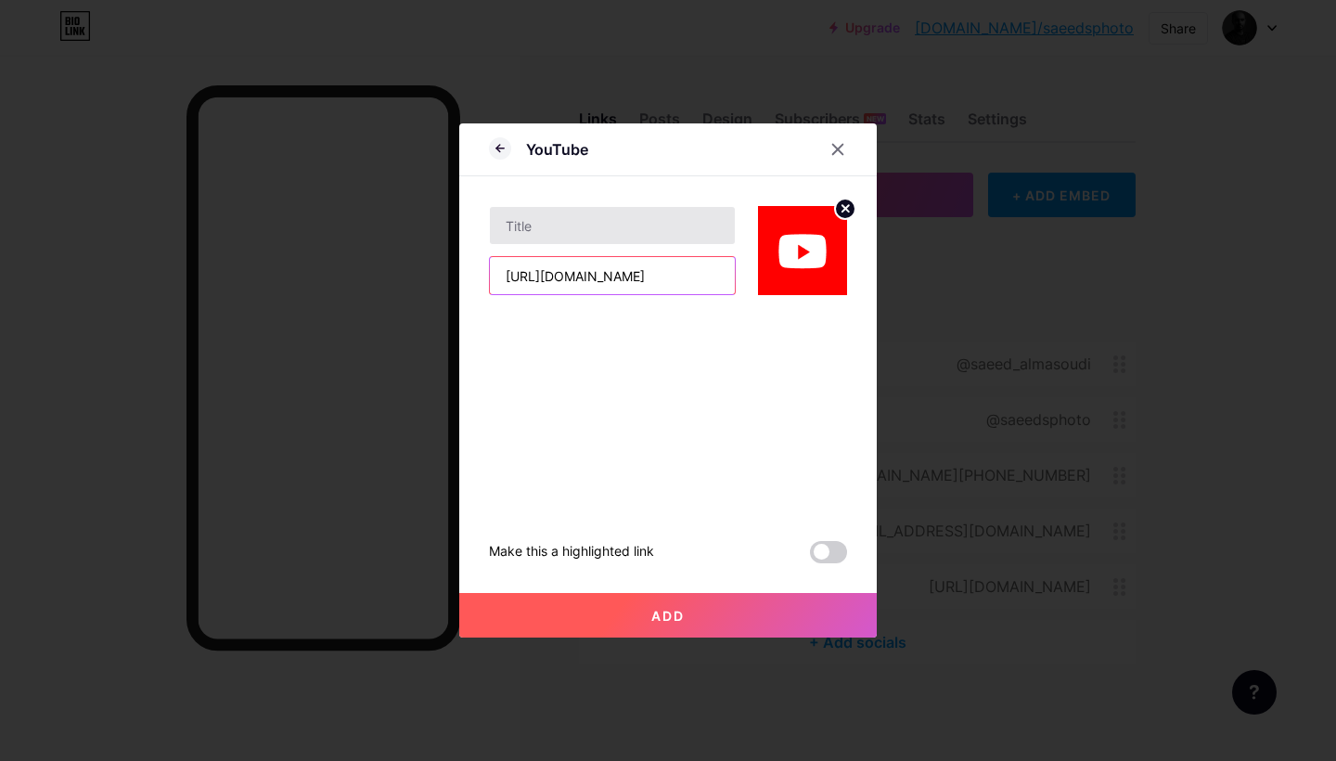
type input "https://youtu.be/LBcfu7P9Bck?si=VTGHCxDRNHL5F9Ks"
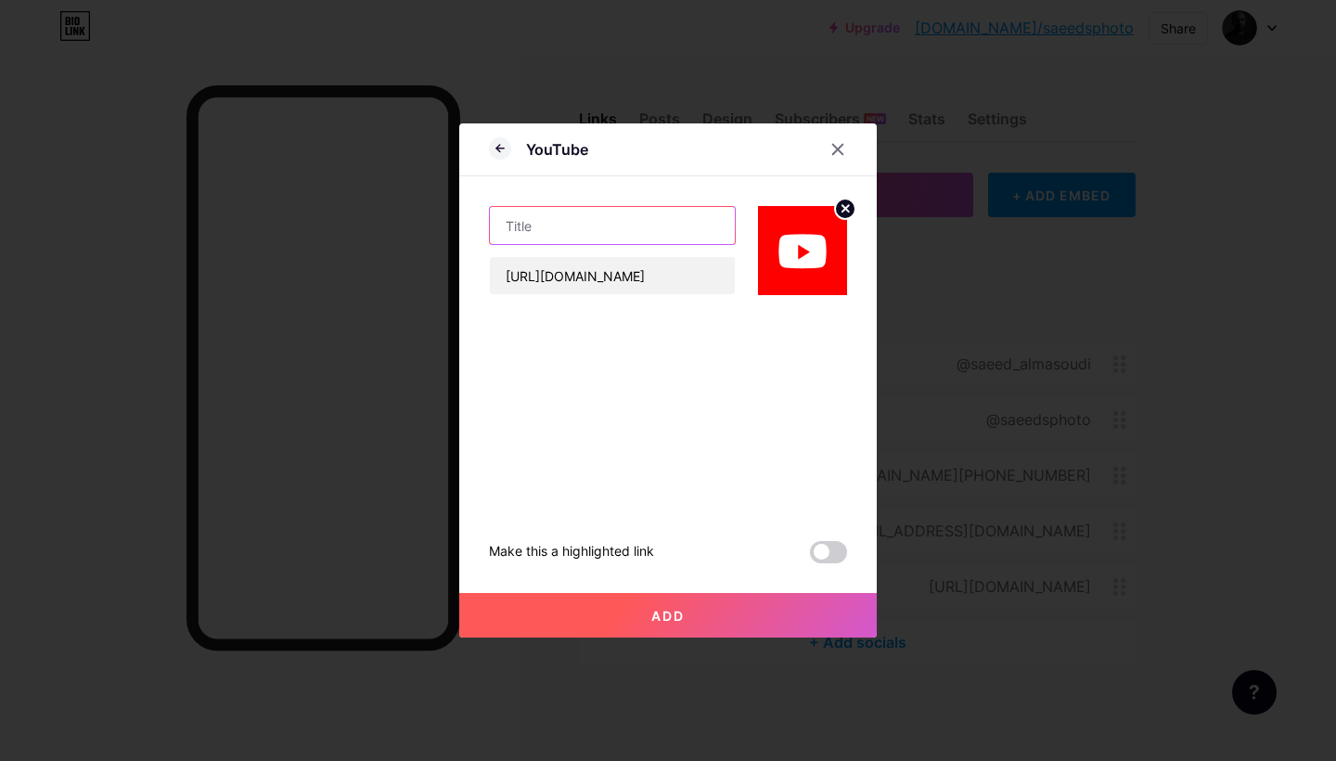
click at [562, 228] on input "text" at bounding box center [612, 225] width 245 height 37
type input "B"
type input "أفضل كاميرا للمبتدئين"
click at [833, 552] on span at bounding box center [828, 552] width 37 height 22
click at [810, 557] on input "checkbox" at bounding box center [810, 557] width 0 height 0
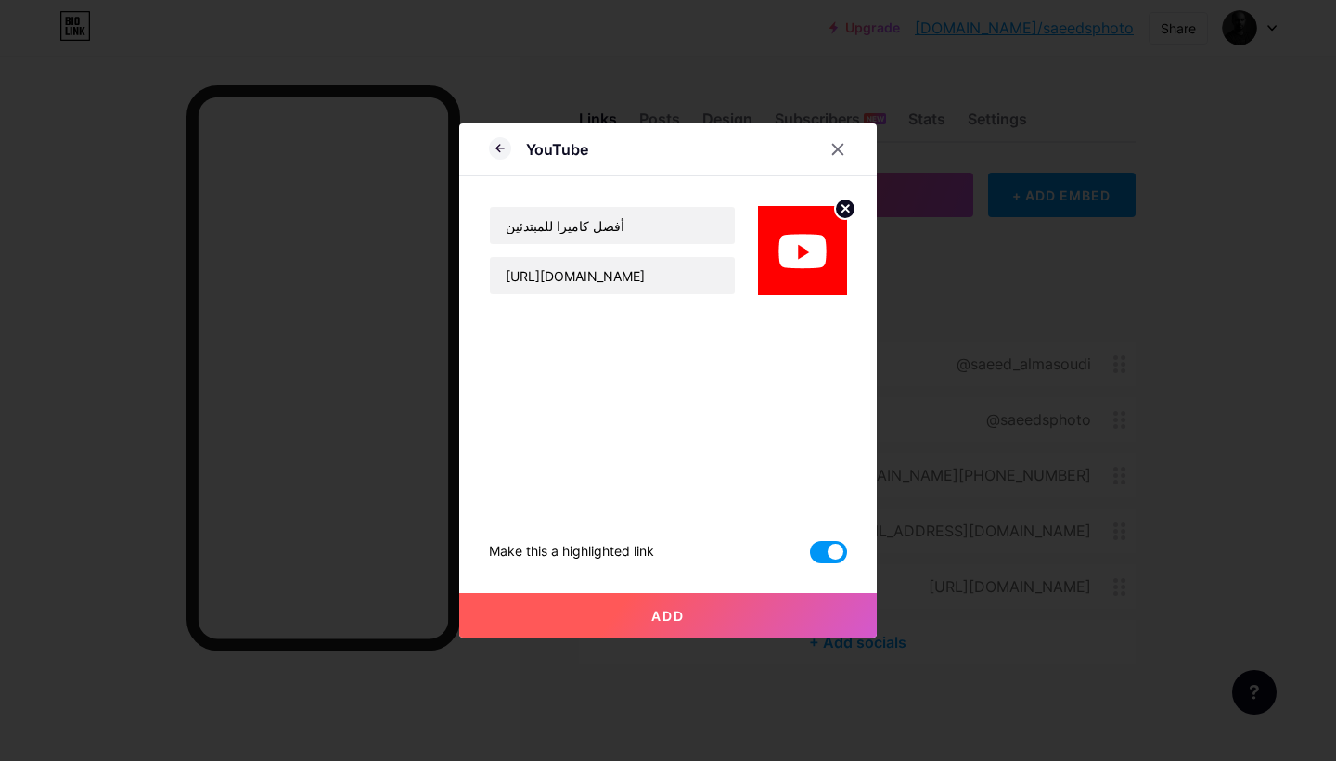
click at [662, 610] on span "Add" at bounding box center [667, 616] width 33 height 16
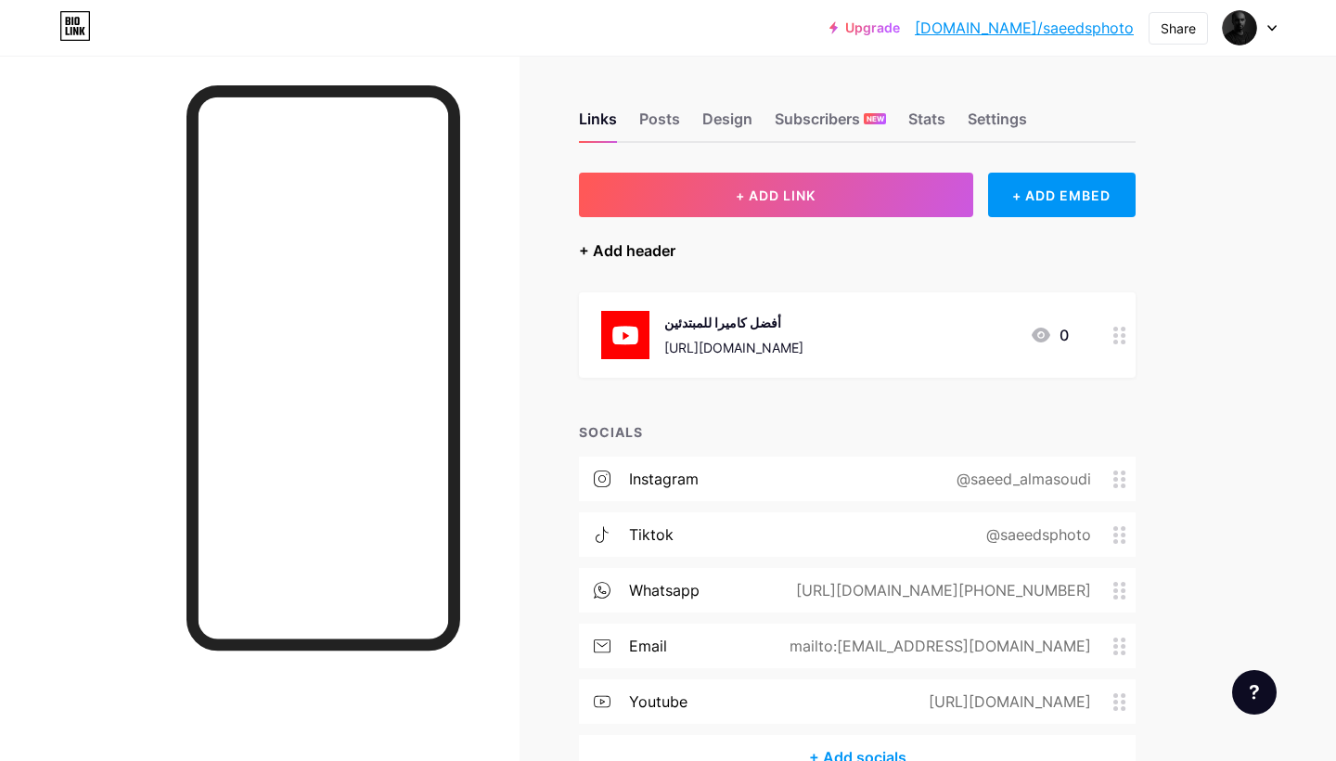
click at [653, 250] on div "+ Add header" at bounding box center [627, 250] width 97 height 22
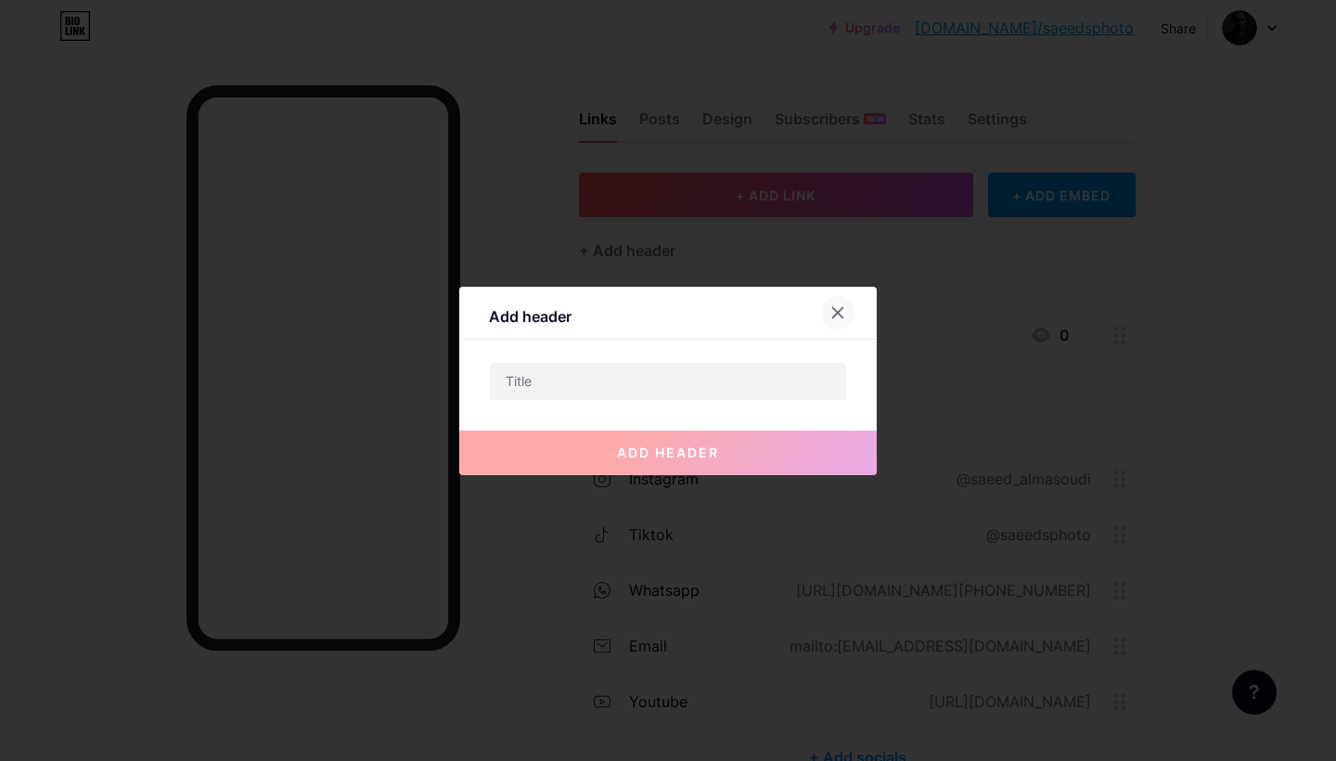
click at [837, 313] on icon at bounding box center [838, 312] width 10 height 10
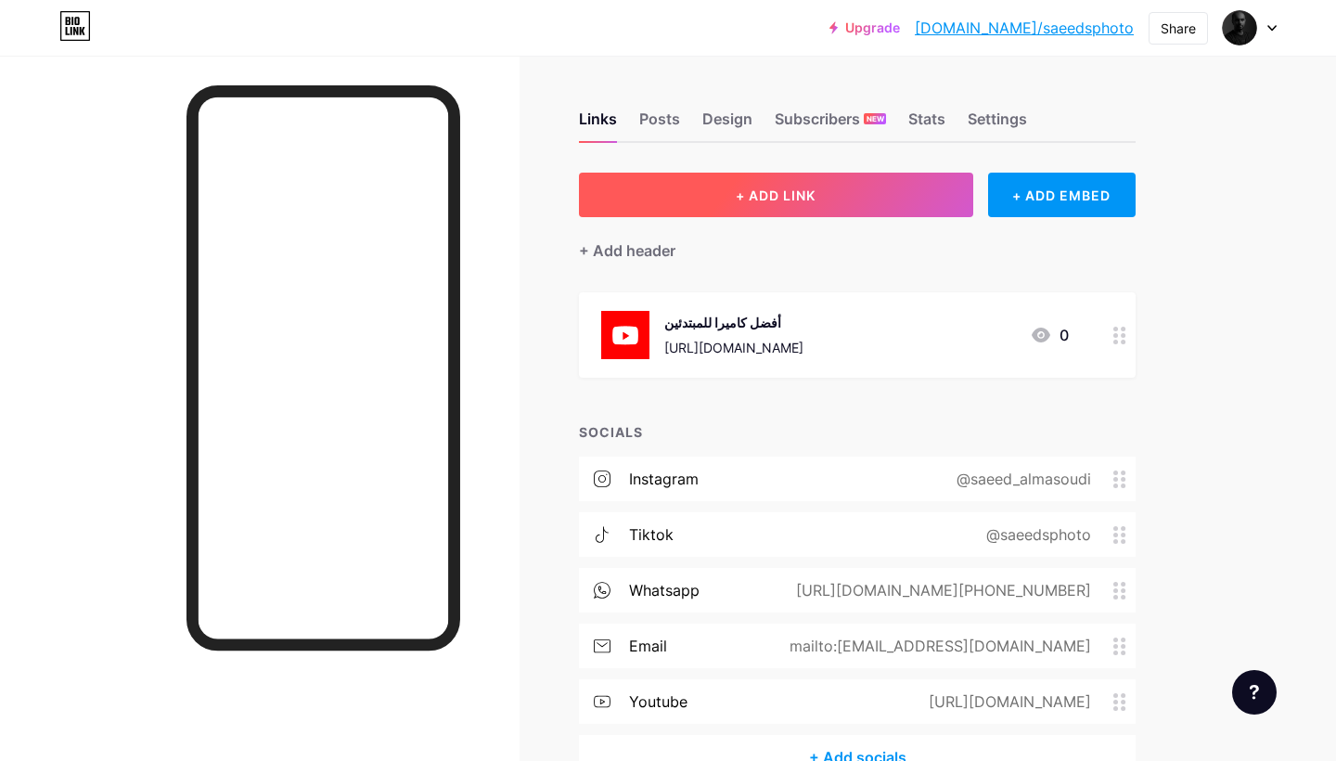
click at [781, 202] on span "+ ADD LINK" at bounding box center [776, 195] width 80 height 16
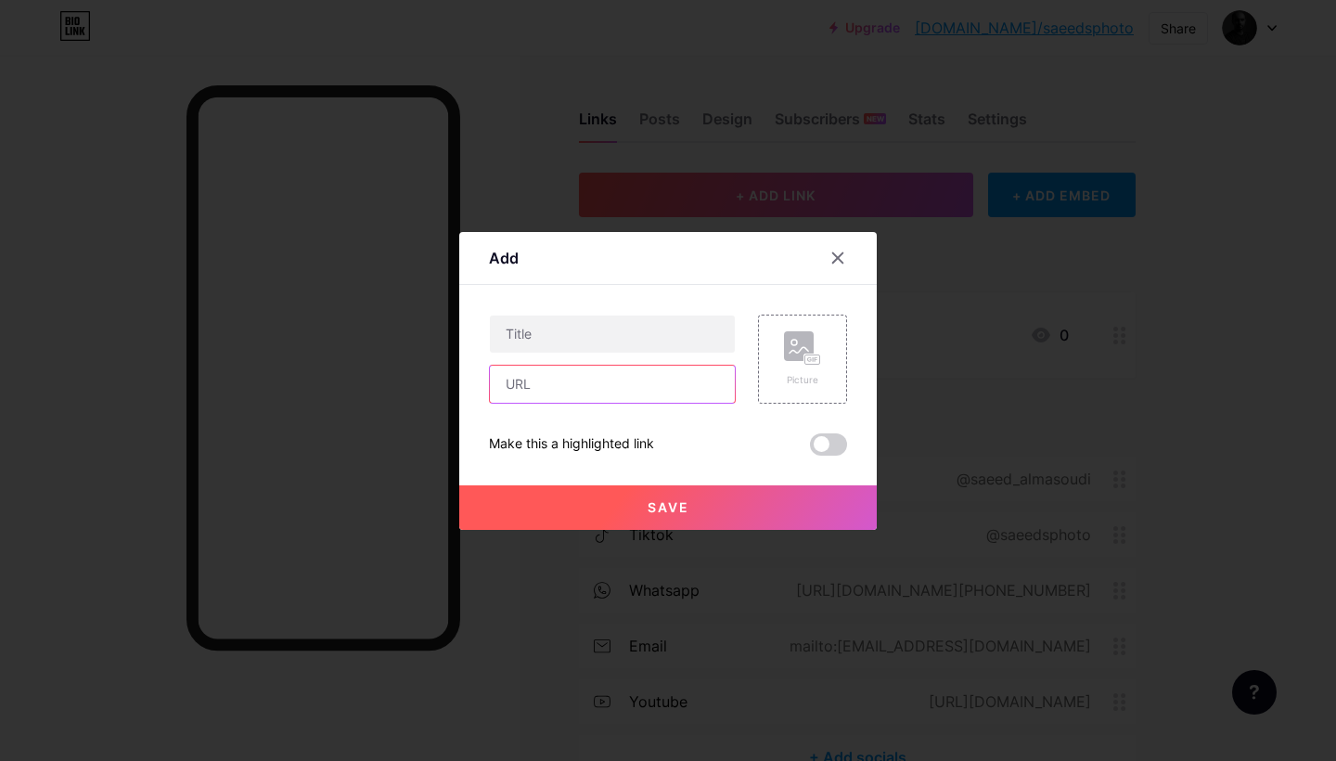
click at [586, 384] on input "text" at bounding box center [612, 384] width 245 height 37
paste input "https://s3.amazonaws.com/kajabi-storefronts-production/file-uploads/sites/21475…"
type input "https://s3.amazonaws.com/kajabi-storefronts-production/file-uploads/sites/21475…"
click at [600, 331] on input "text" at bounding box center [612, 334] width 245 height 37
click at [826, 442] on span at bounding box center [828, 444] width 37 height 22
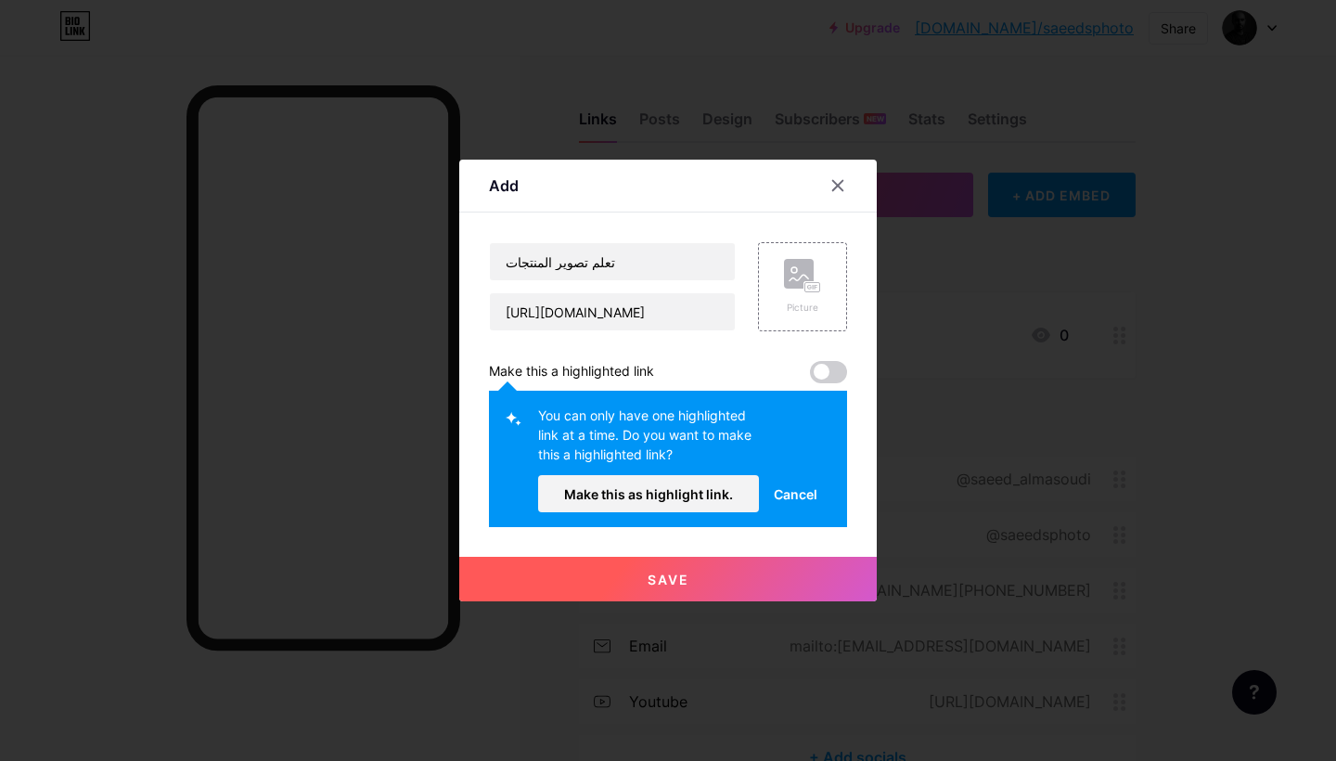
click at [797, 495] on span "Cancel" at bounding box center [796, 493] width 44 height 19
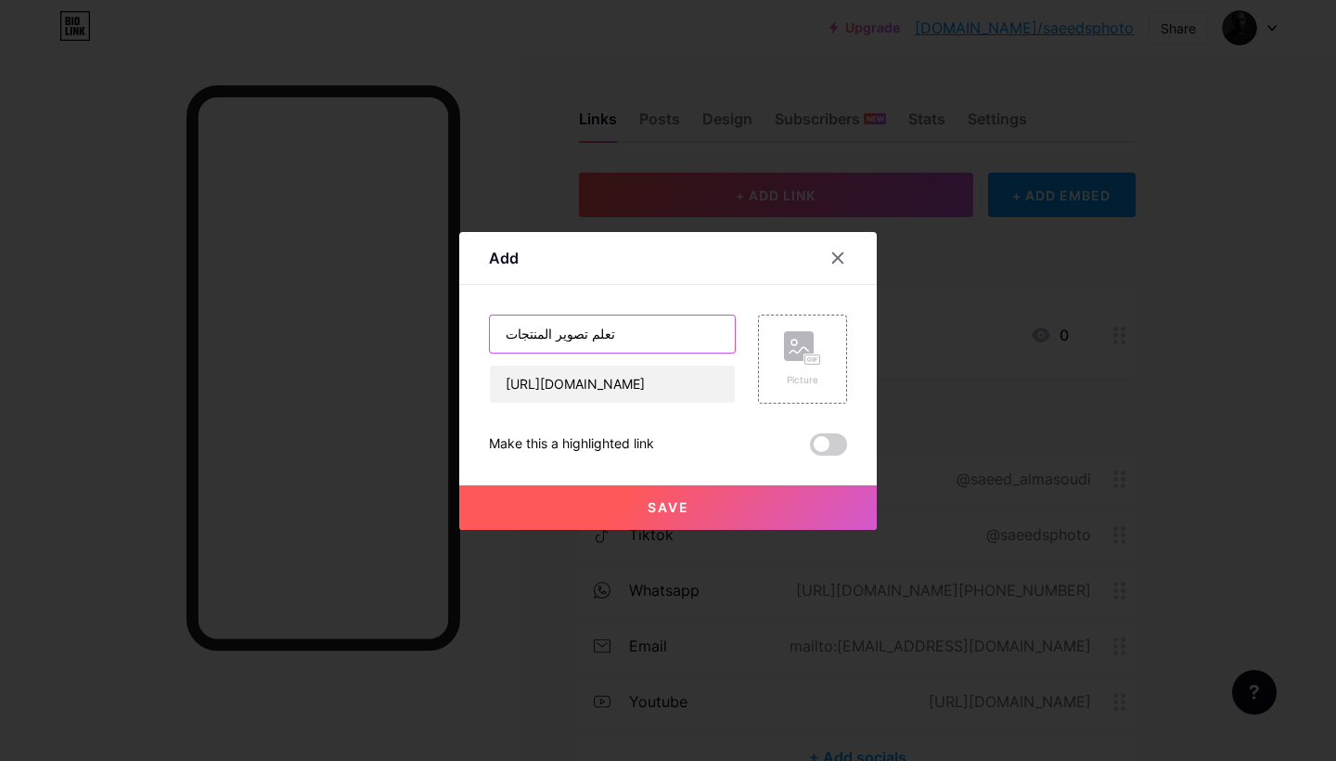
click at [608, 337] on input "تعلم تصوير المنتجات" at bounding box center [612, 334] width 245 height 37
type input "أسرار تصوير المنتجات"
click at [672, 503] on span "Save" at bounding box center [669, 507] width 42 height 16
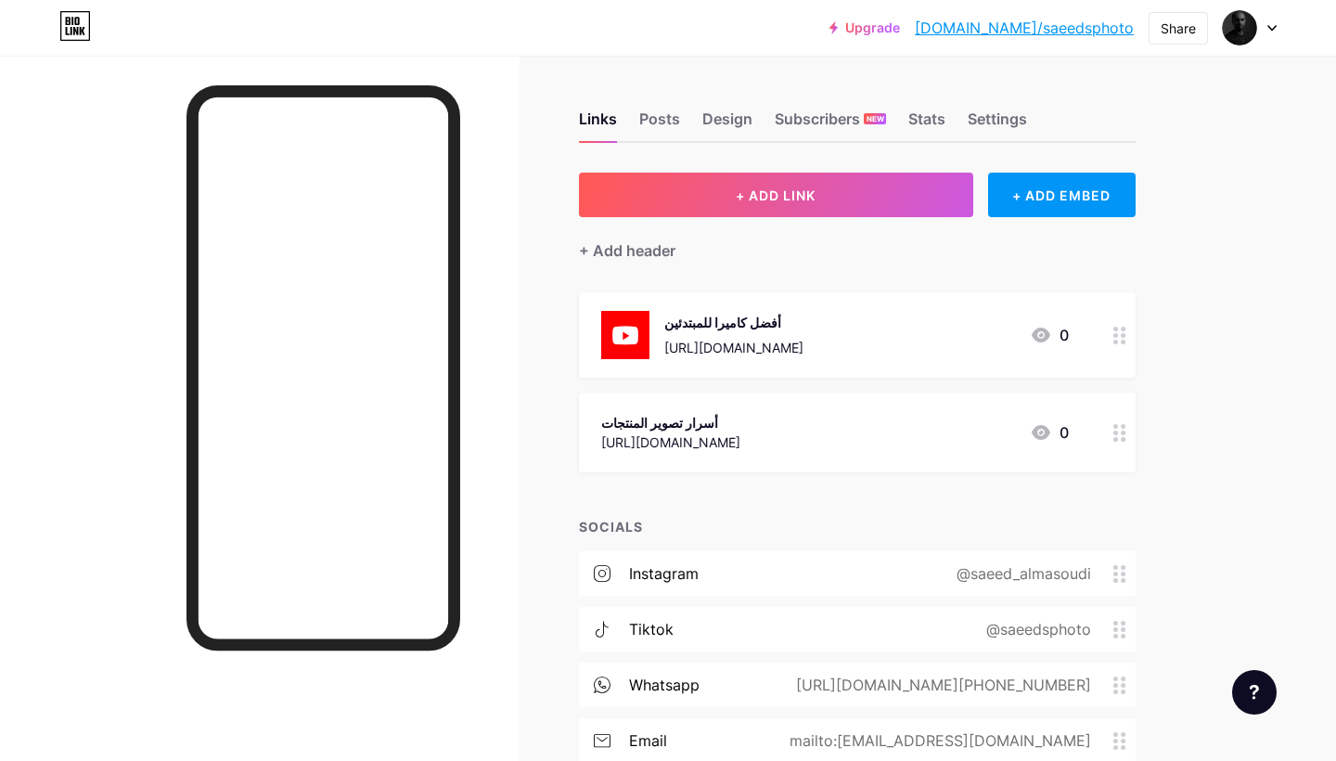
click at [741, 431] on div "أسرار تصوير المنتجات" at bounding box center [670, 422] width 139 height 19
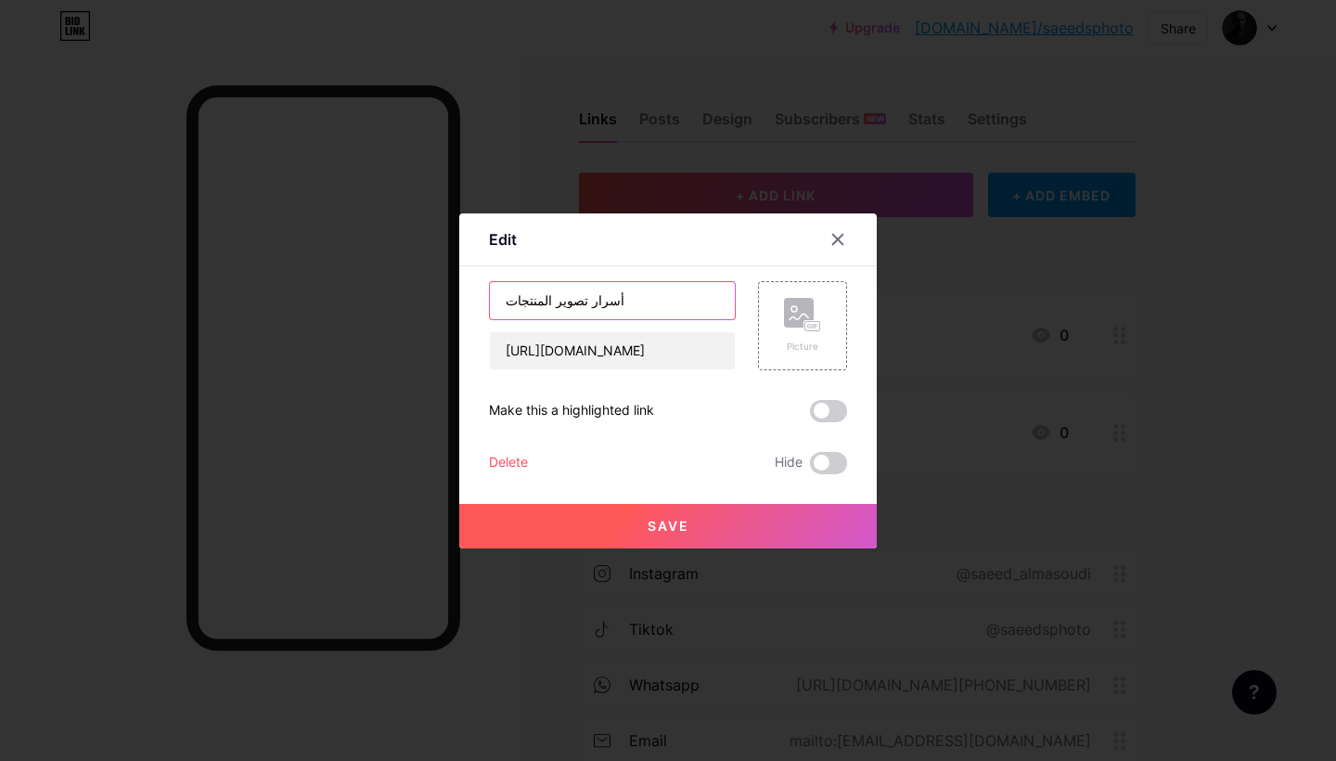
click at [646, 294] on input "أسرار تصوير المنتجات" at bounding box center [612, 300] width 245 height 37
type input "أسرار تصوير المنتجات مجاناً"
click at [612, 524] on button "Save" at bounding box center [668, 526] width 418 height 45
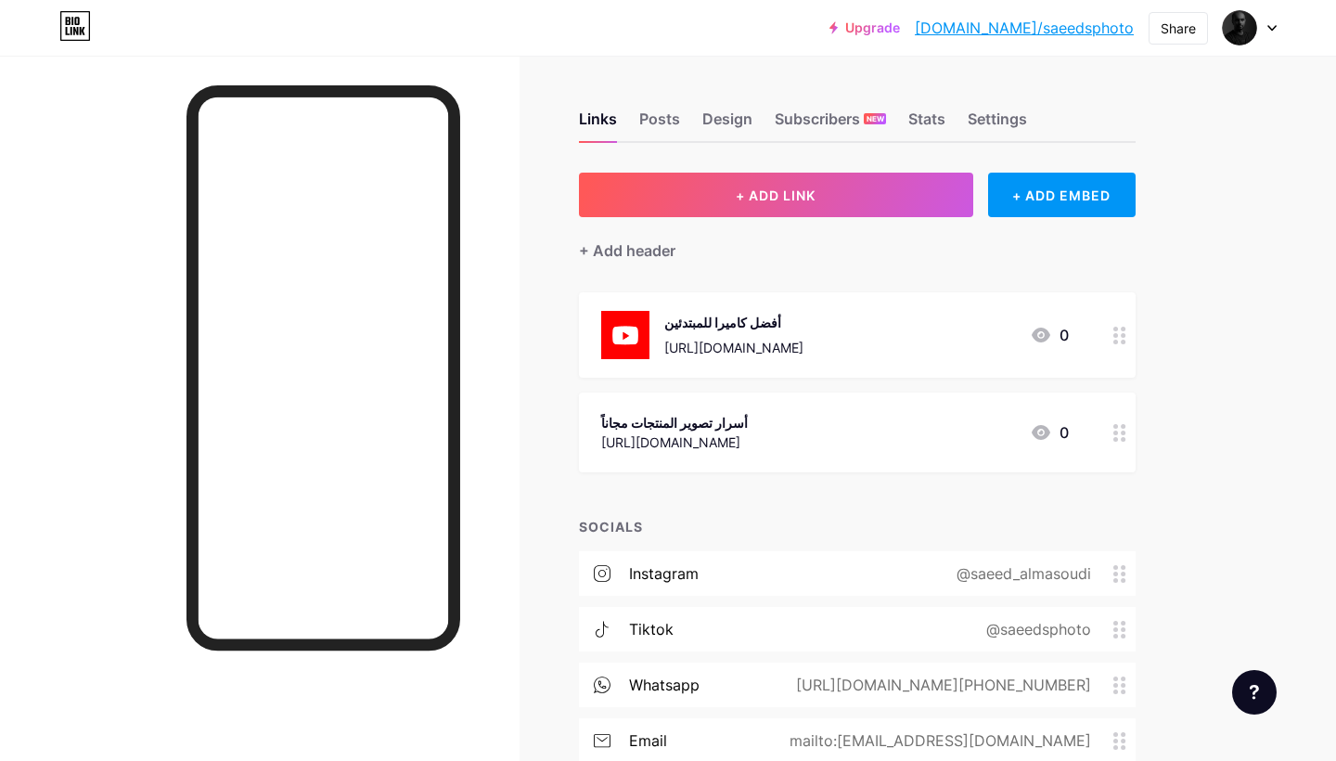
click at [804, 338] on div "https://youtu.be/LBcfu7P9Bck?si=VTGHCxDRNHL5F9Ks" at bounding box center [733, 347] width 139 height 19
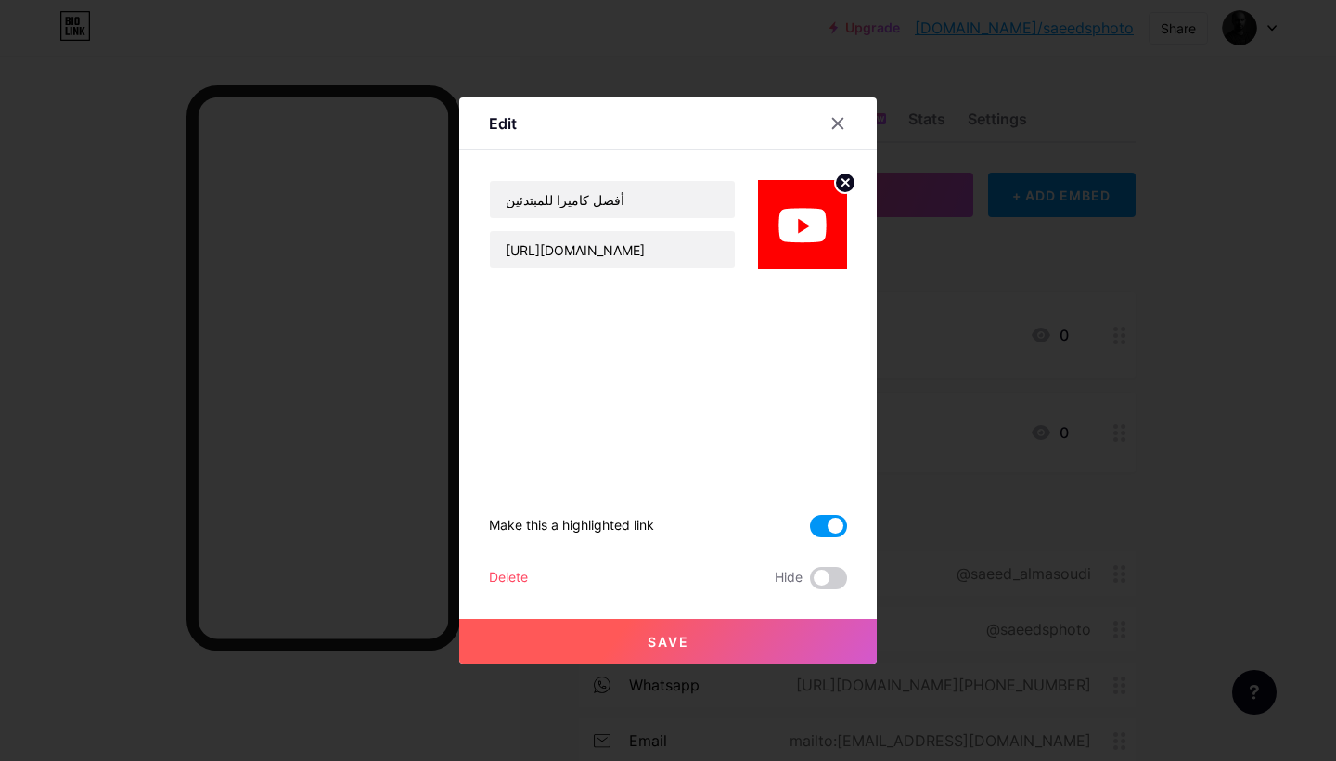
click at [825, 528] on span at bounding box center [828, 526] width 37 height 22
click at [810, 531] on input "checkbox" at bounding box center [810, 531] width 0 height 0
click at [702, 633] on button "Save" at bounding box center [668, 641] width 418 height 45
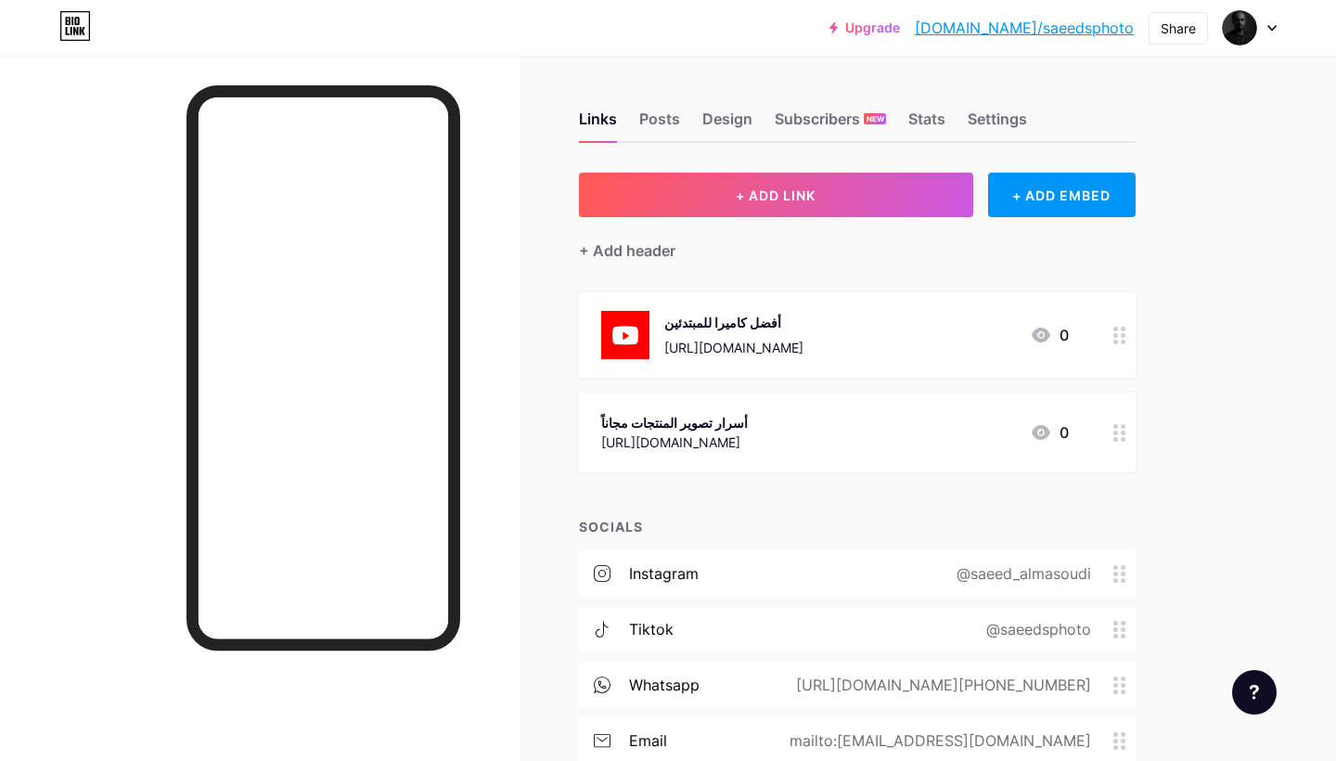
click at [1114, 432] on icon at bounding box center [1120, 433] width 13 height 18
click at [820, 418] on span at bounding box center [828, 411] width 37 height 22
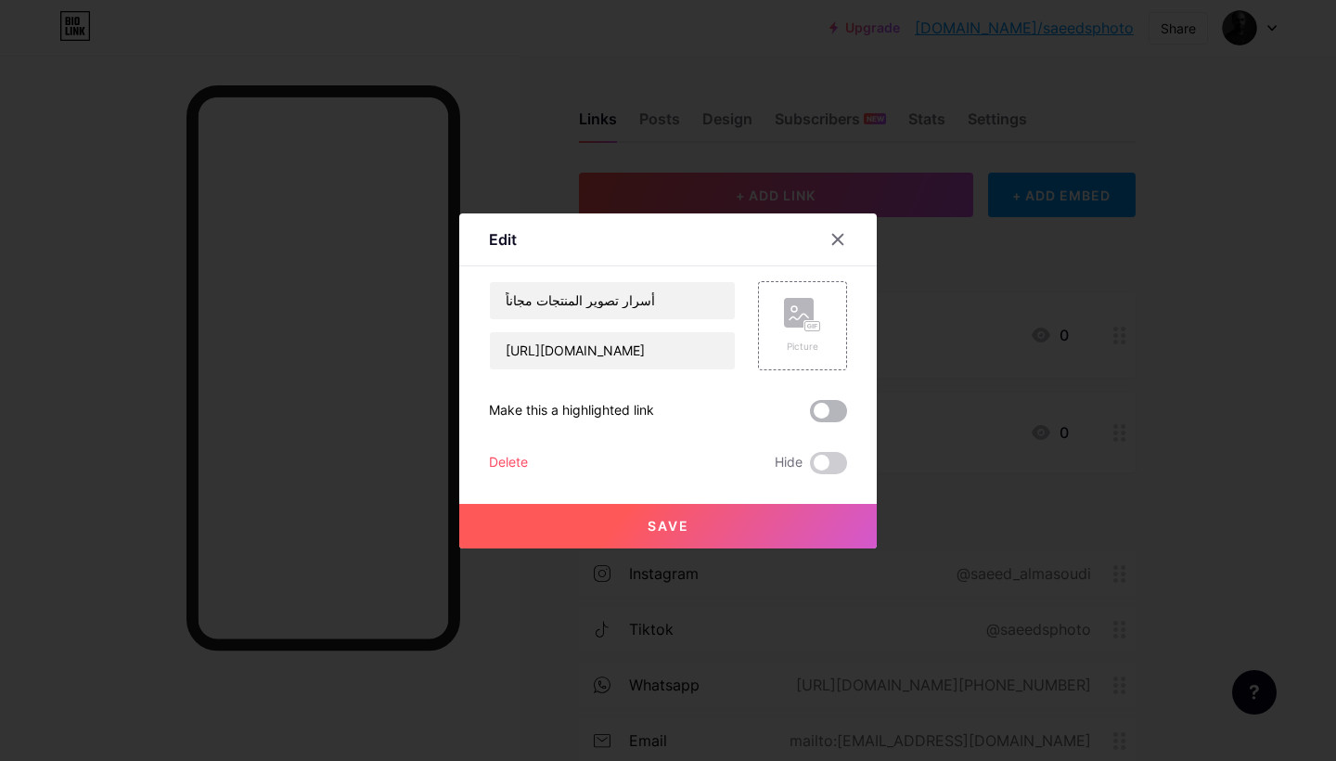
click at [810, 416] on input "checkbox" at bounding box center [810, 416] width 0 height 0
click at [709, 519] on button "Save" at bounding box center [668, 526] width 418 height 45
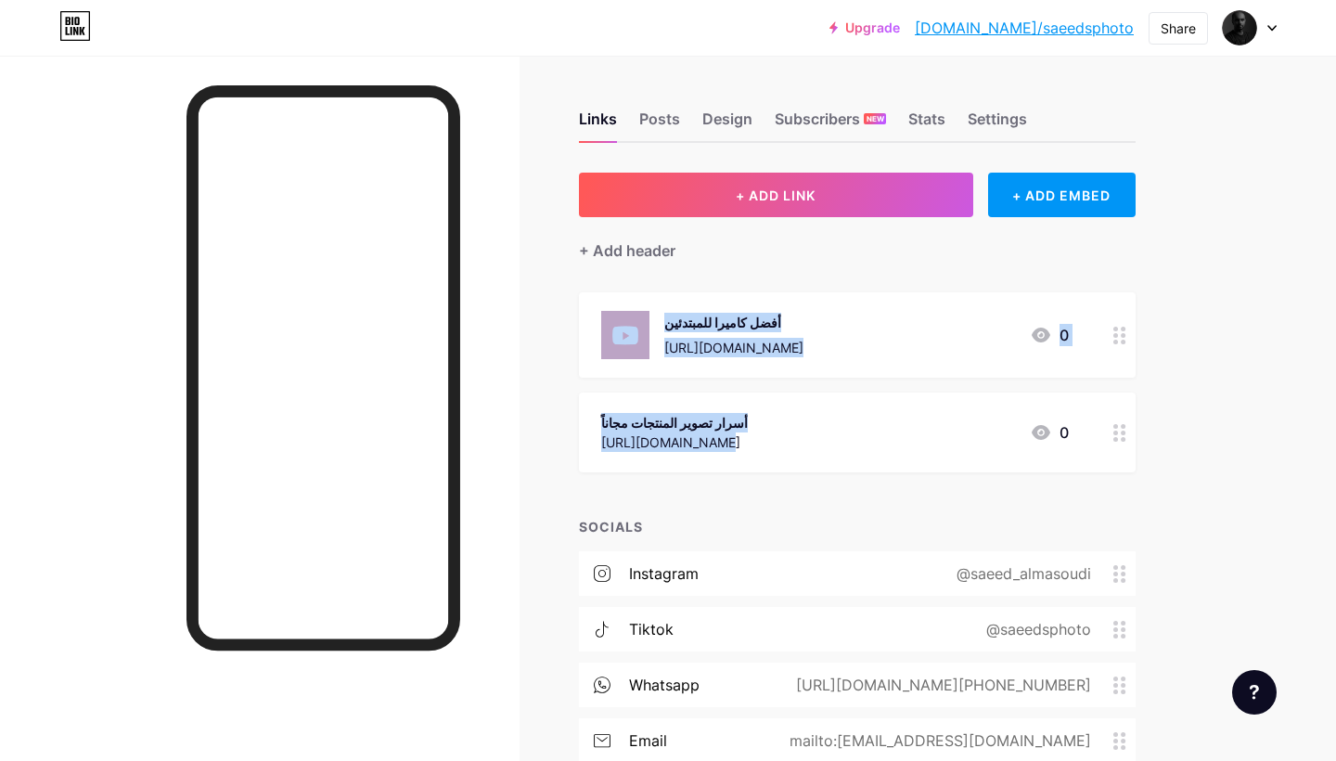
drag, startPoint x: 629, startPoint y: 446, endPoint x: 633, endPoint y: 373, distance: 73.4
click at [633, 373] on span "أفضل كاميرا للمبتدئين https://youtu.be/LBcfu7P9Bck?si=VTGHCxDRNHL5F9Ks 0 أسرار …" at bounding box center [857, 382] width 557 height 180
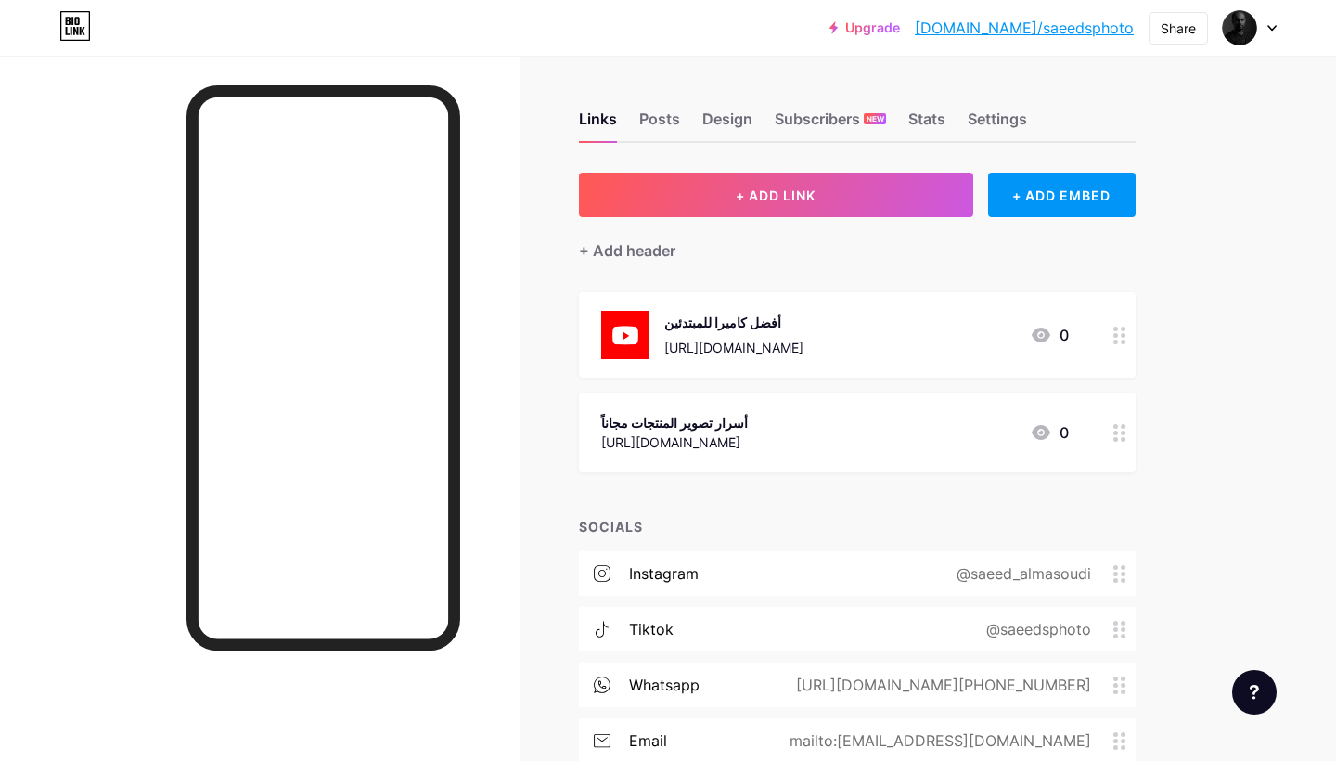
click at [1166, 475] on div "Links Posts Design Subscribers NEW Stats Settings + ADD LINK + ADD EMBED + Add …" at bounding box center [607, 511] width 1214 height 911
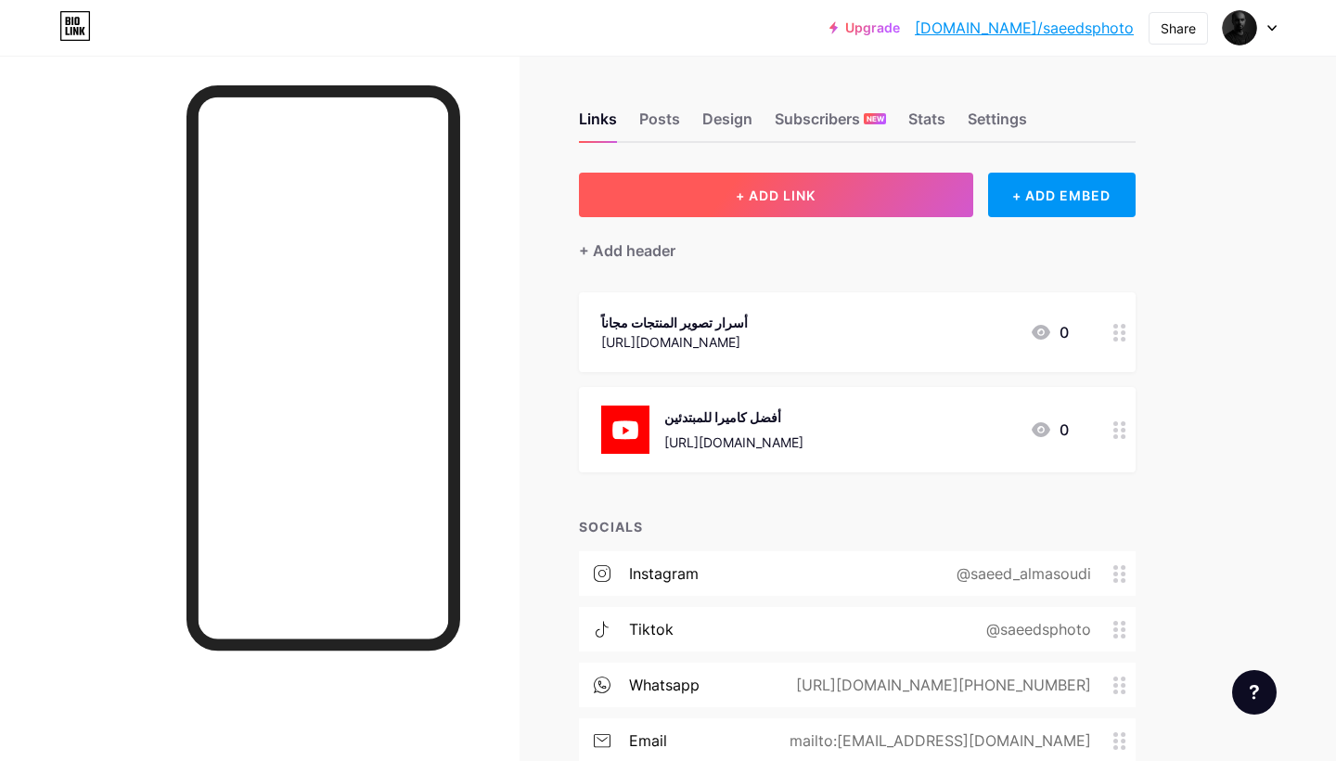
click at [759, 203] on button "+ ADD LINK" at bounding box center [776, 195] width 394 height 45
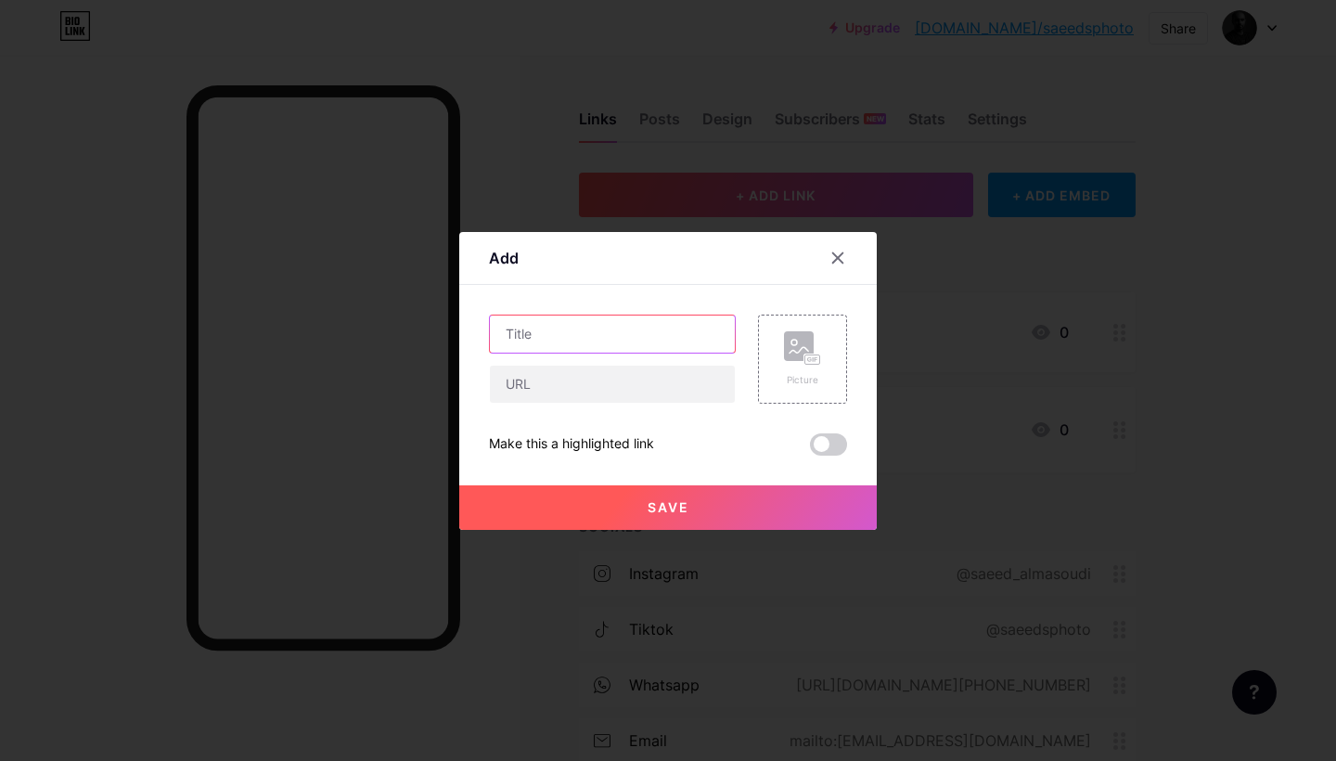
click at [696, 332] on input "text" at bounding box center [612, 334] width 245 height 37
type input "و"
type input "ف"
paste input "توزيع الإضاءة باحتراف – منتجات وأطعمة"
type input "توزيع الإضاءة باحتراف – منتجات وأطعمة"
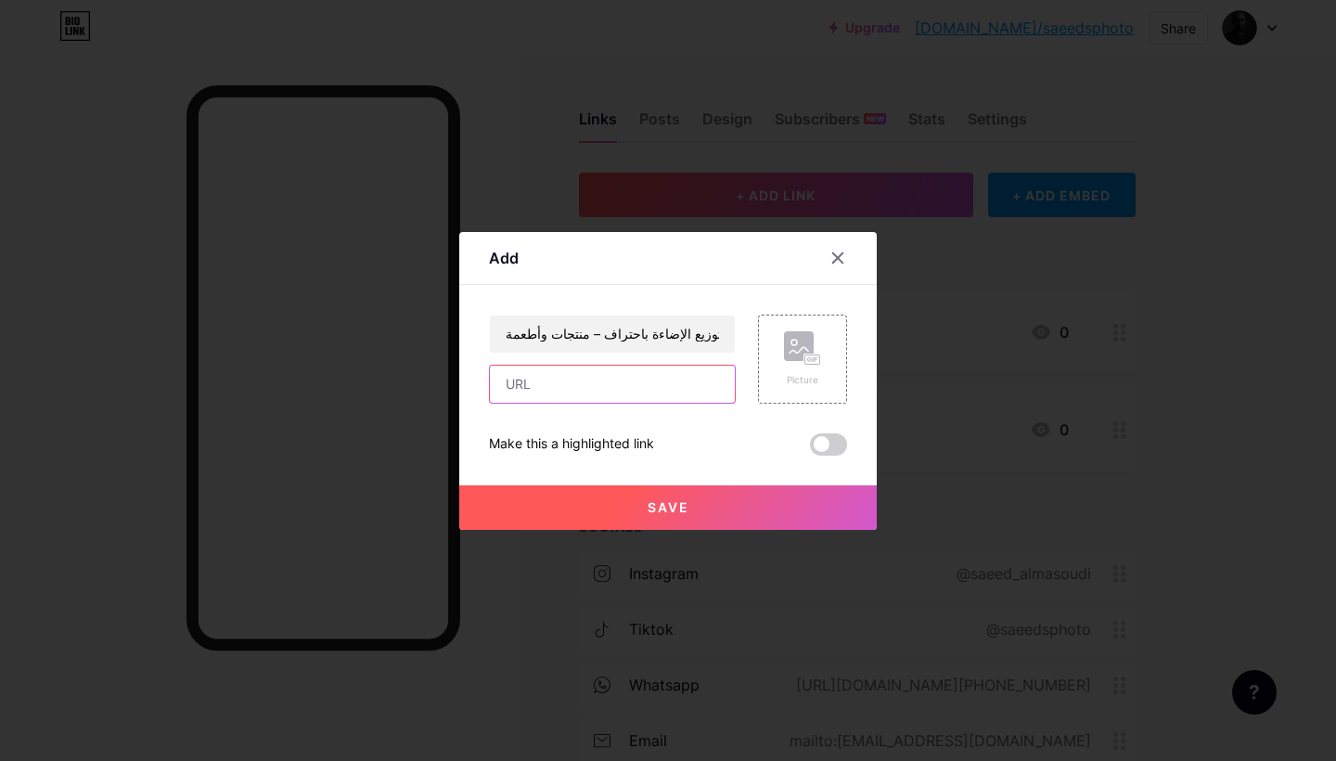
click at [584, 381] on input "text" at bounding box center [612, 384] width 245 height 37
paste input "https://saeedworkshops.com/ar/PDODEGK"
type input "https://saeedworkshops.com/ar/PDODEGK"
click at [700, 510] on button "Save" at bounding box center [668, 507] width 418 height 45
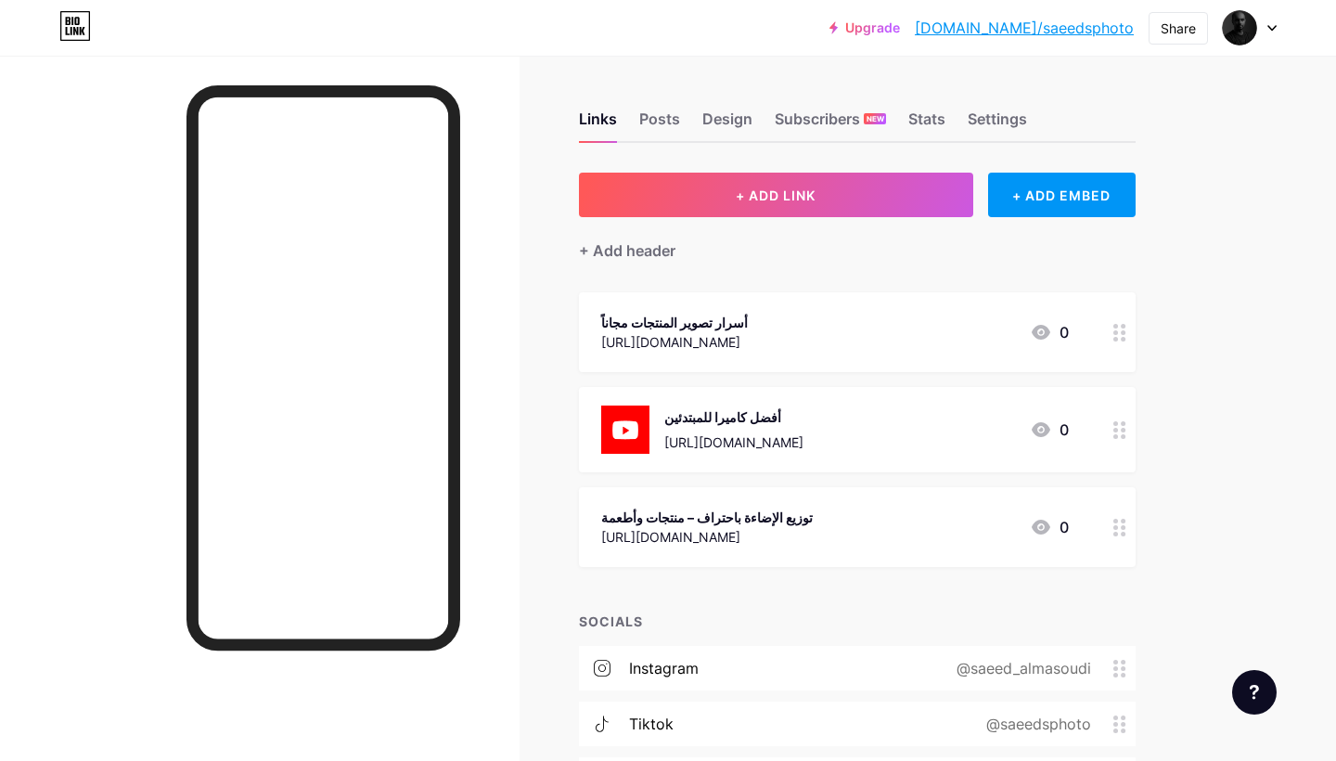
click at [790, 536] on div "https://saeedworkshops.com/ar/PDODEGK" at bounding box center [707, 536] width 212 height 19
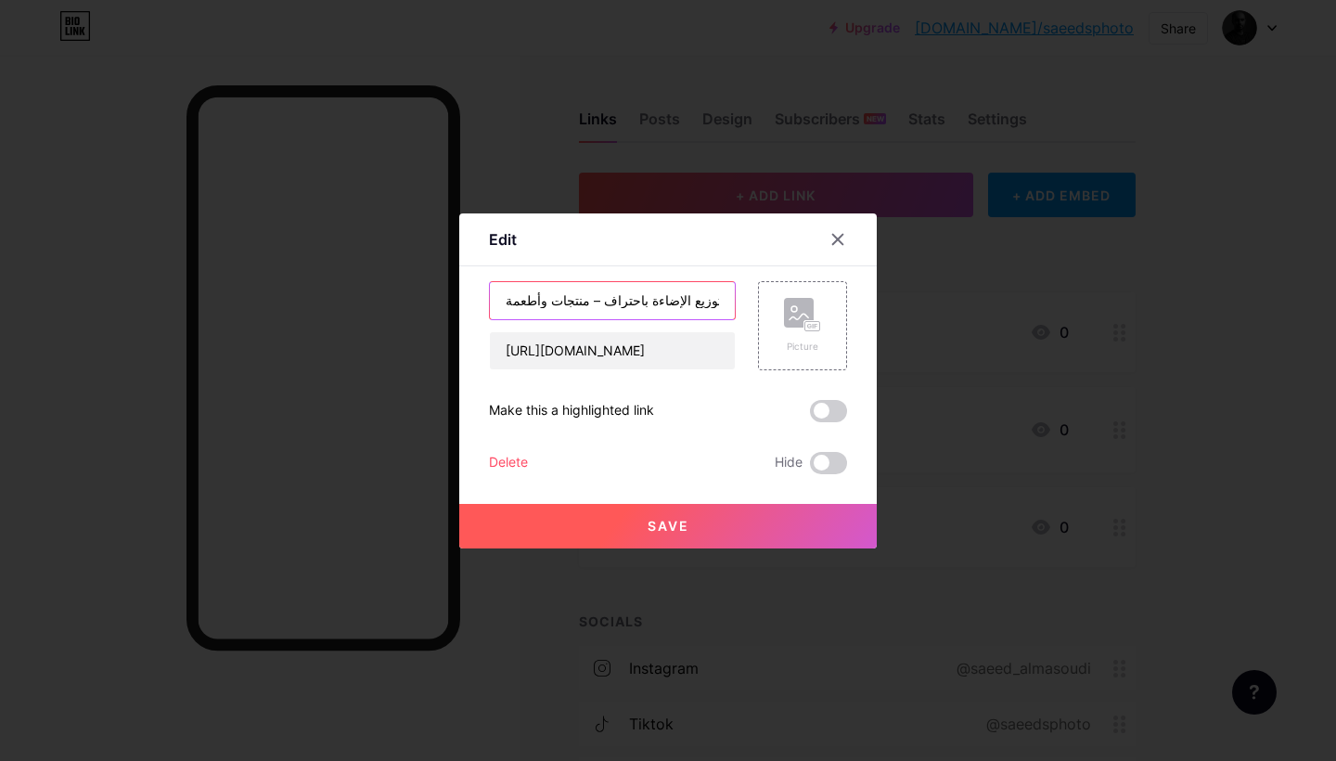
click at [603, 307] on input "توزيع الإضاءة باحتراف – منتجات وأطعمة" at bounding box center [612, 300] width 245 height 37
click at [605, 300] on input "توزيع الإضاءة باحتراف – منتجات وأطعمة" at bounding box center [612, 300] width 245 height 37
click at [625, 300] on input "توزيع الإضاءة – منتجات وأطعمة" at bounding box center [612, 300] width 245 height 37
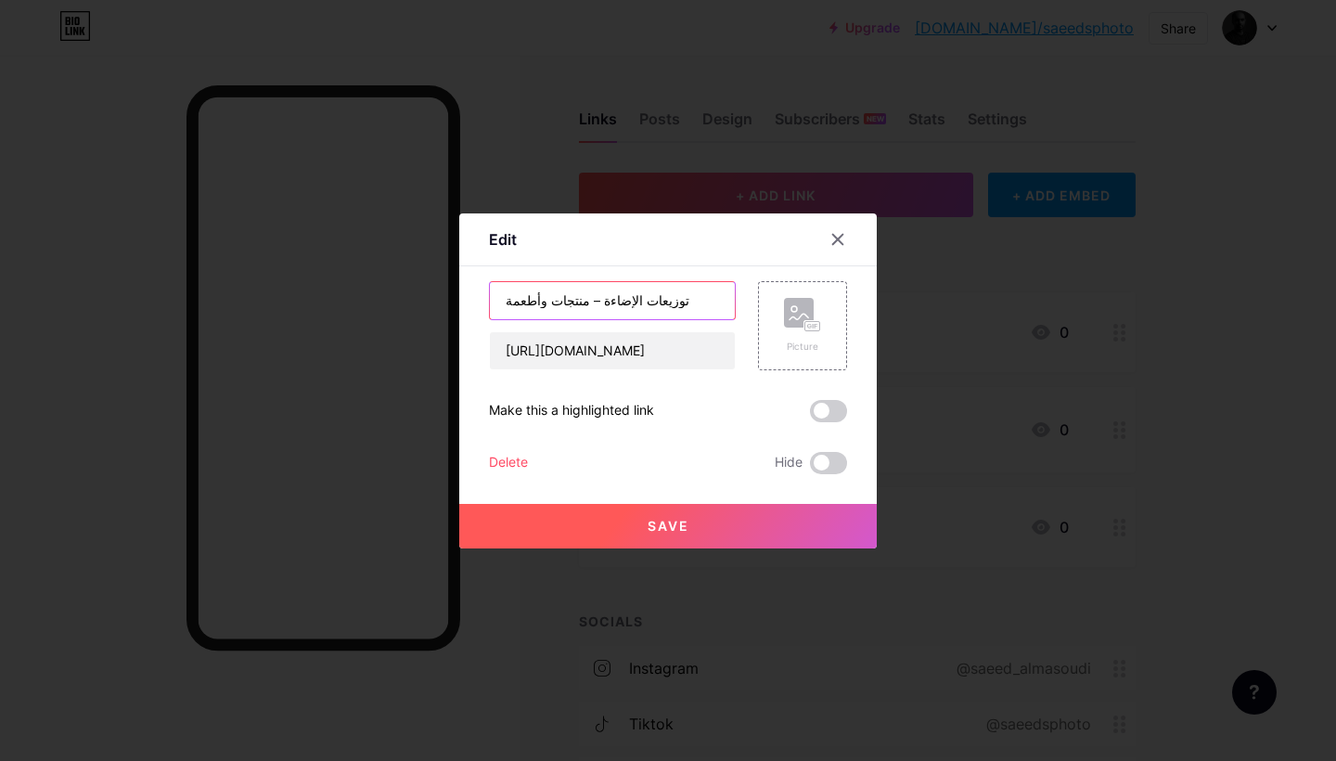
type input "توزيعات الإضاءة – منتجات وأطعمة"
click at [632, 533] on button "Save" at bounding box center [668, 526] width 418 height 45
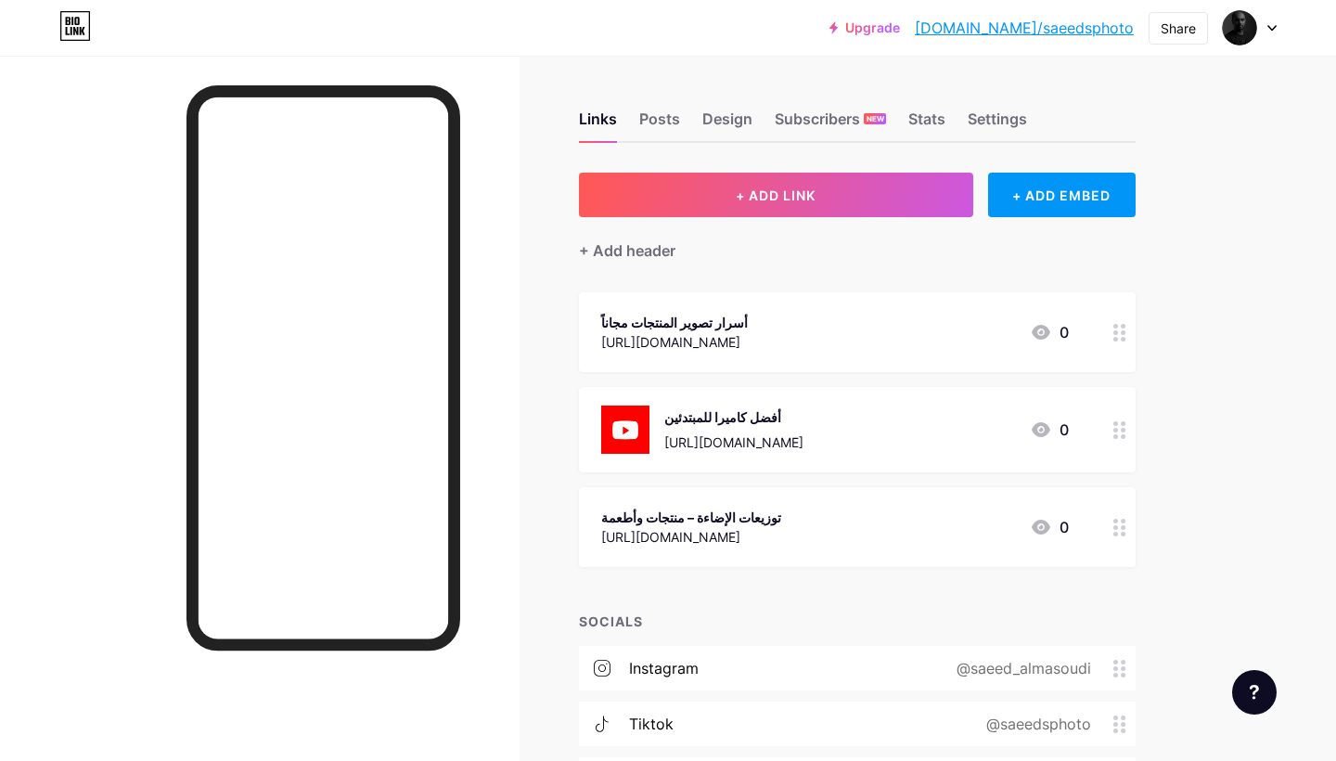
click at [781, 536] on div "https://saeedworkshops.com/ar/PDODEGK" at bounding box center [691, 536] width 180 height 19
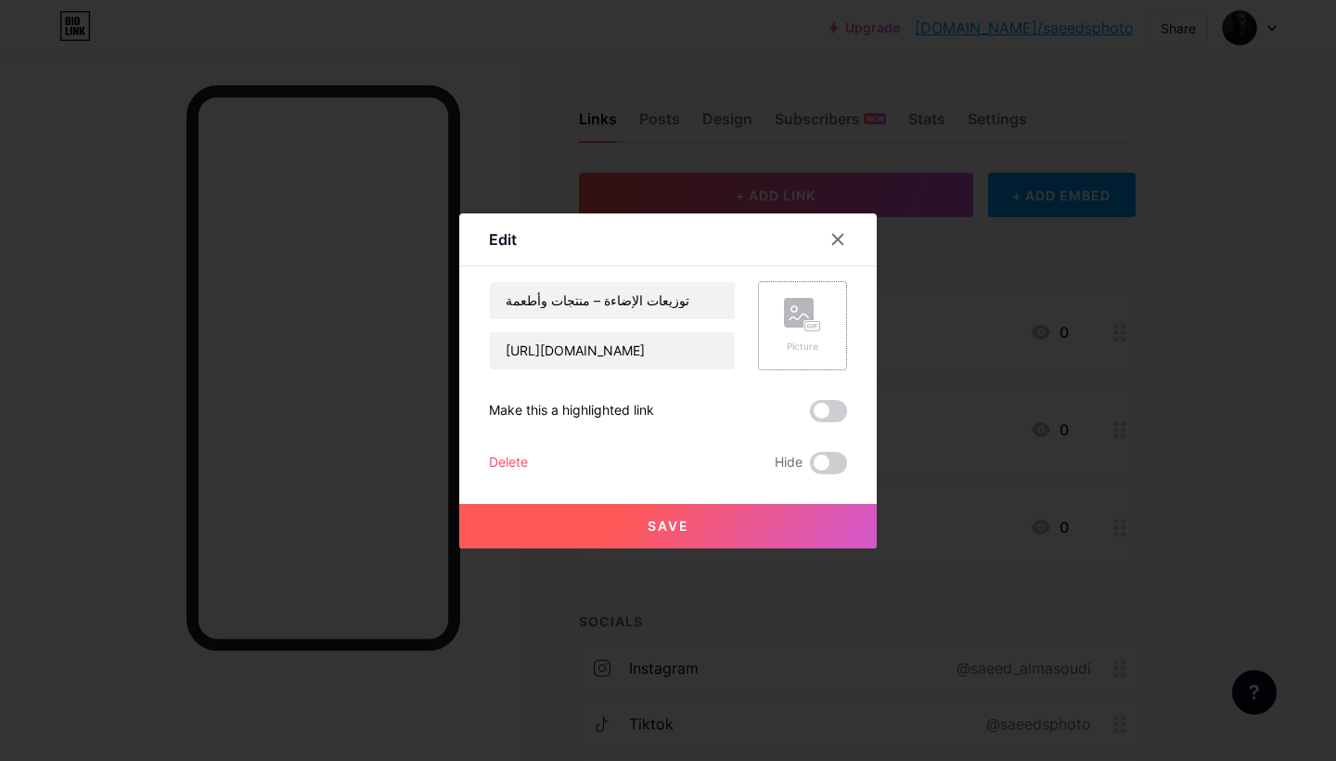
click at [806, 333] on div "Picture" at bounding box center [802, 326] width 37 height 56
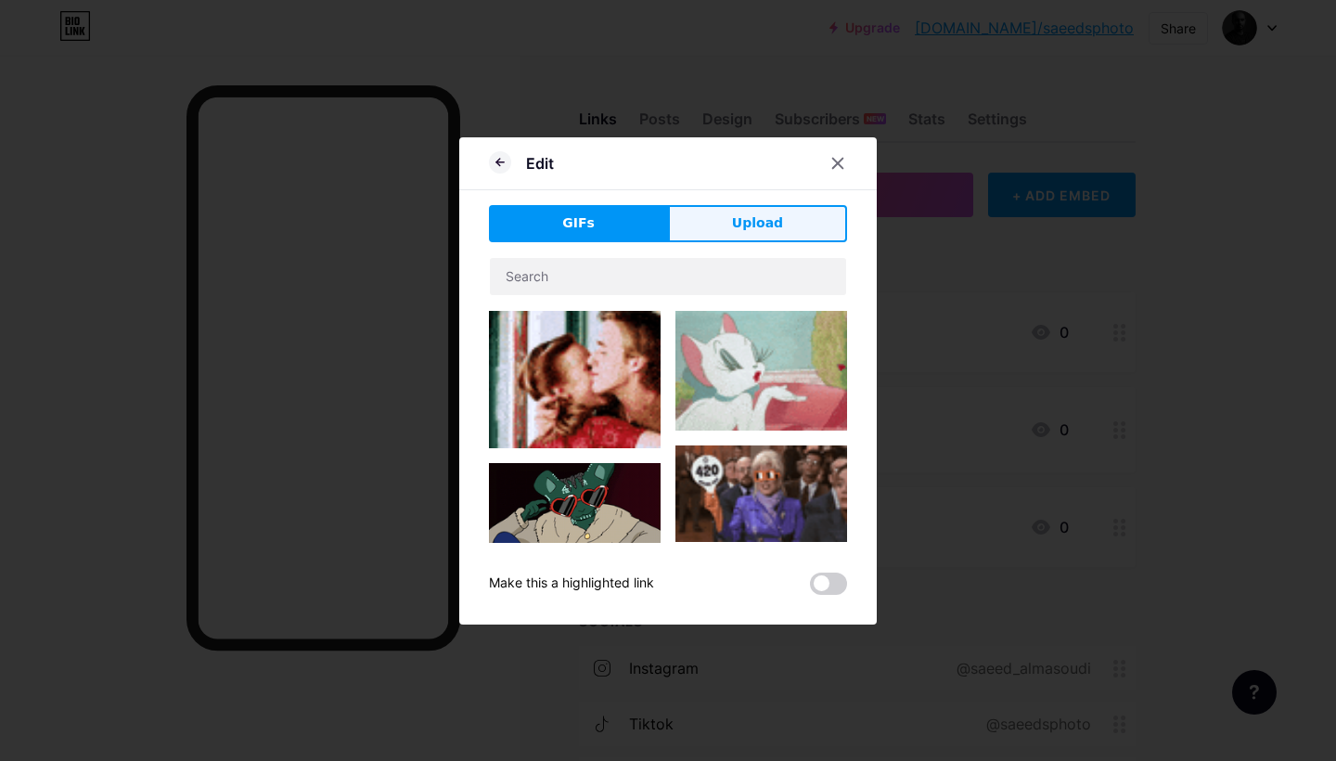
click at [760, 219] on span "Upload" at bounding box center [757, 222] width 51 height 19
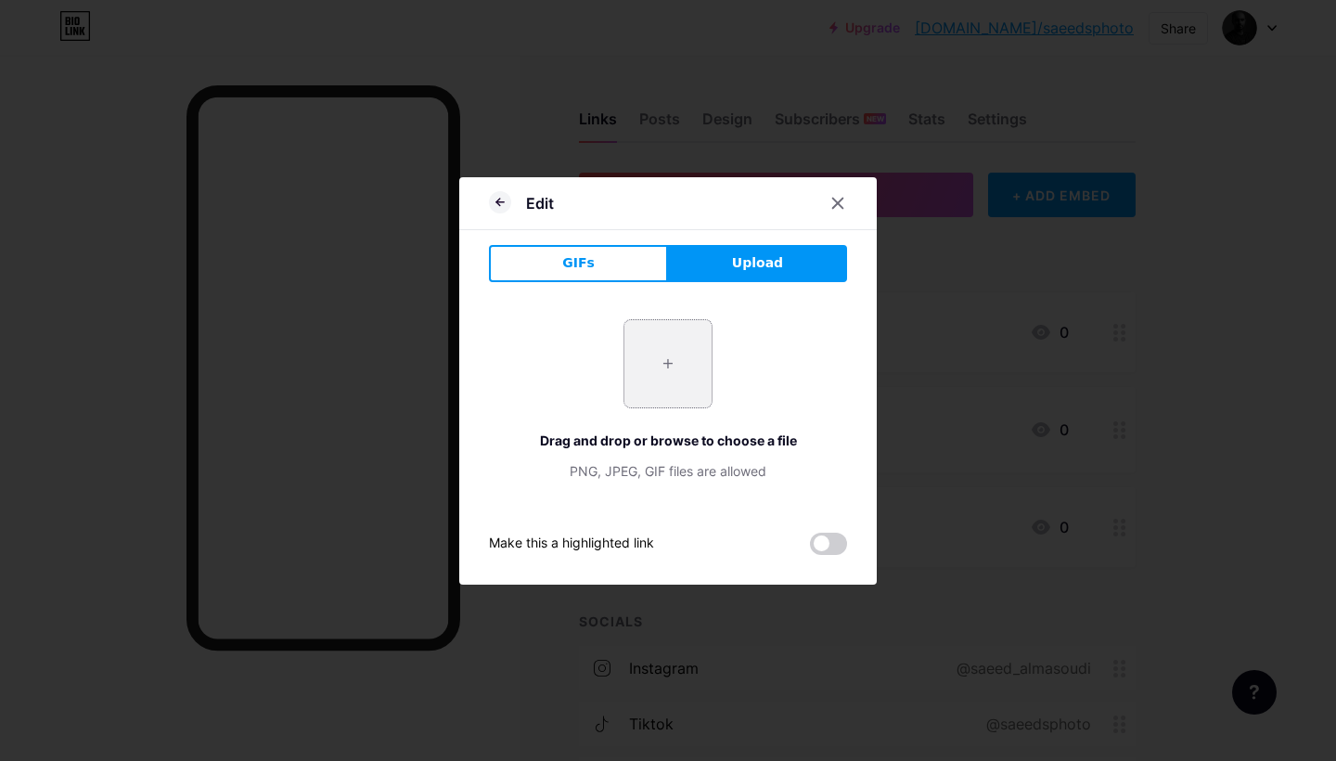
click at [677, 368] on input "file" at bounding box center [668, 363] width 87 height 87
type input "C:\fakepath\Instagram_icon.png"
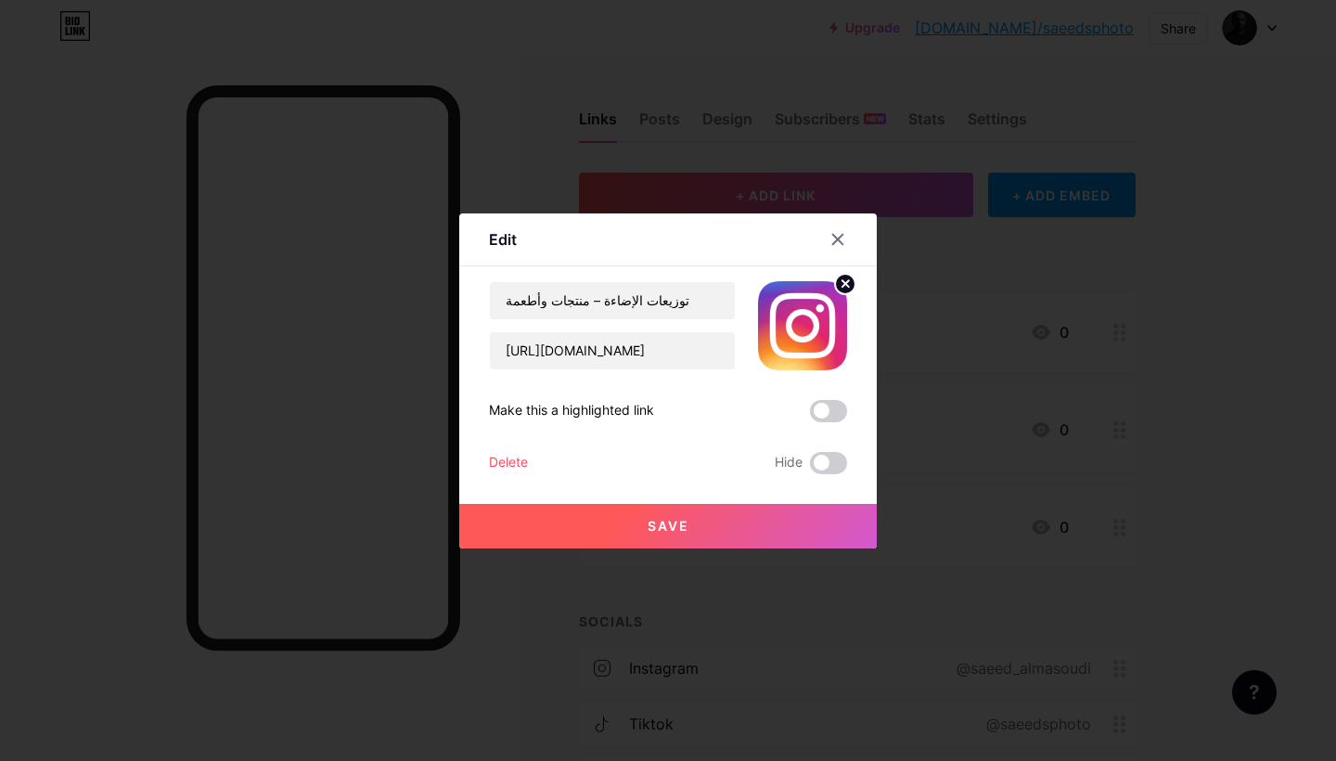
click at [756, 533] on button "Save" at bounding box center [668, 526] width 418 height 45
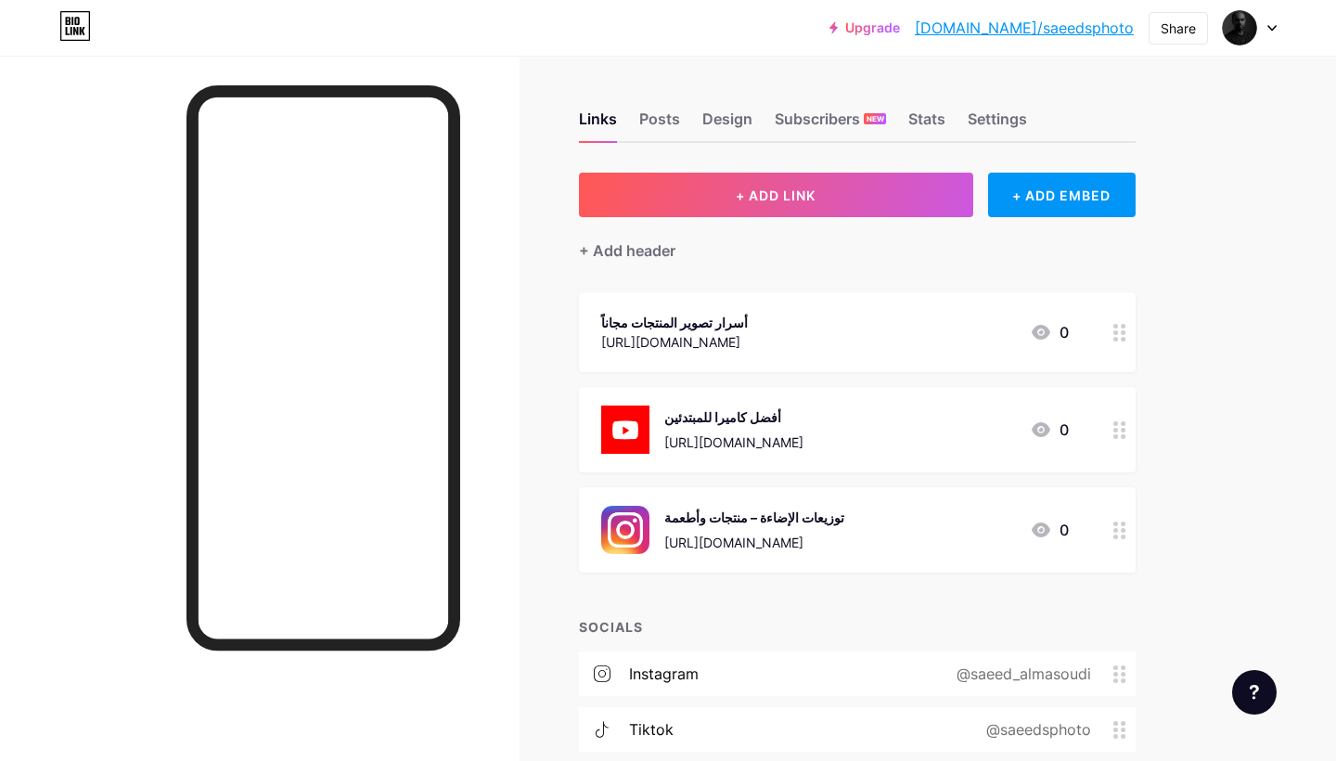
click at [798, 513] on div "توزيعات الإضاءة – منتجات وأطعمة" at bounding box center [754, 517] width 180 height 19
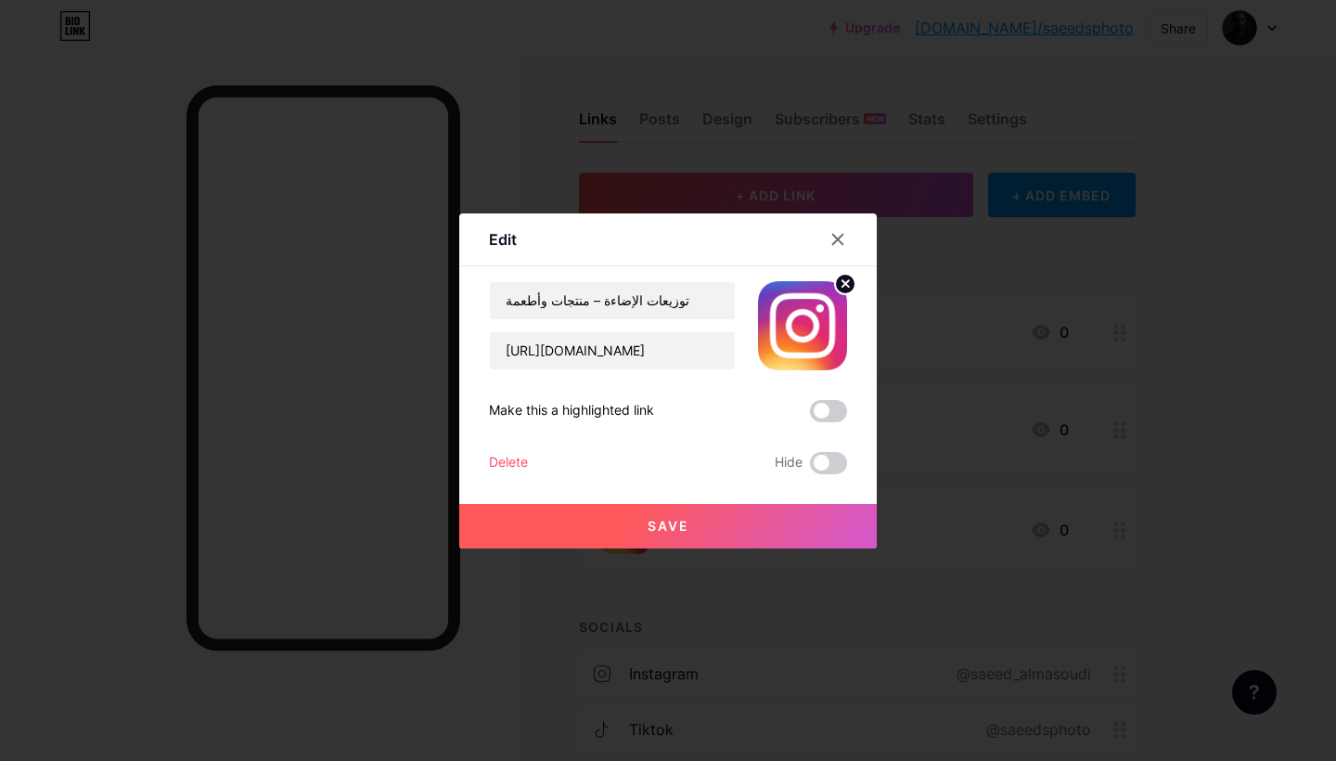
click at [844, 276] on circle at bounding box center [845, 284] width 20 height 20
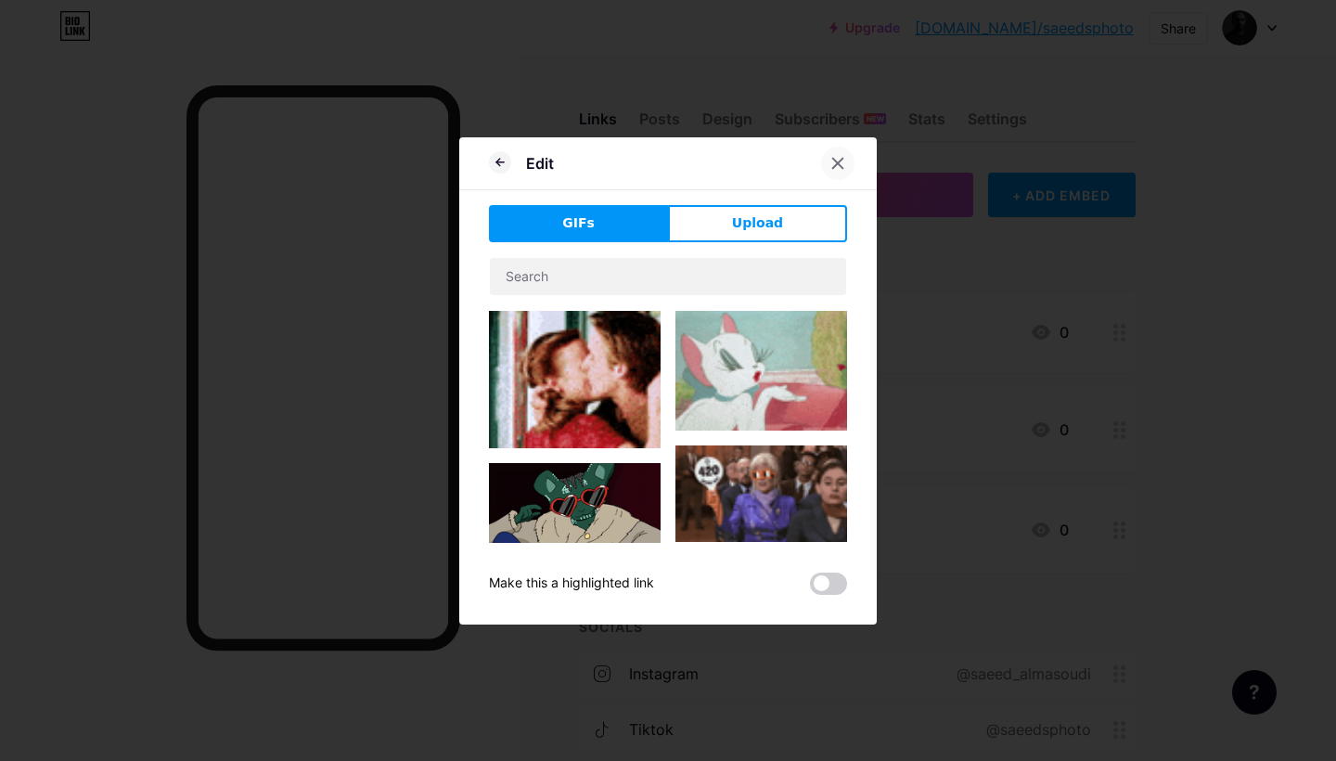
click at [834, 154] on div at bounding box center [837, 163] width 33 height 33
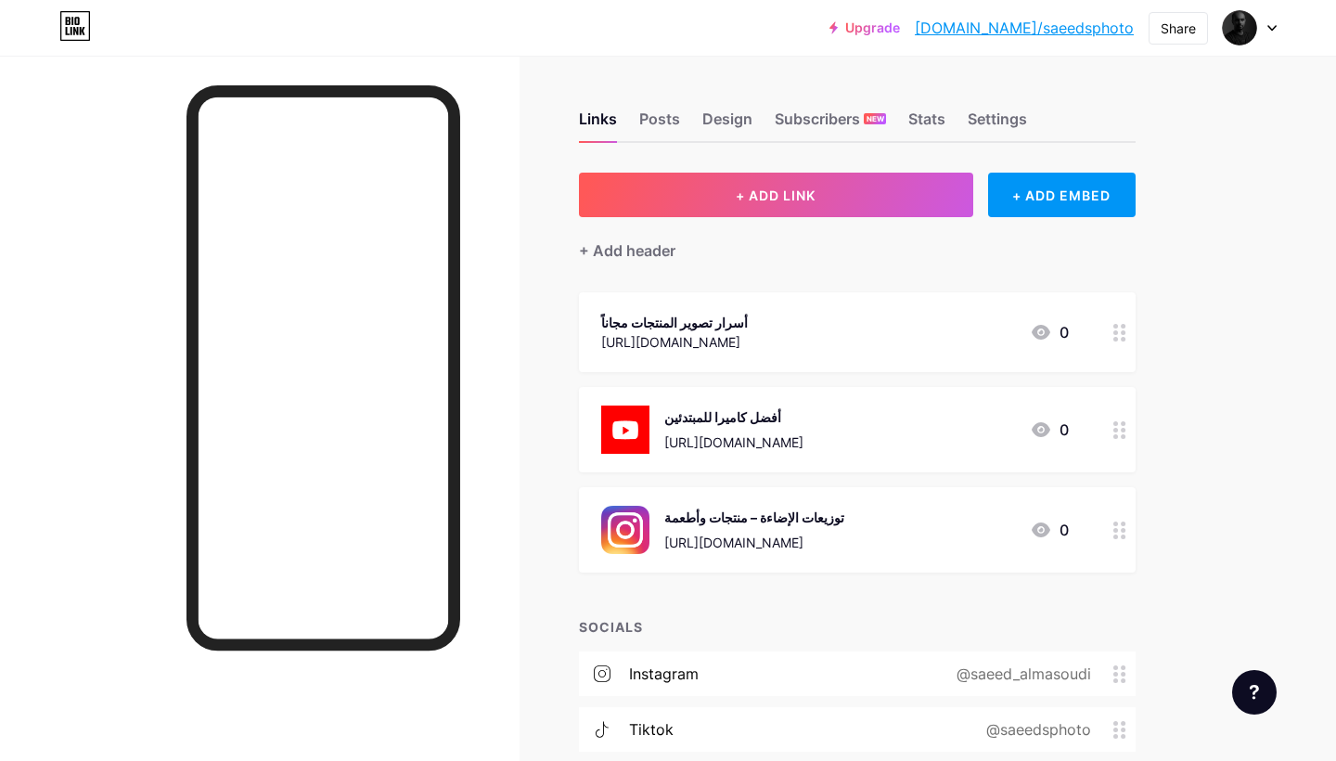
click at [720, 517] on div "توزيعات الإضاءة – منتجات وأطعمة" at bounding box center [754, 517] width 180 height 19
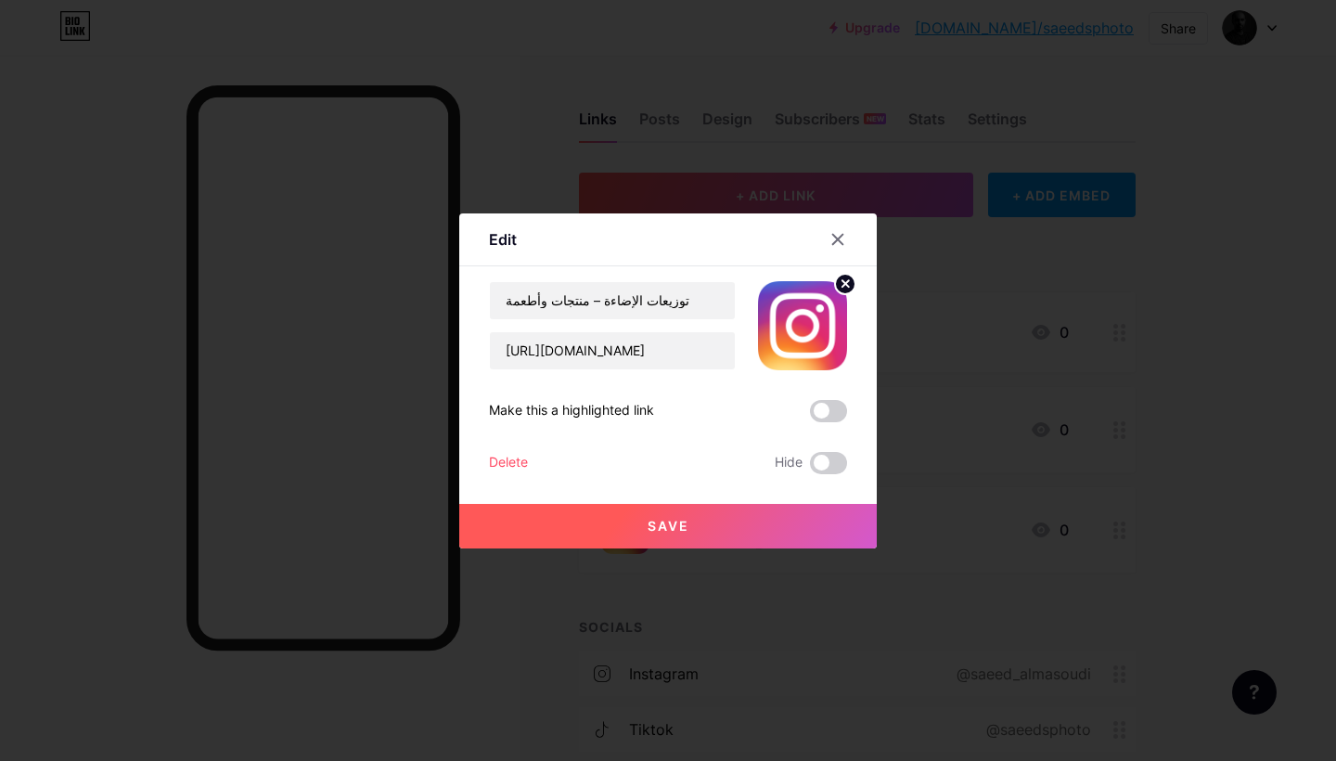
click at [850, 287] on circle at bounding box center [845, 284] width 20 height 20
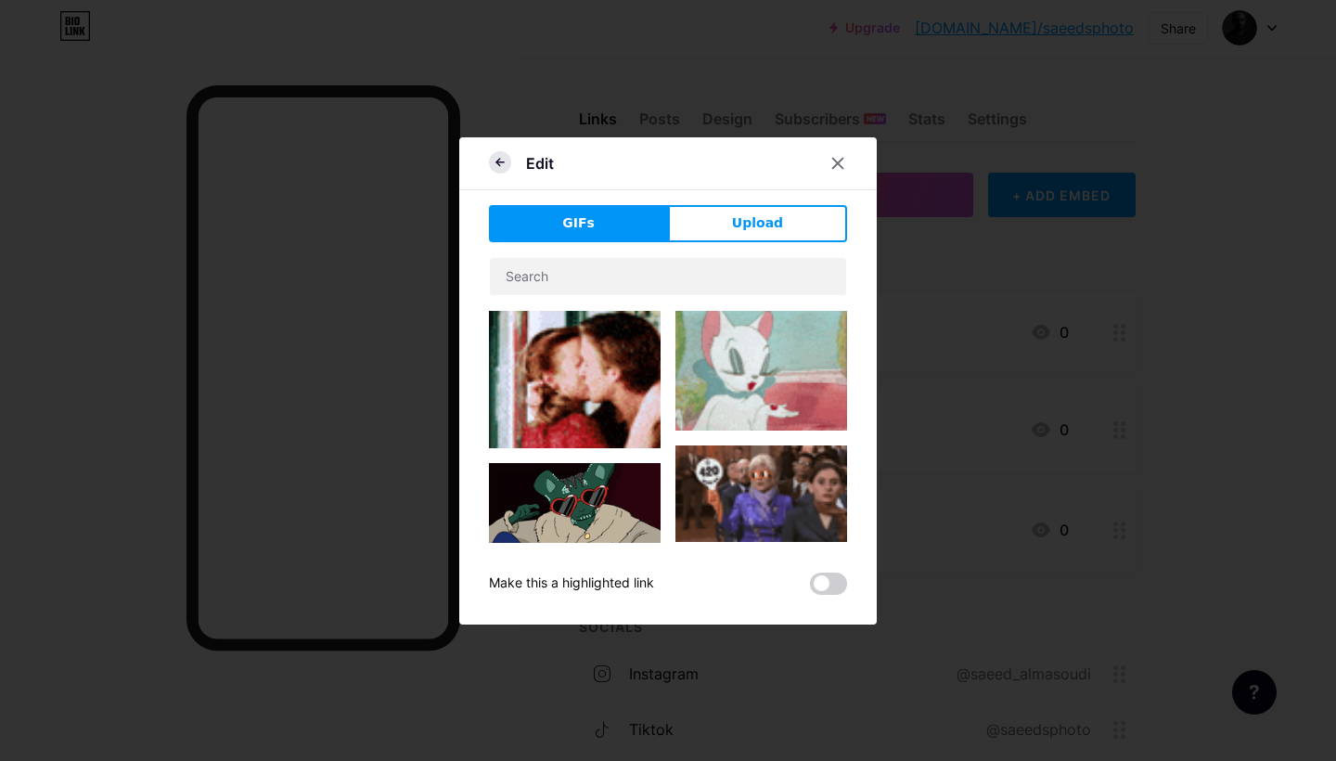
click at [499, 163] on icon at bounding box center [500, 162] width 22 height 22
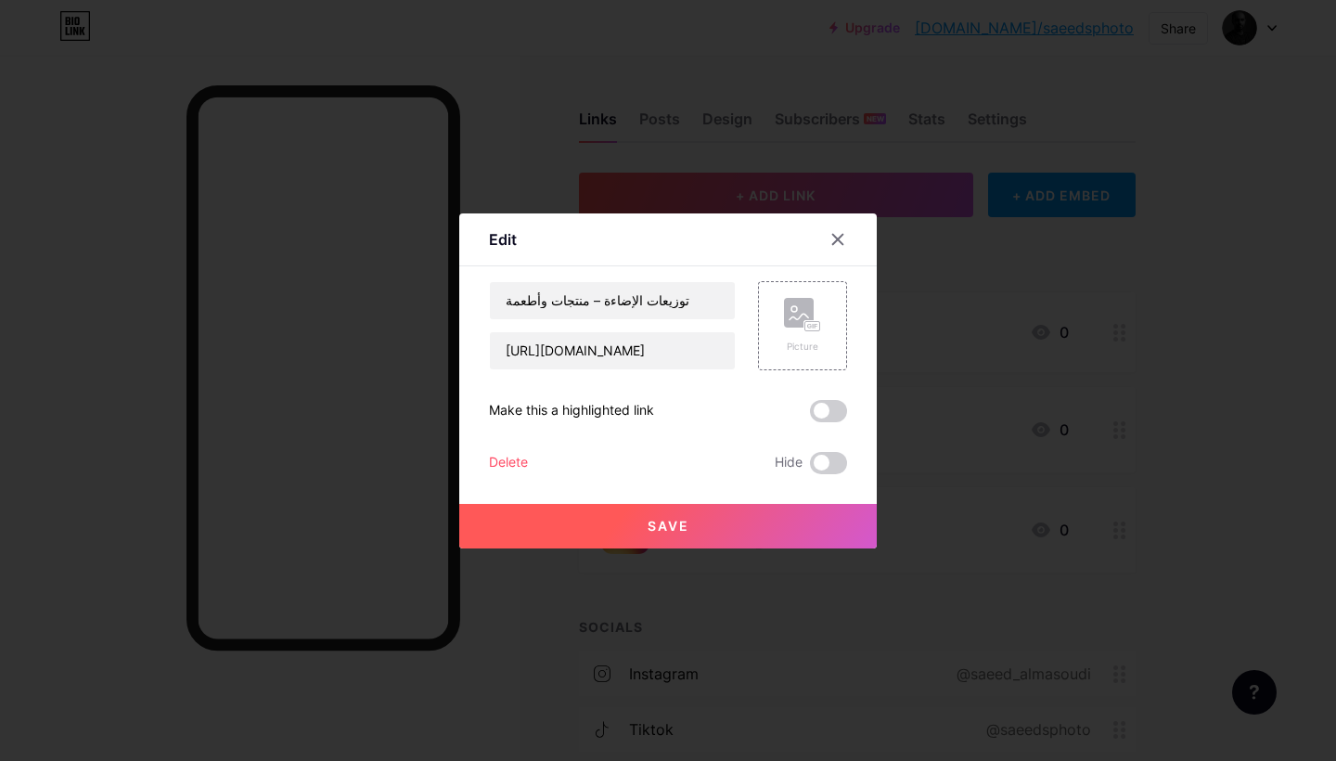
click at [582, 513] on button "Save" at bounding box center [668, 526] width 418 height 45
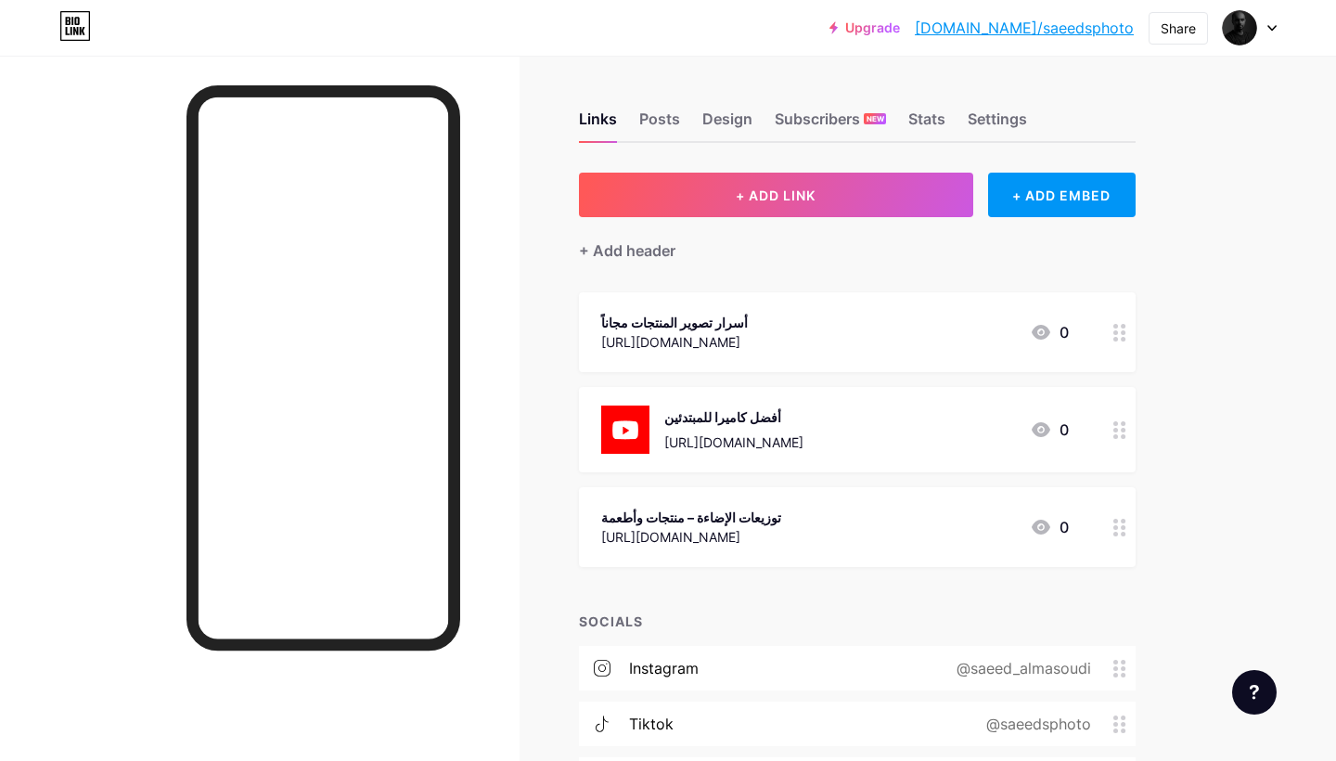
click at [1193, 418] on div "Links Posts Design Subscribers NEW Stats Settings + ADD LINK + ADD EMBED + Add …" at bounding box center [607, 559] width 1214 height 1006
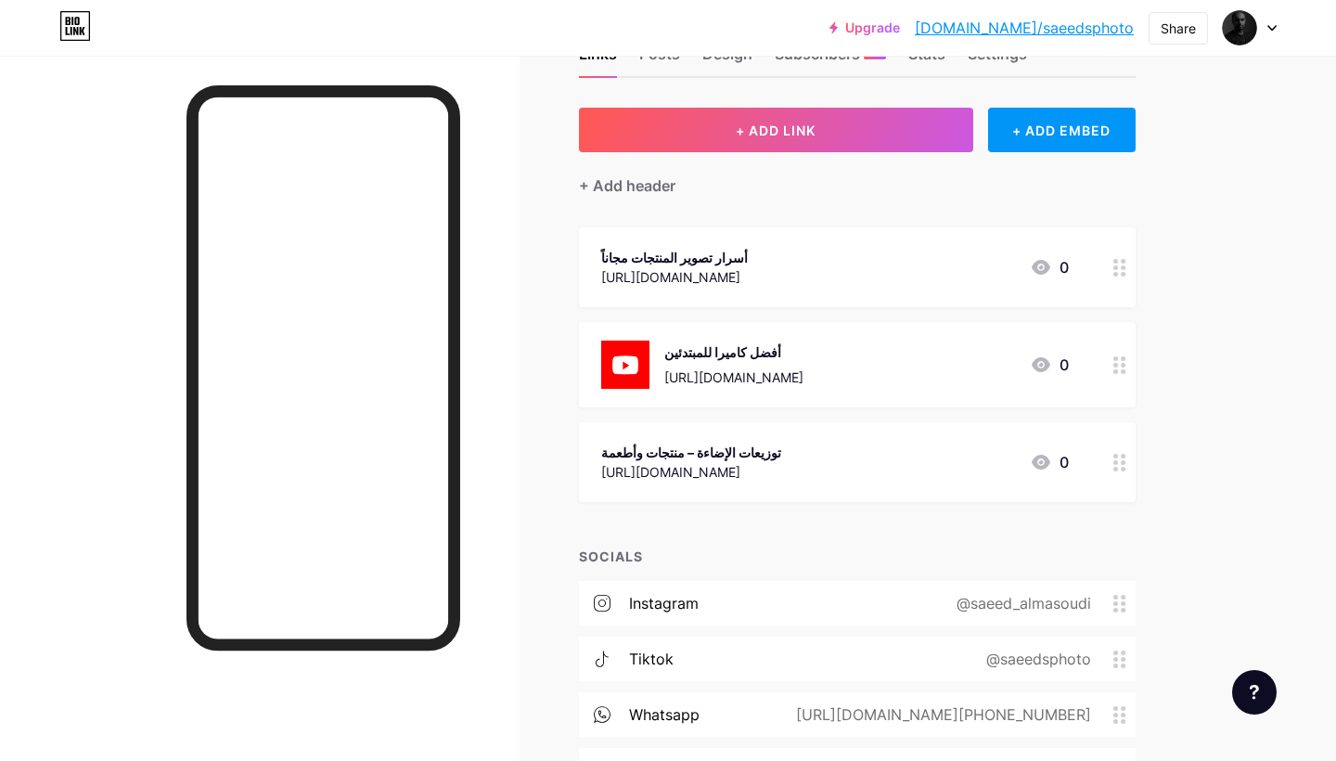
scroll to position [66, 0]
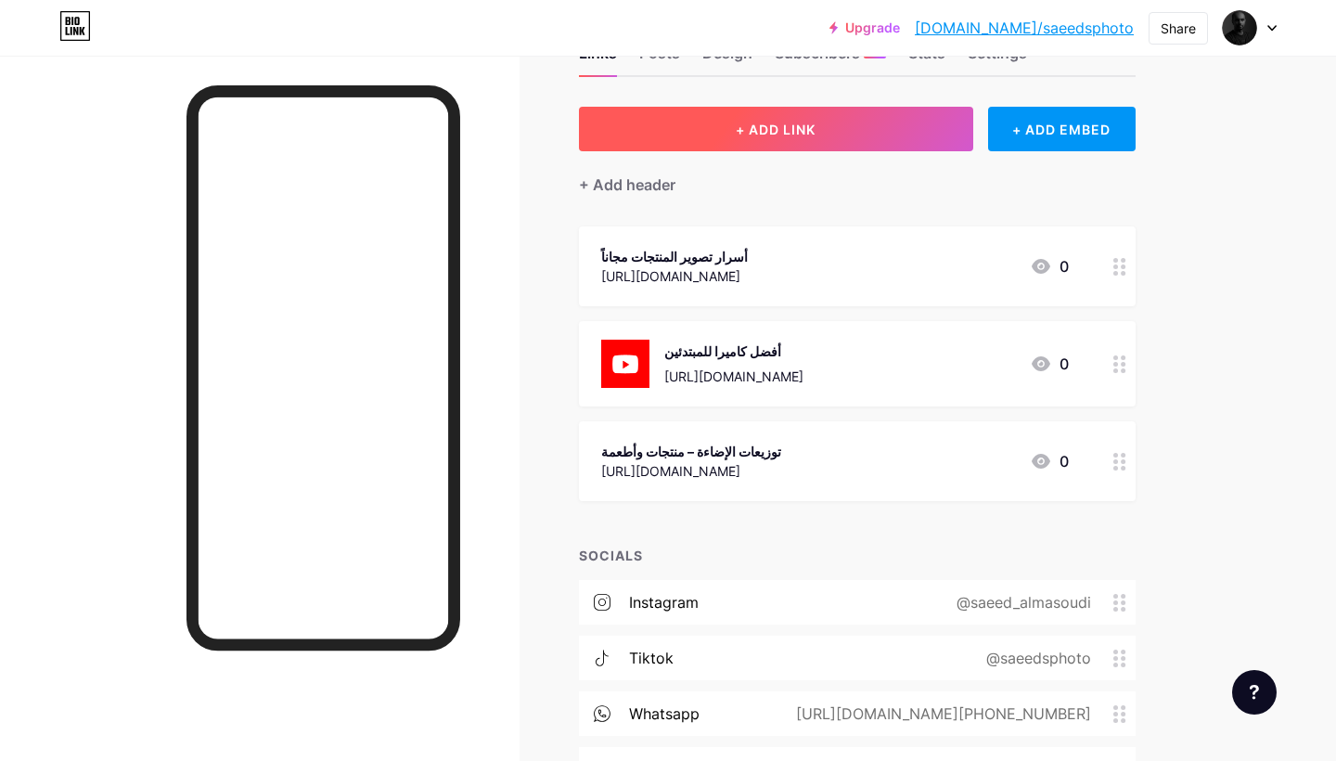
click at [739, 123] on span "+ ADD LINK" at bounding box center [776, 130] width 80 height 16
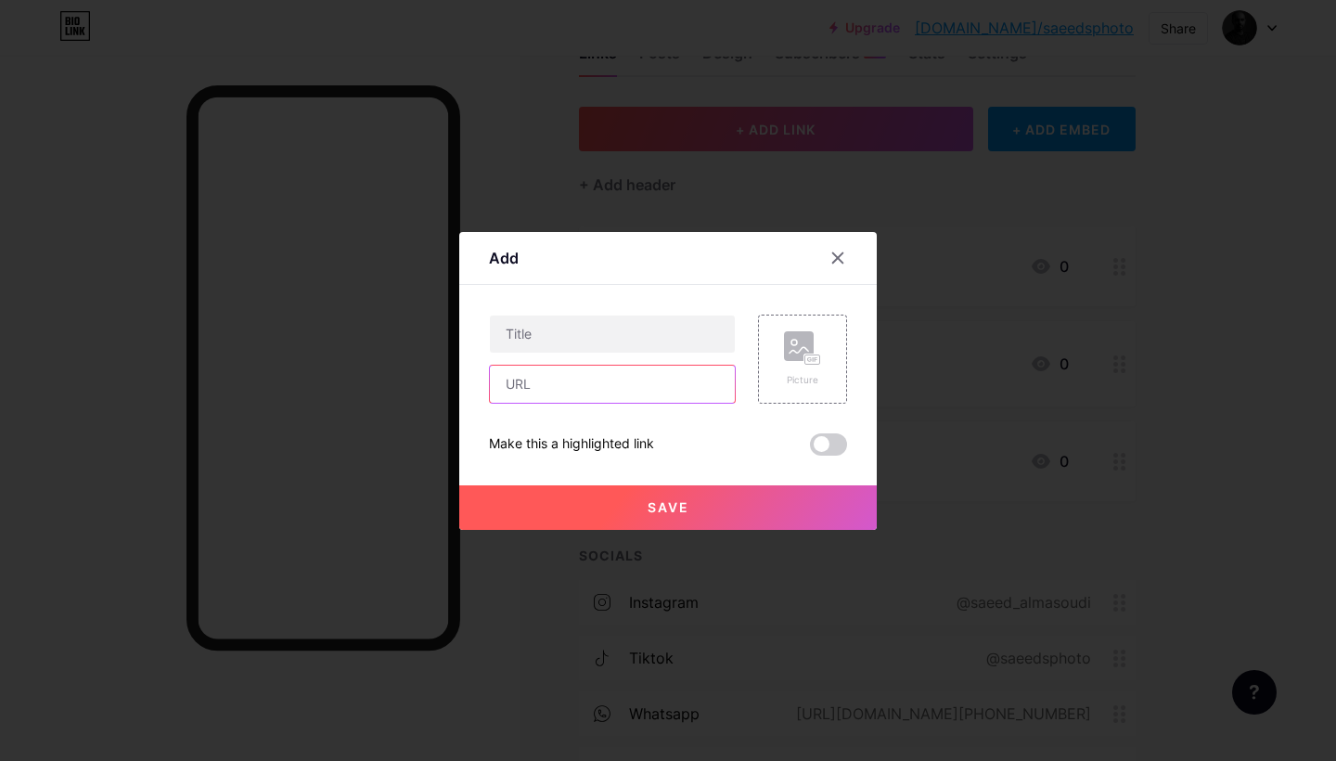
click at [581, 382] on input "text" at bounding box center [612, 384] width 245 height 37
paste input "https://saeedworkshops.com/ar/nEAjbwa"
type input "https://saeedworkshops.com/ar/nEAjbwa"
click at [581, 328] on input "text" at bounding box center [612, 334] width 245 height 37
type input "ورشة التسعير للمصورين"
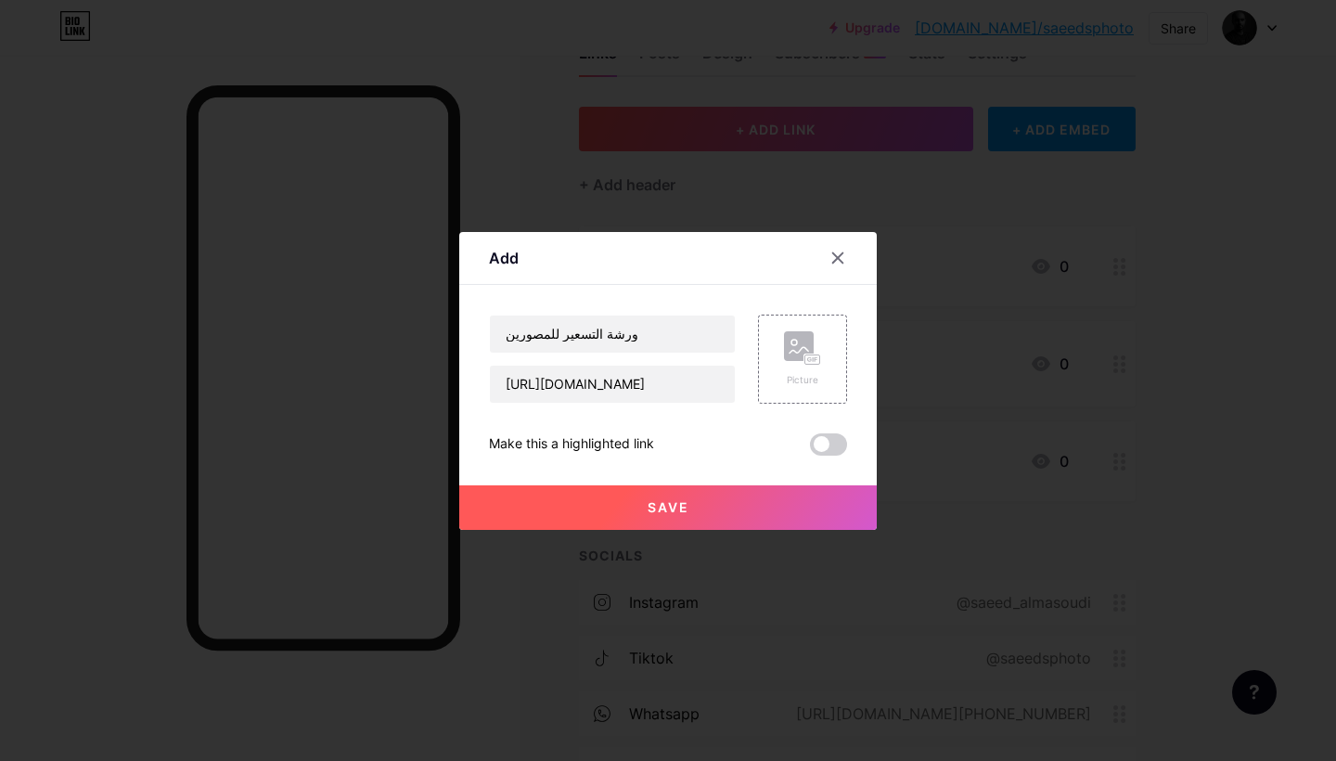
click at [730, 518] on button "Save" at bounding box center [668, 507] width 418 height 45
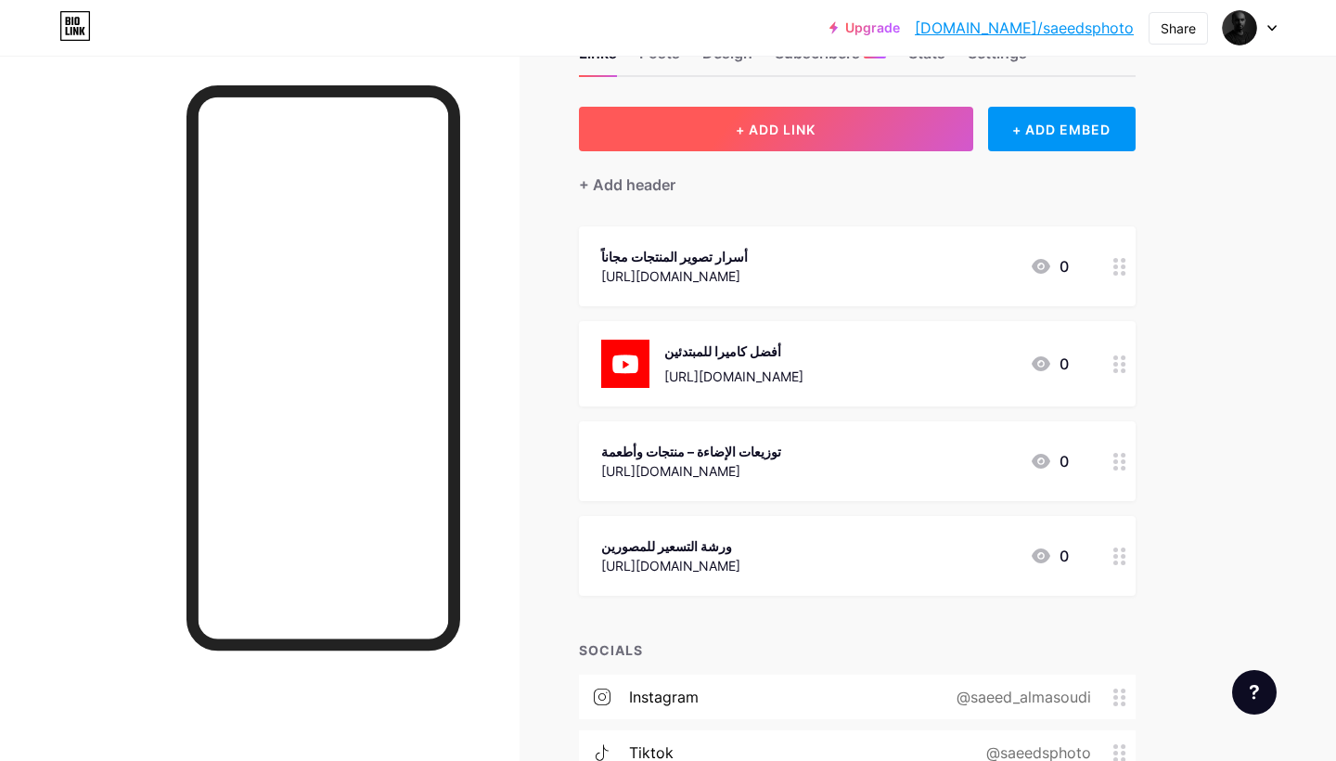
click at [736, 133] on span "+ ADD LINK" at bounding box center [776, 130] width 80 height 16
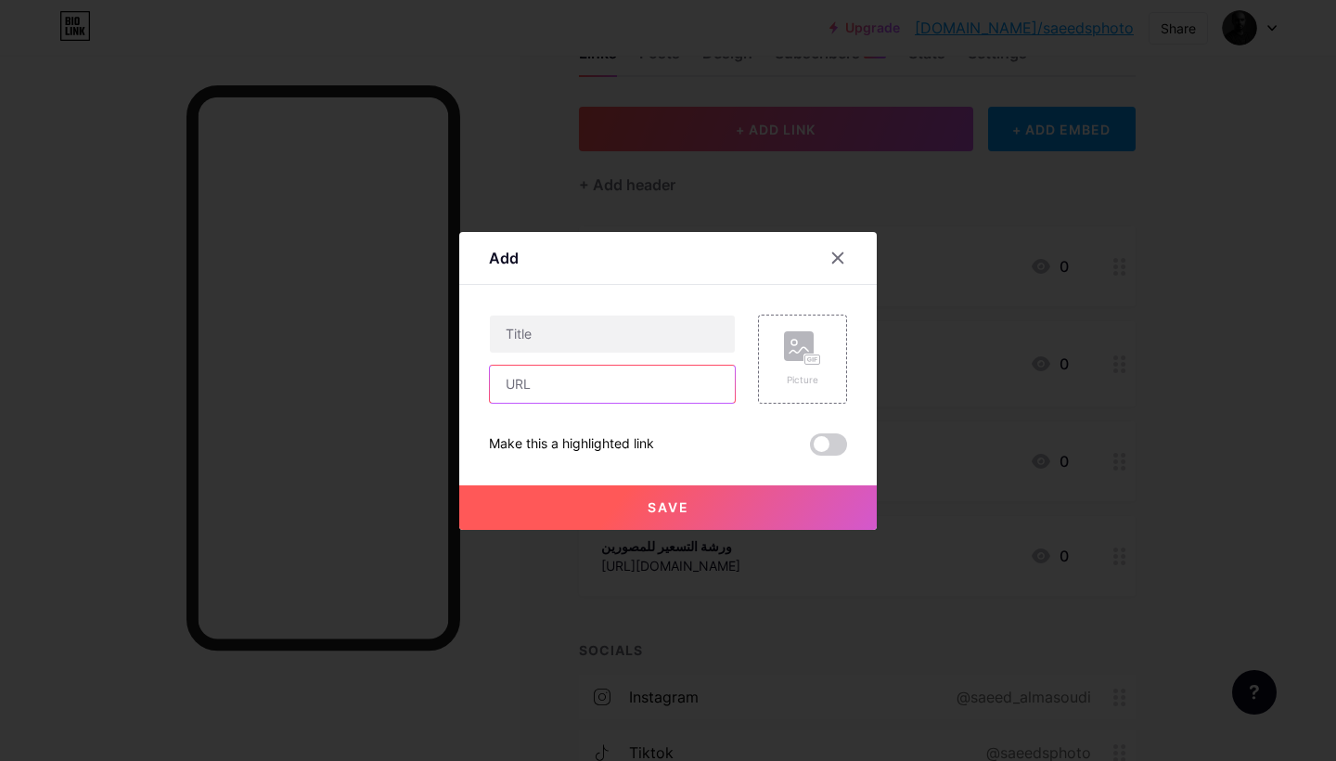
click at [561, 392] on input "text" at bounding box center [612, 384] width 245 height 37
paste input "https://saeedworkshops.com/ar/rAdvEXy"
type input "https://saeedworkshops.com/ar/rAdvEXy"
click at [618, 326] on input "text" at bounding box center [612, 334] width 245 height 37
paste input "إتقان الإضاءة لتصوير المنتجات"
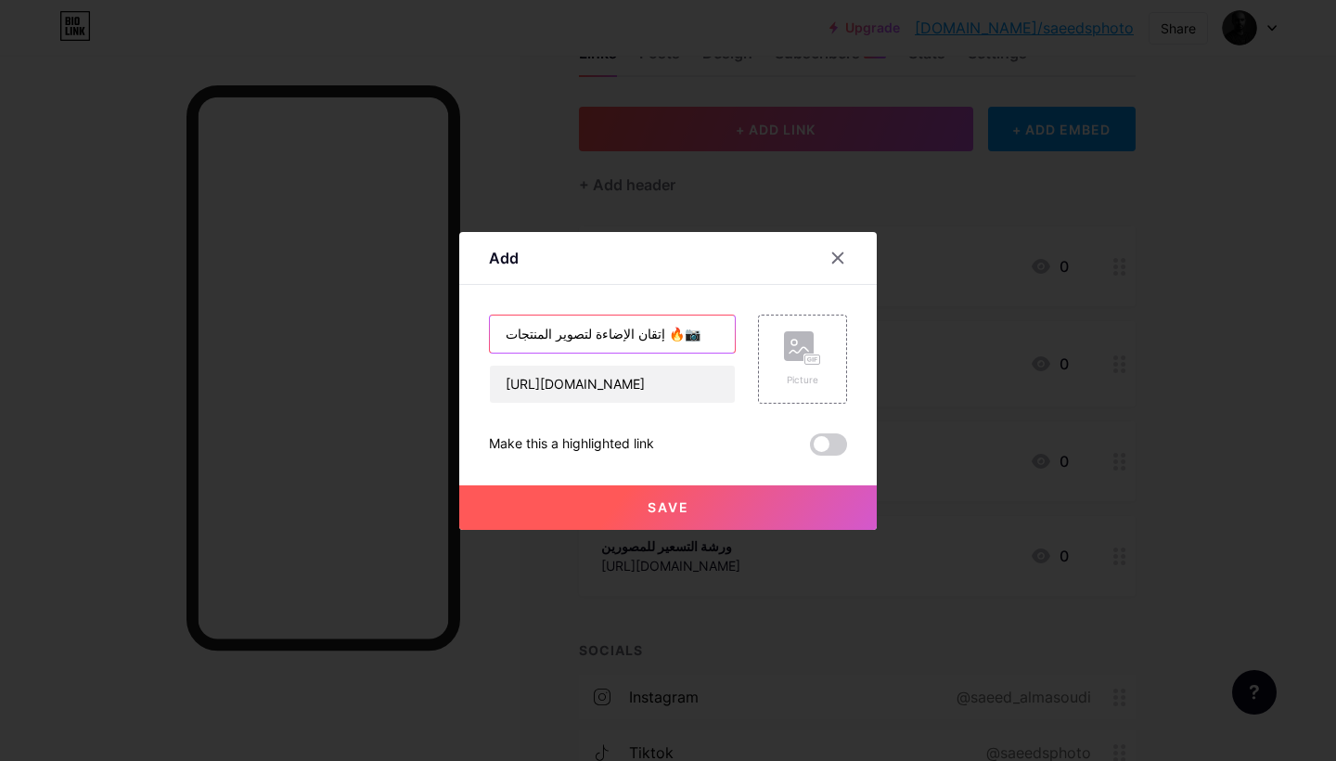
type input "إتقان الإضاءة لتصوير المنتجات 🔥📷"
click at [622, 496] on button "Save" at bounding box center [668, 507] width 418 height 45
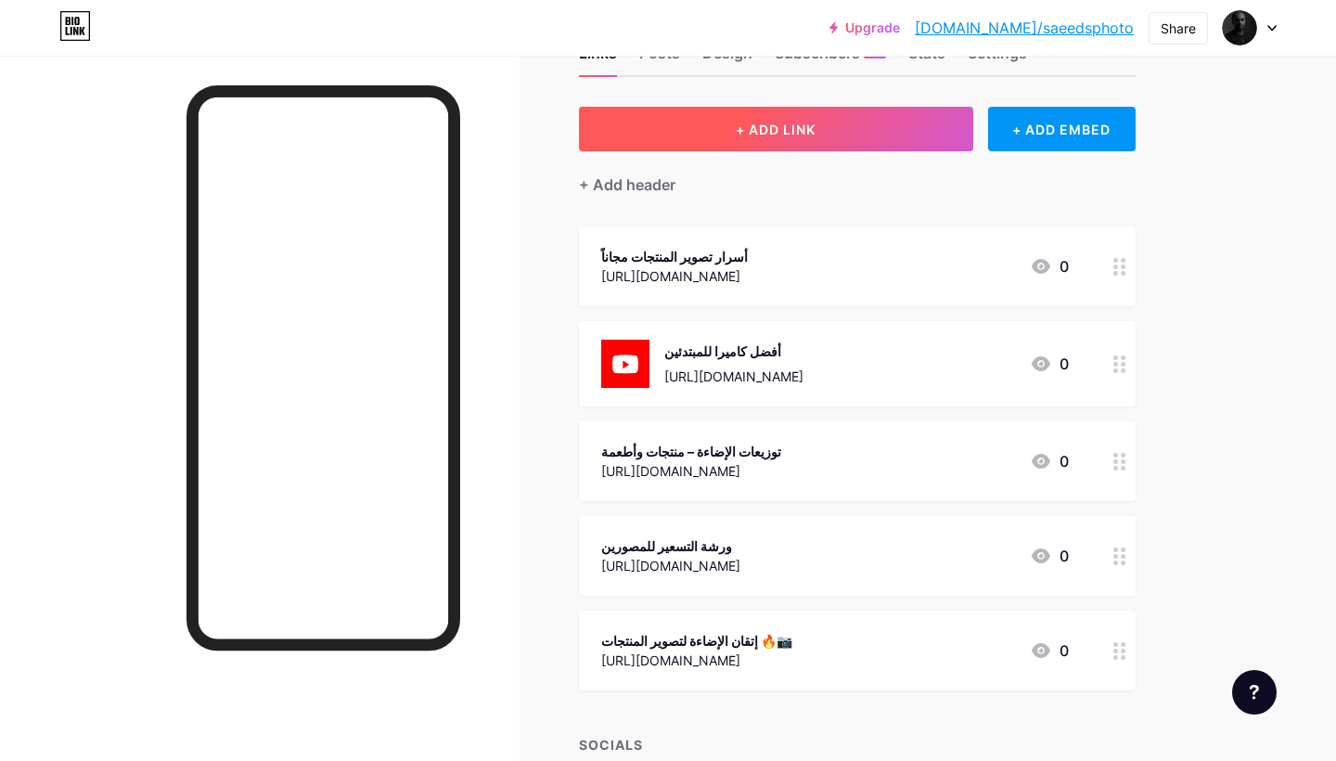
click at [795, 142] on button "+ ADD LINK" at bounding box center [776, 129] width 394 height 45
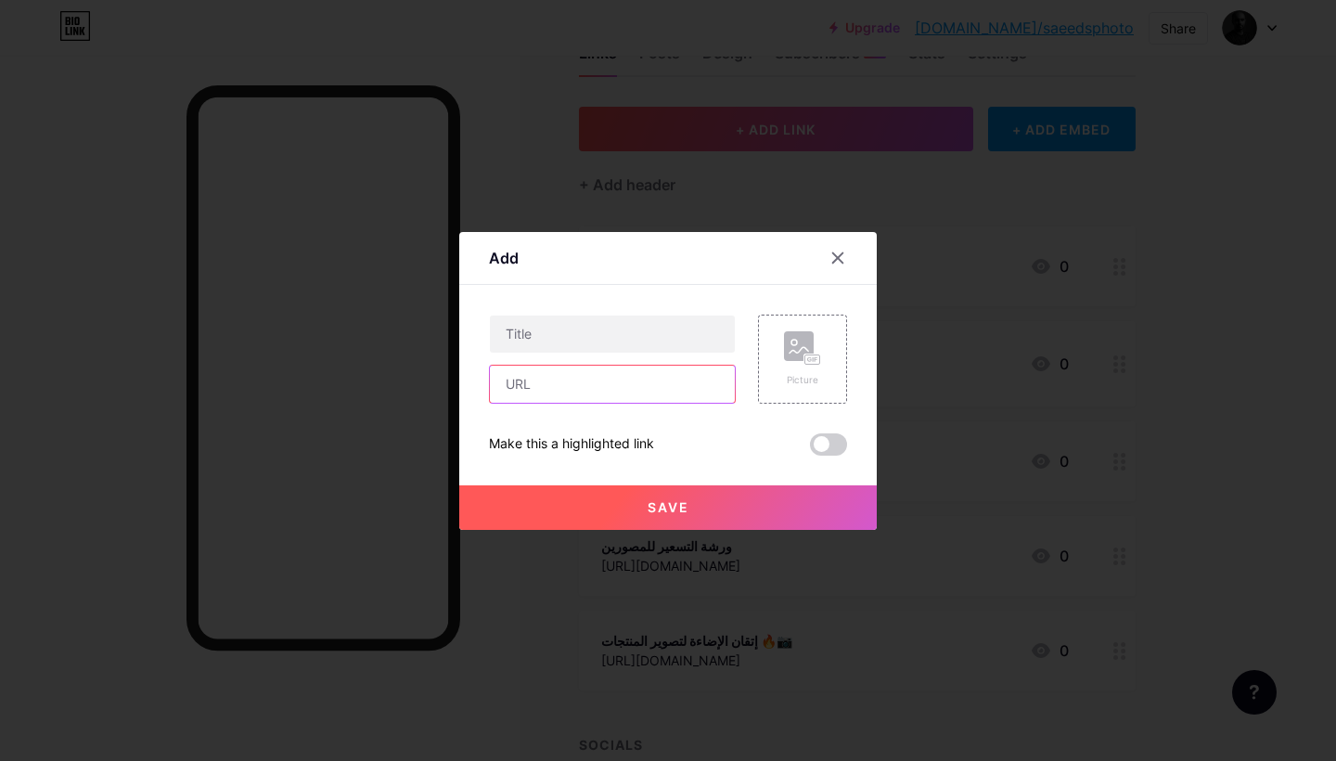
click at [585, 377] on input "text" at bounding box center [612, 384] width 245 height 37
paste input "https://saeedworkshops.com/ar/YgKBBwD"
type input "https://saeedworkshops.com/ar/YgKBBwD"
click at [589, 345] on input "text" at bounding box center [612, 334] width 245 height 37
type input "hpjn"
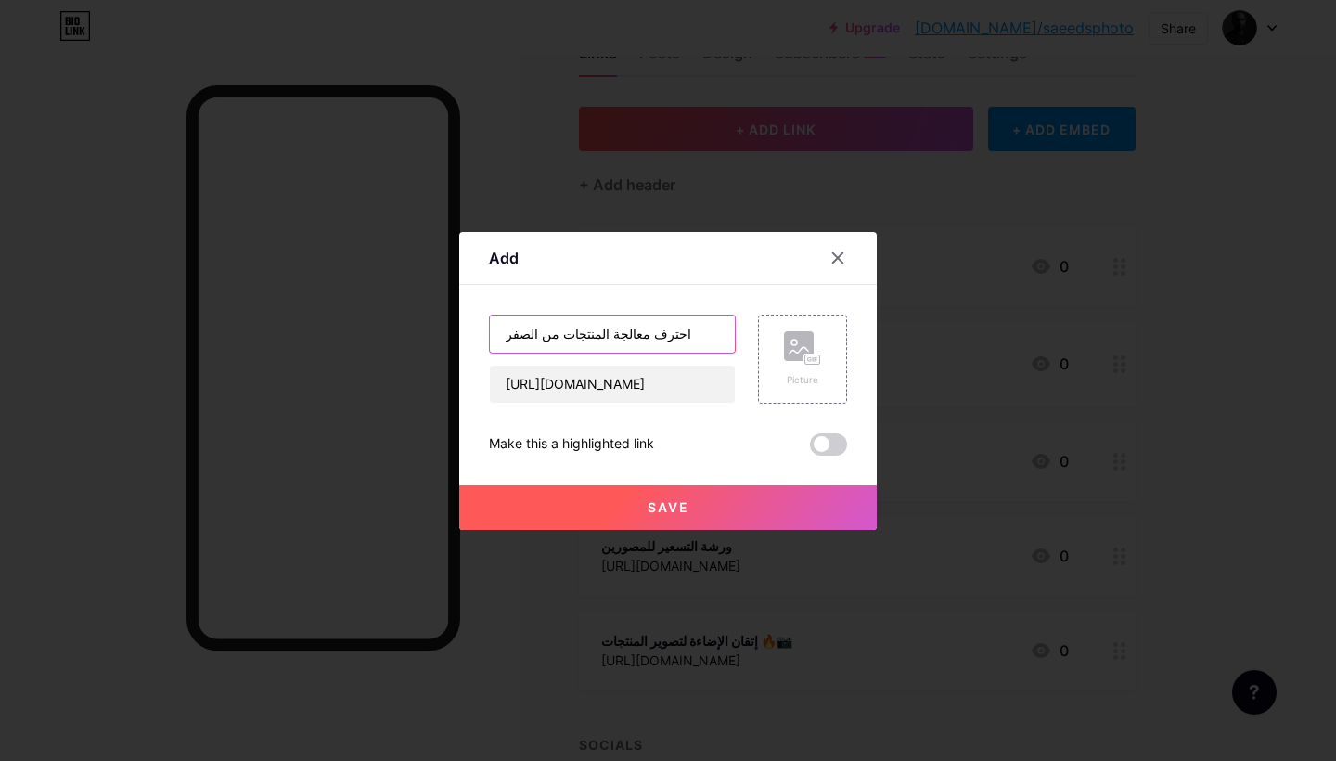
type input "احترف معالجة المنتجات من الصفر"
click at [634, 503] on button "Save" at bounding box center [668, 507] width 418 height 45
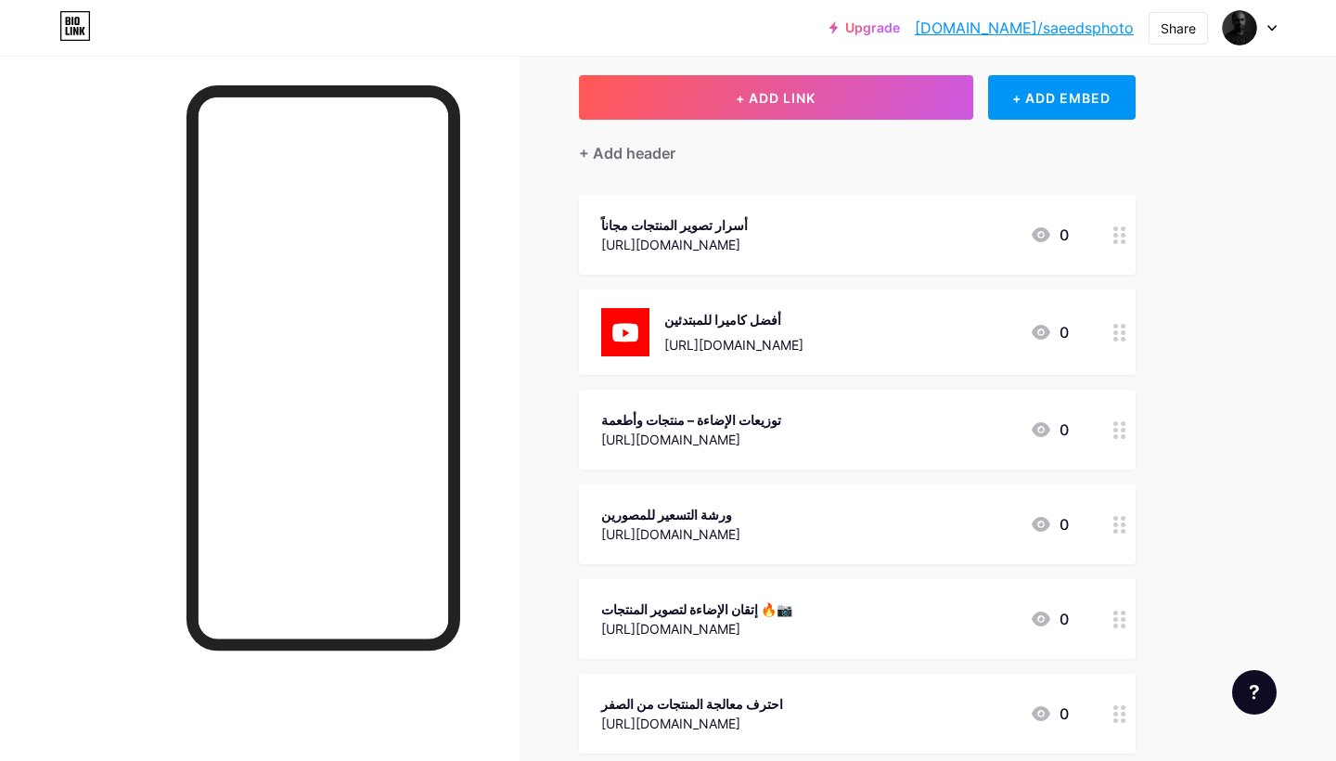
scroll to position [99, 0]
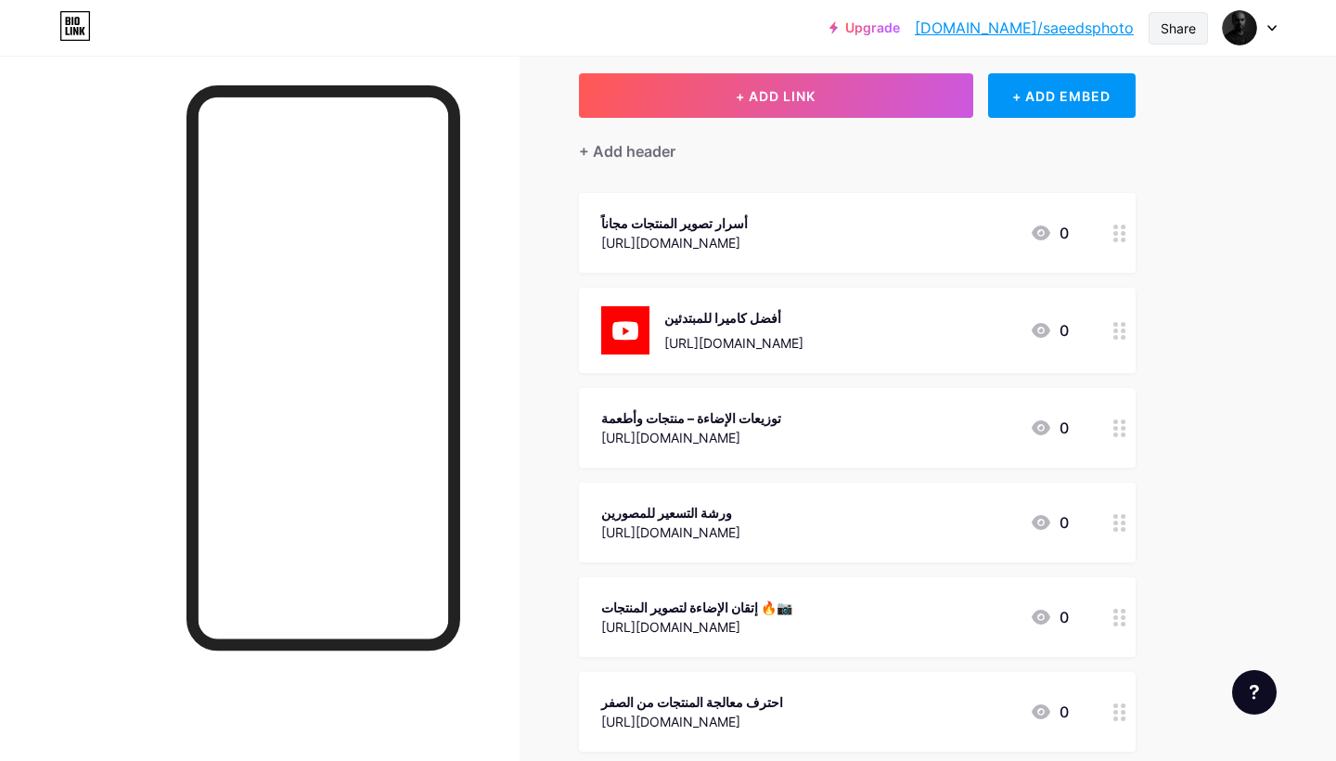
click at [1170, 26] on div "Share" at bounding box center [1178, 28] width 35 height 19
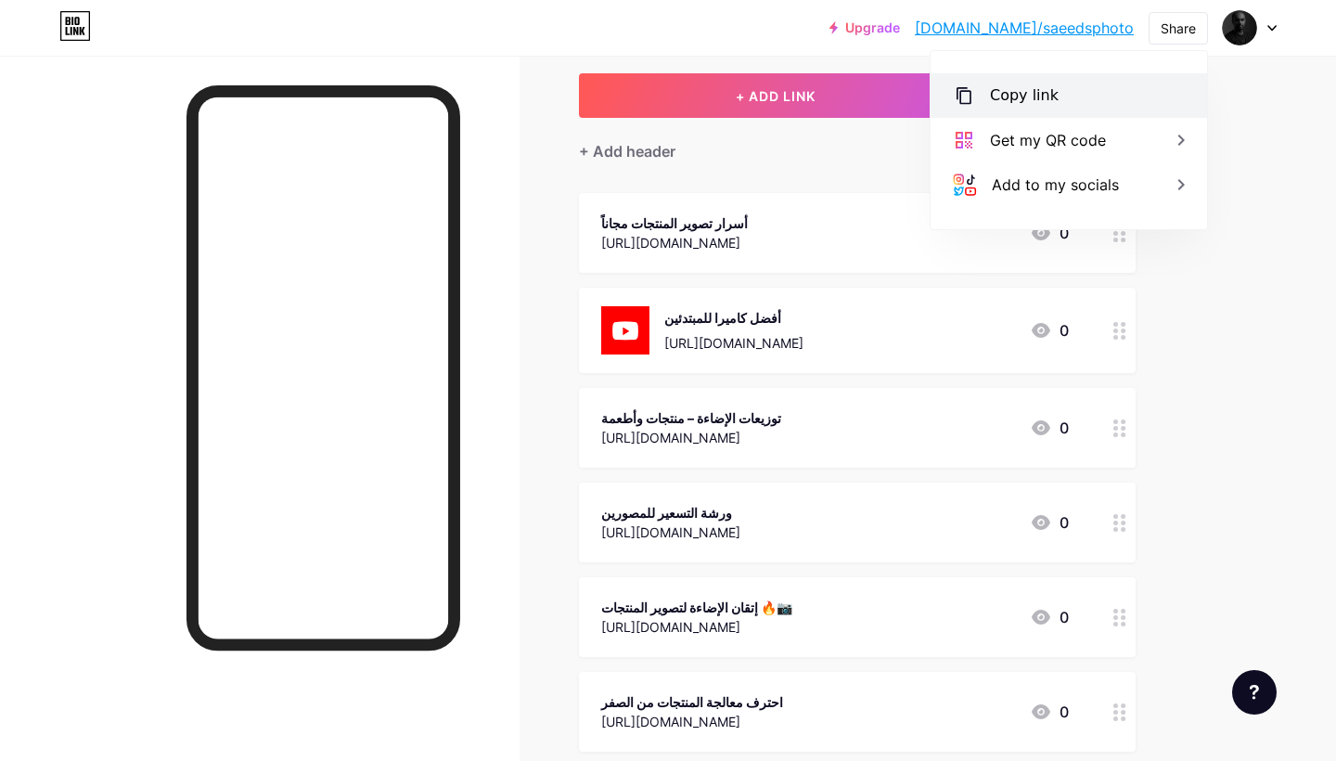
click at [1073, 97] on div "Copy link" at bounding box center [1069, 95] width 277 height 45
